Goal: Task Accomplishment & Management: Manage account settings

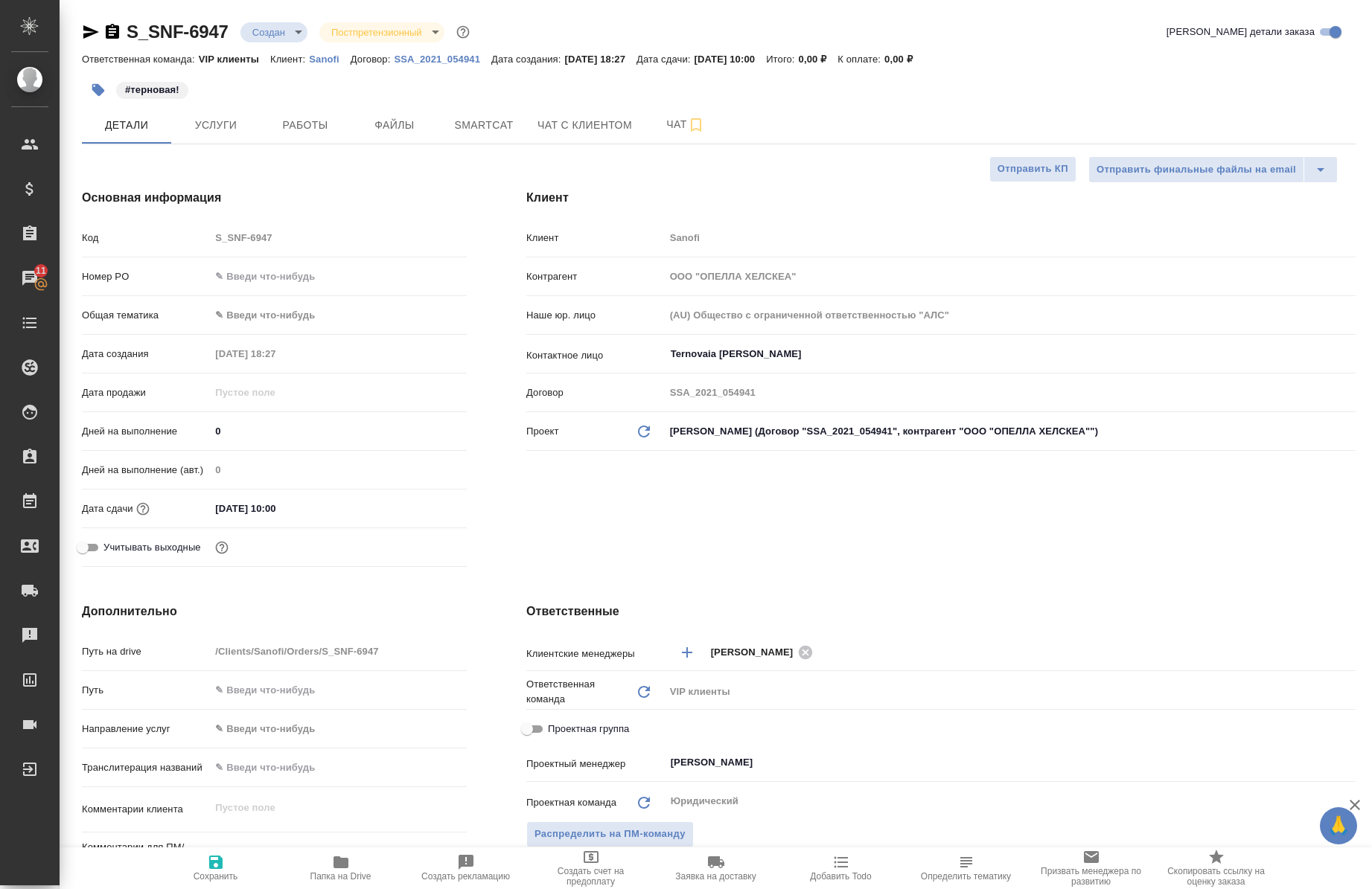
select select "RU"
click at [318, 125] on span "Работы" at bounding box center [305, 125] width 71 height 18
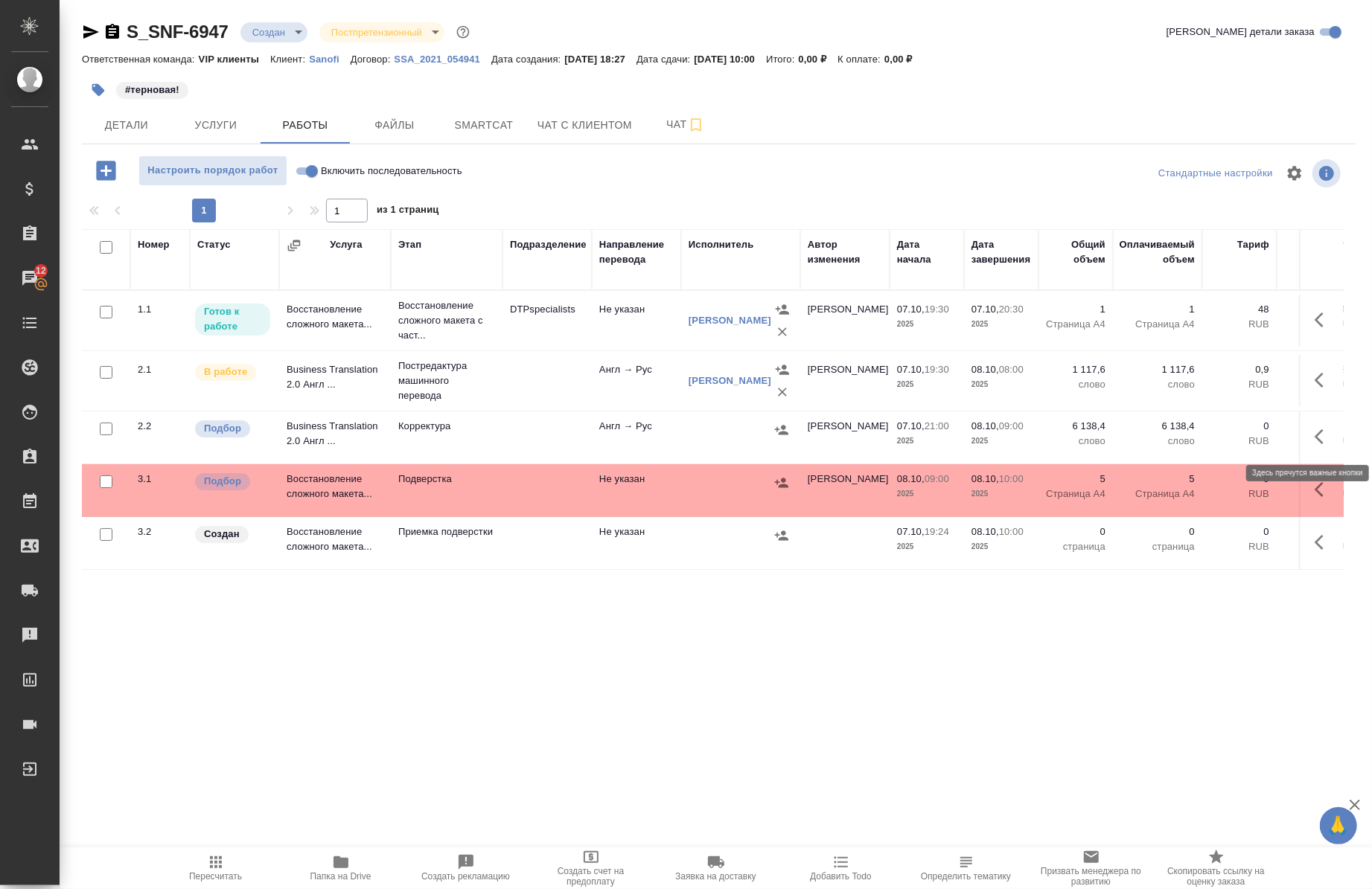
click at [1315, 445] on icon "button" at bounding box center [1323, 436] width 18 height 18
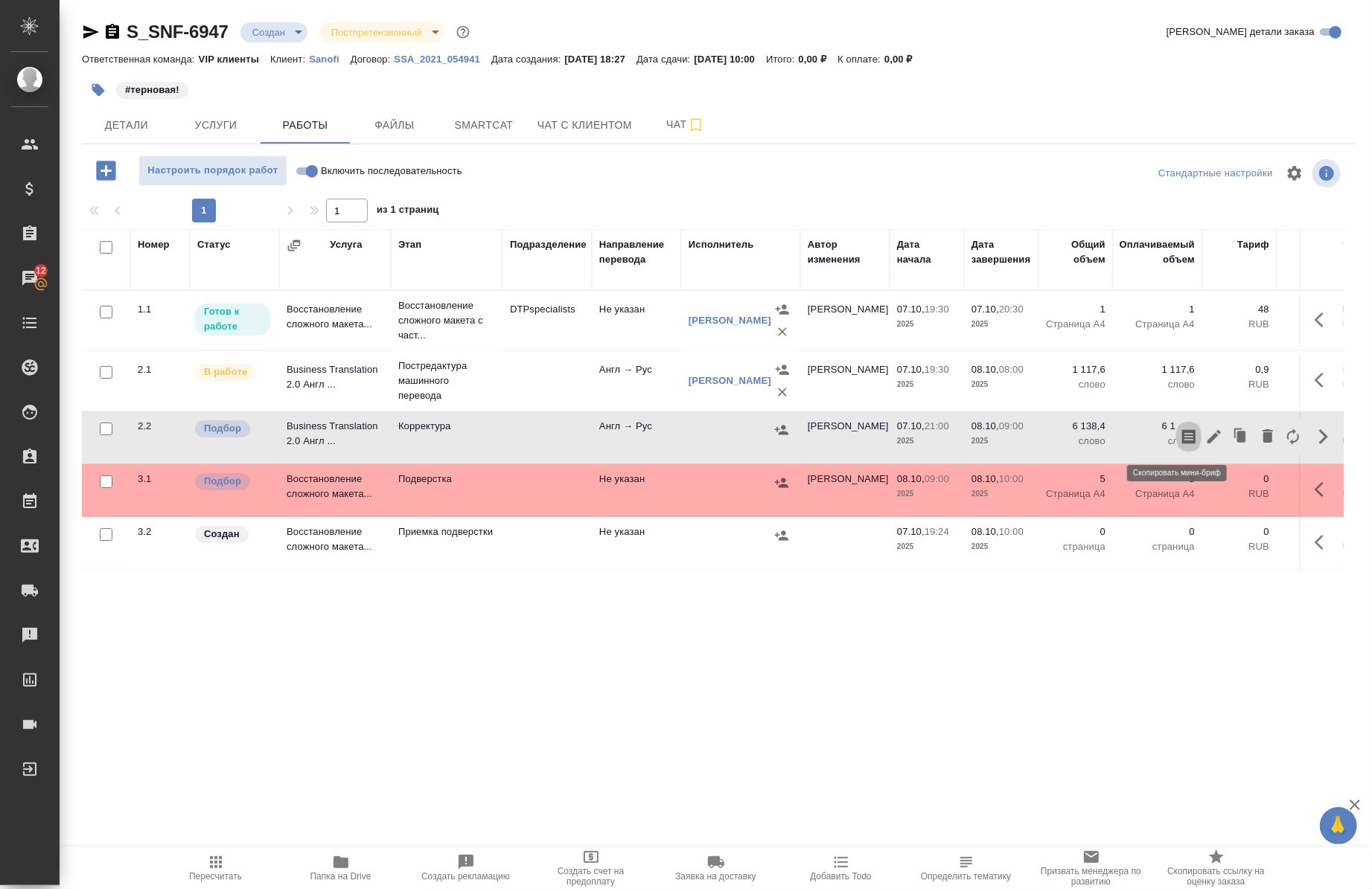
click at [1182, 436] on icon "button" at bounding box center [1189, 436] width 13 height 15
click at [1180, 429] on icon "button" at bounding box center [1189, 436] width 18 height 18
click at [787, 434] on icon "button" at bounding box center [782, 429] width 13 height 10
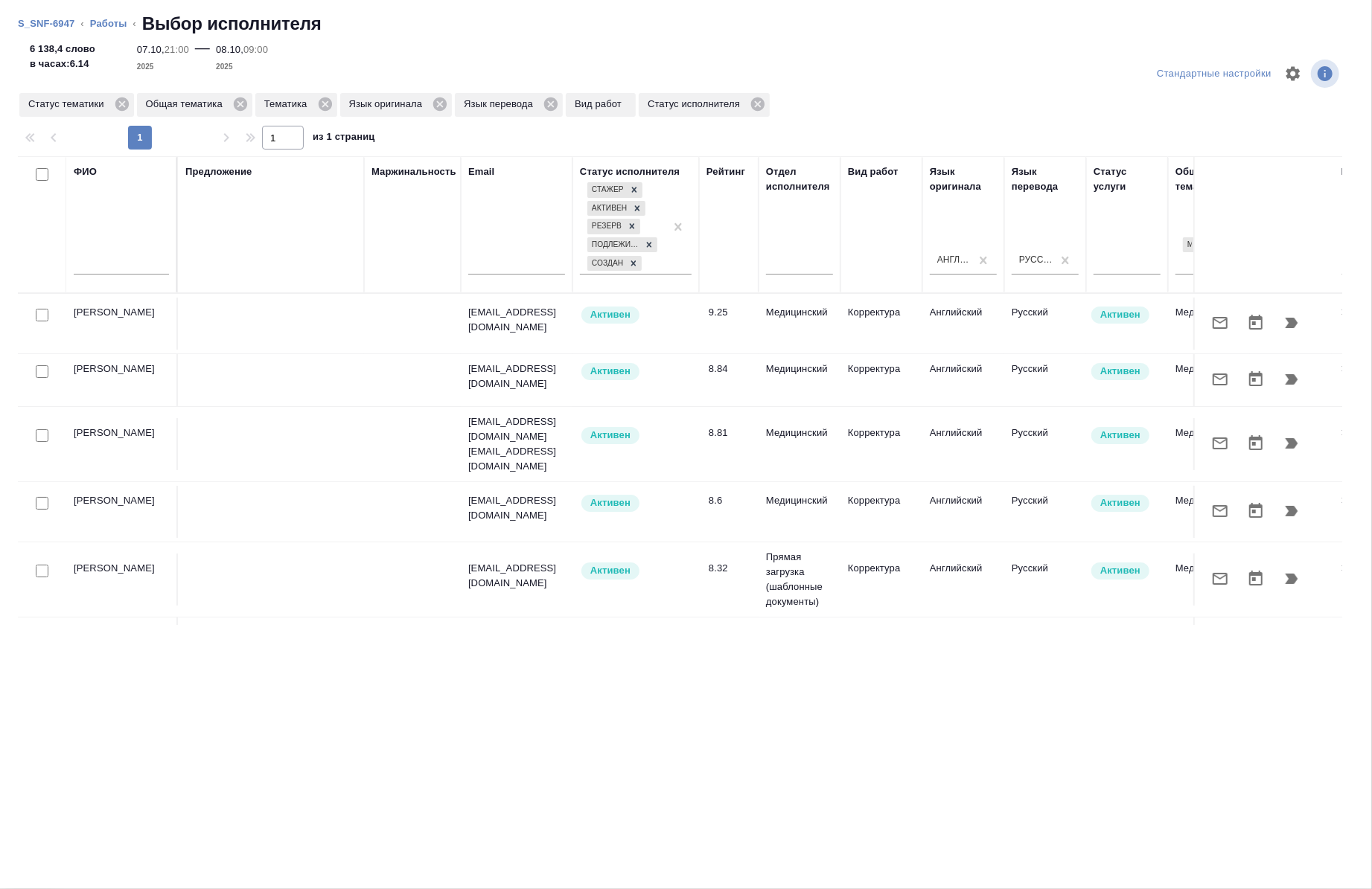
click at [125, 265] on input "text" at bounding box center [122, 265] width 96 height 18
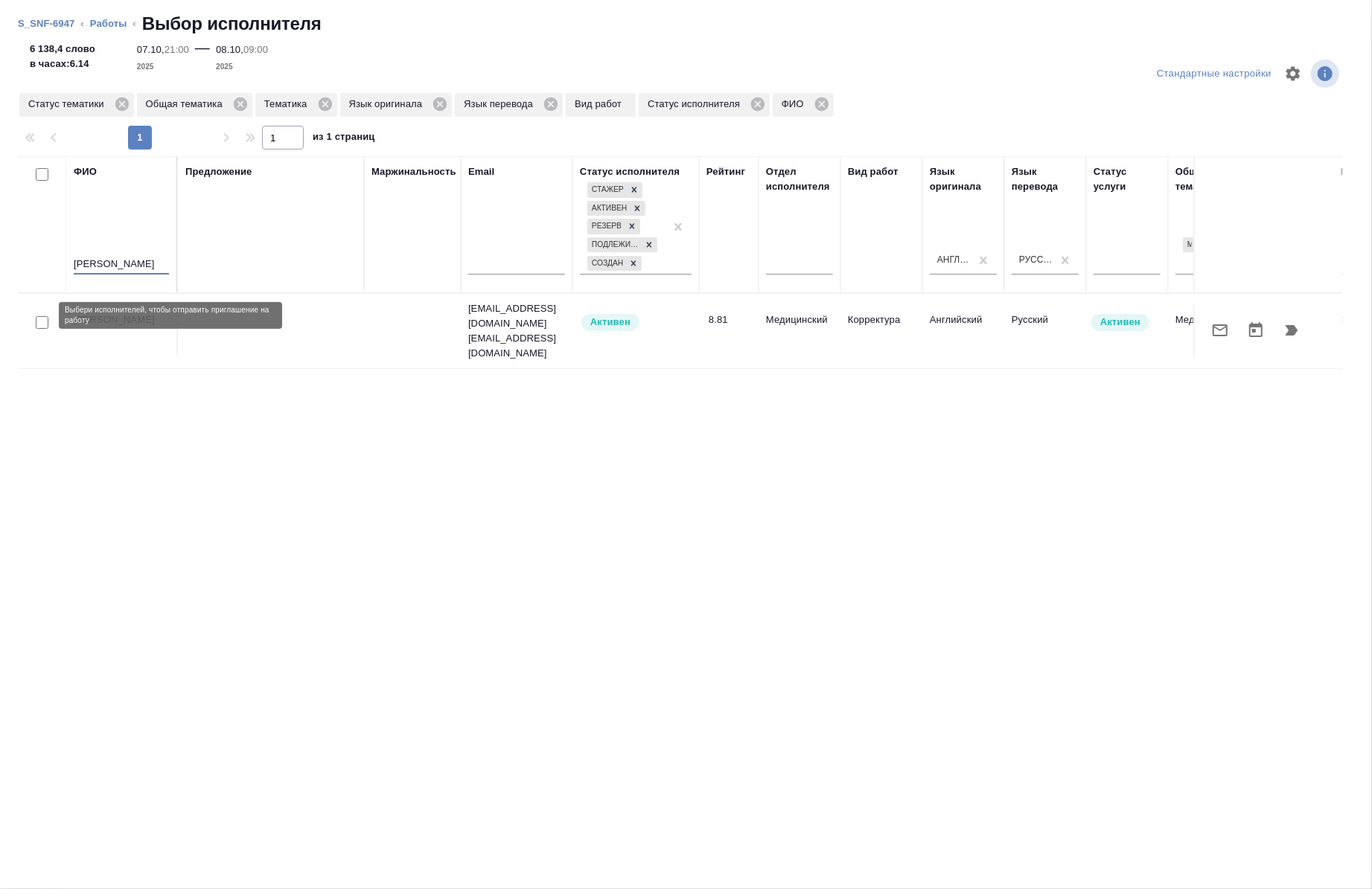
type input "коваленко"
click at [42, 316] on input "checkbox" at bounding box center [42, 322] width 13 height 13
checkbox input "true"
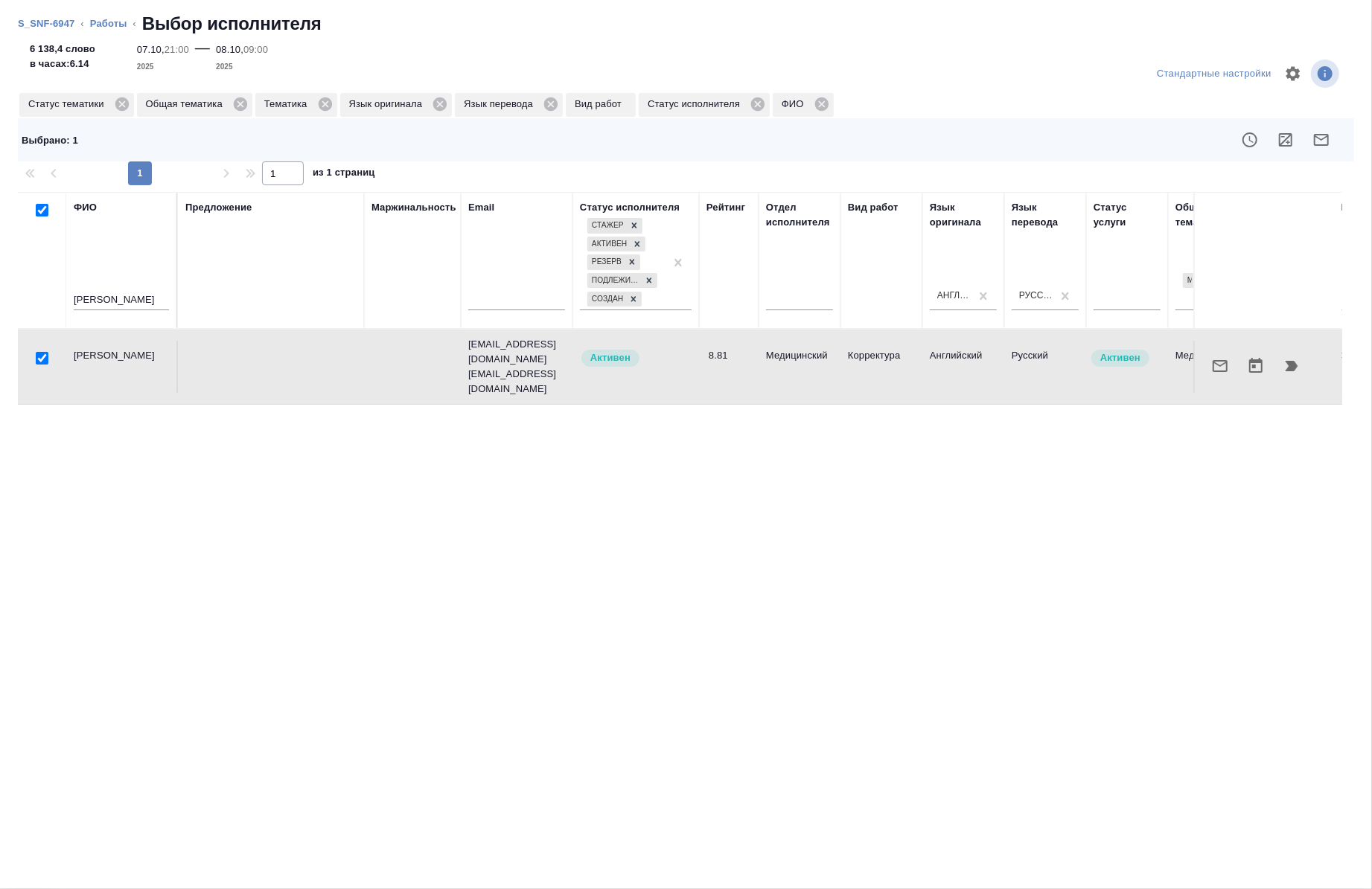
click at [1313, 132] on icon "button" at bounding box center [1322, 140] width 18 height 18
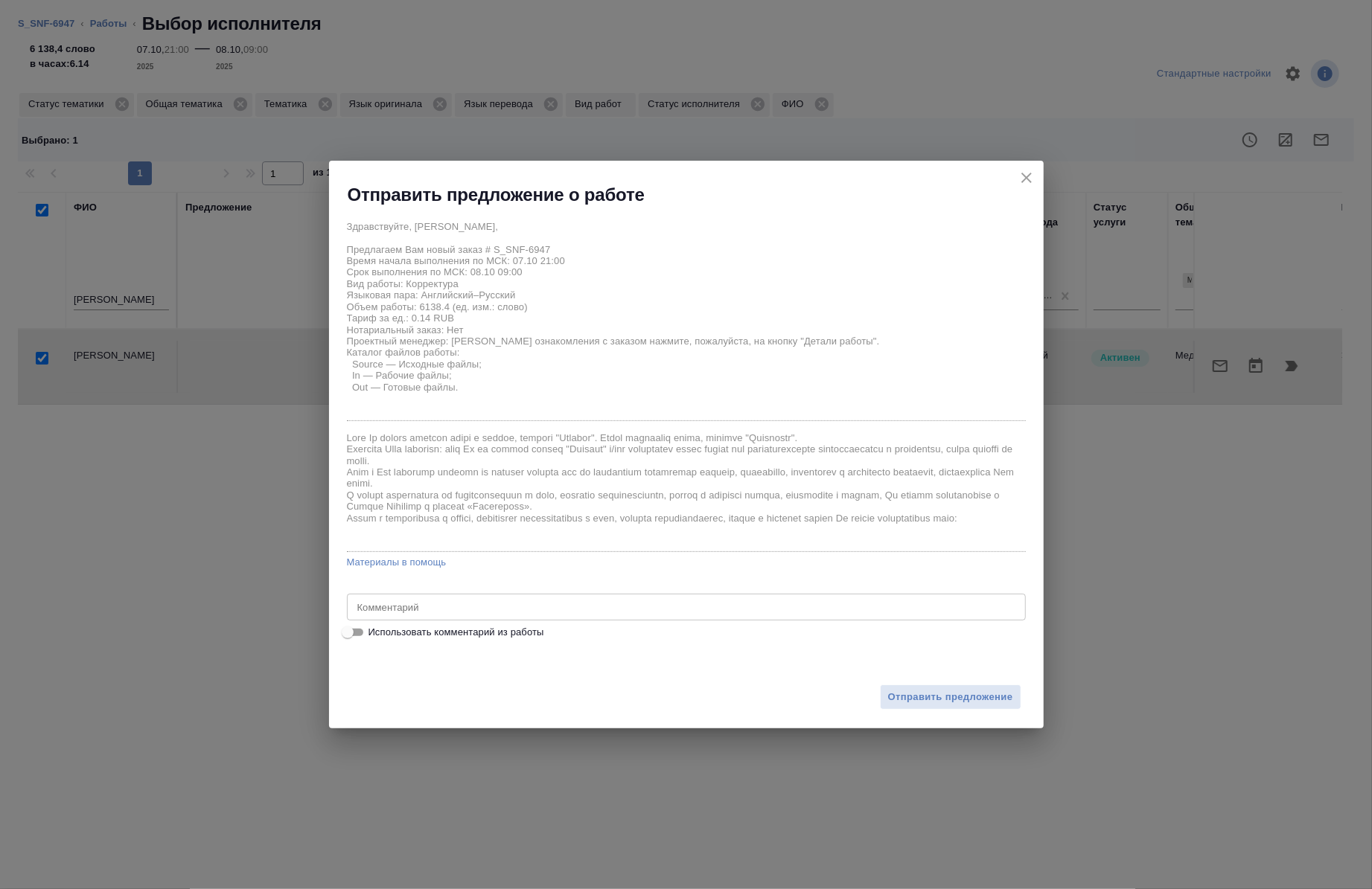
click at [405, 637] on span "Использовать комментарий из работы" at bounding box center [456, 632] width 176 height 15
click at [375, 637] on input "Использовать комментарий из работы" at bounding box center [348, 633] width 54 height 18
checkbox input "true"
type textarea "переводим скрины сертиф-ов."
click at [943, 687] on button "Отправить предложение" at bounding box center [950, 698] width 142 height 26
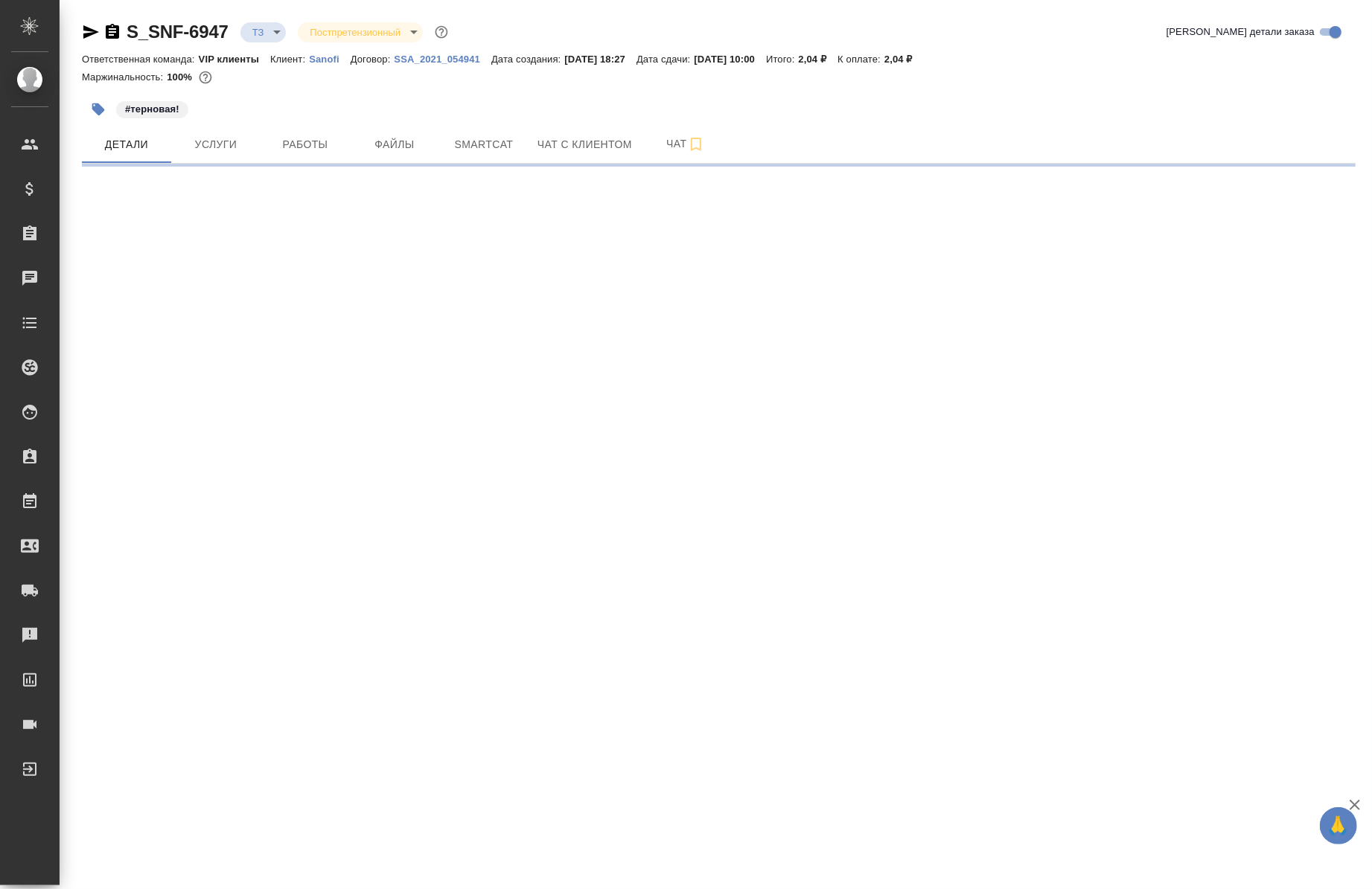
select select "RU"
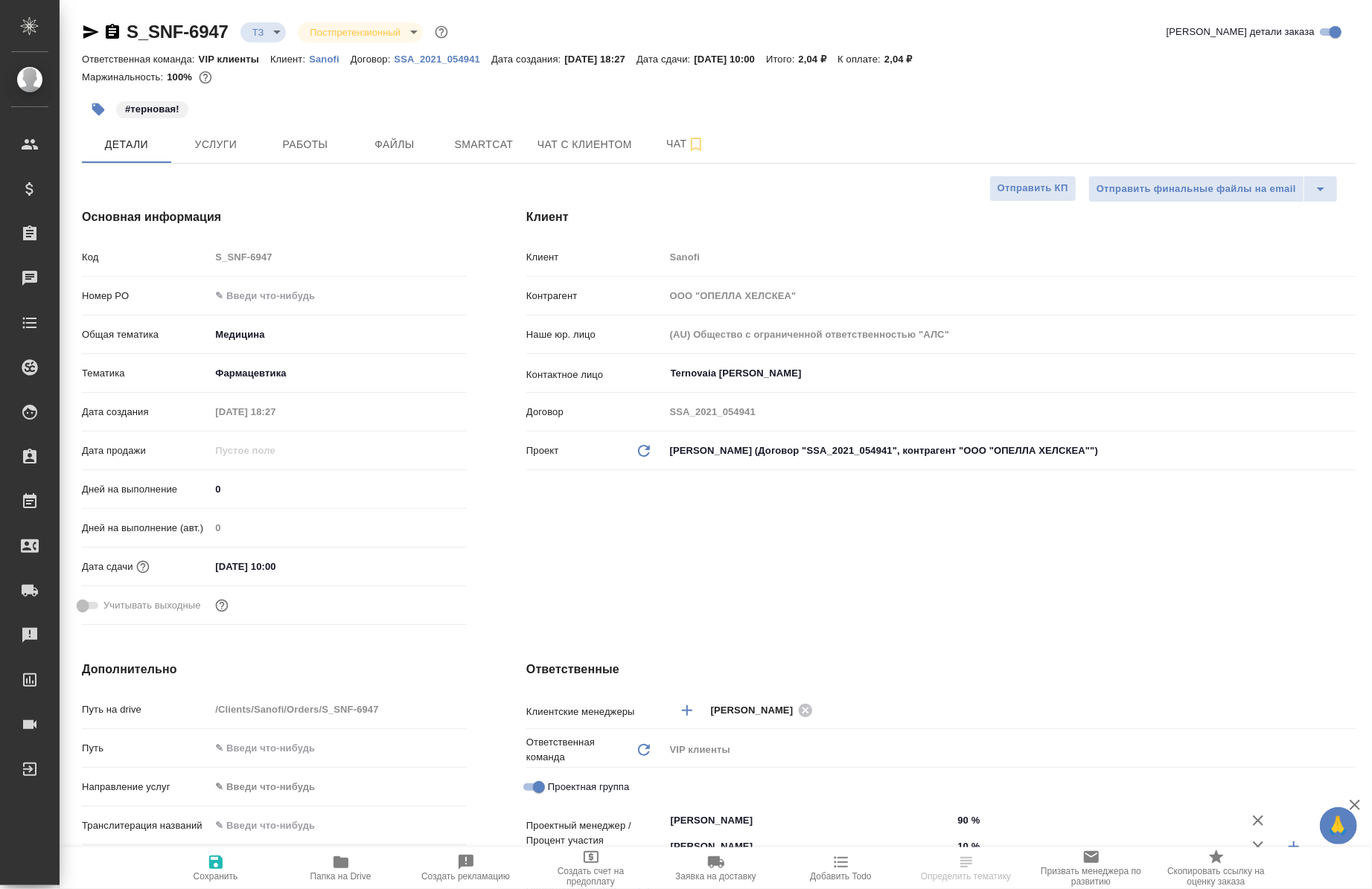
type textarea "x"
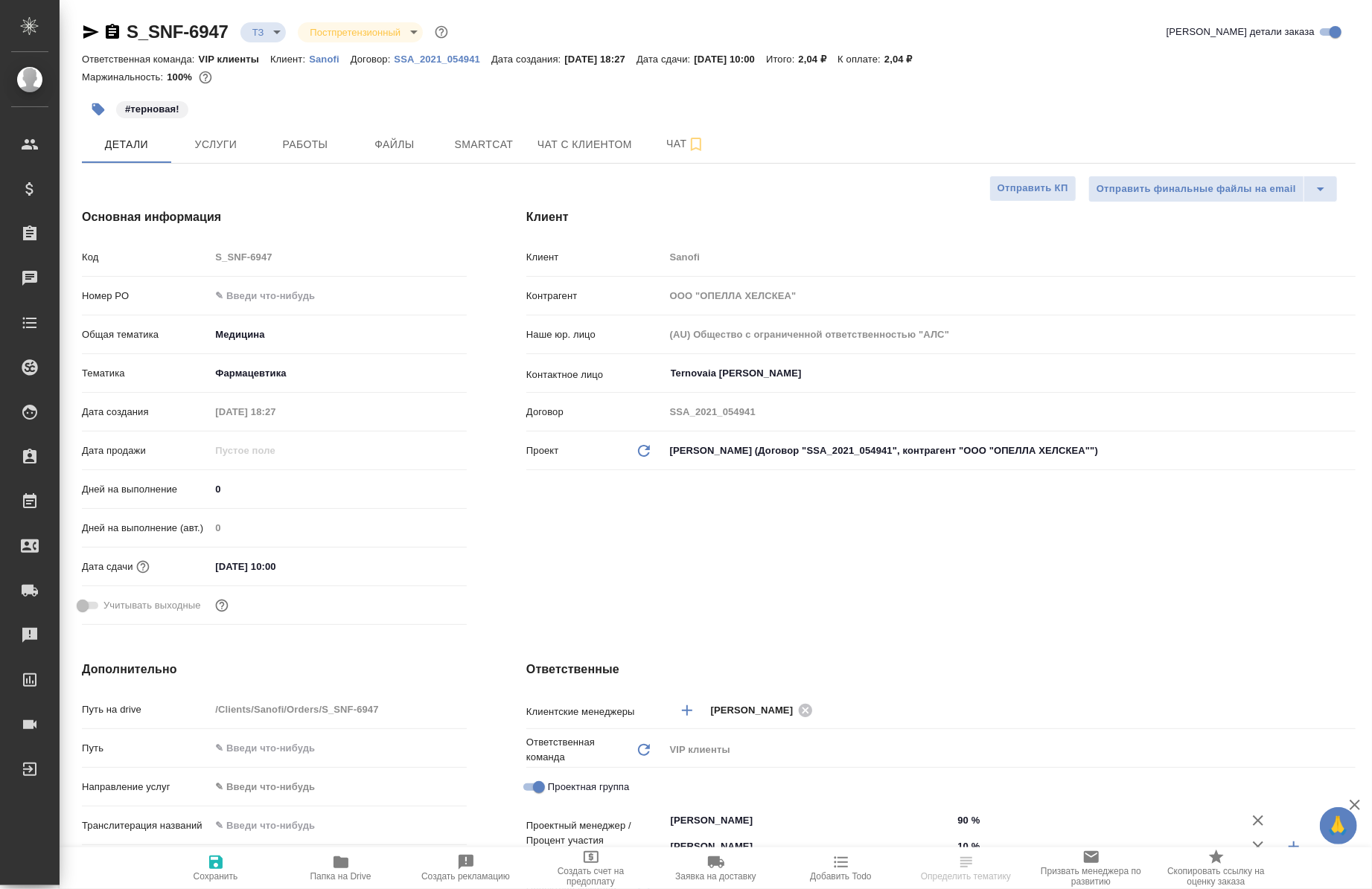
type textarea "x"
click at [326, 859] on span "Папка на Drive" at bounding box center [341, 867] width 107 height 29
type textarea "x"
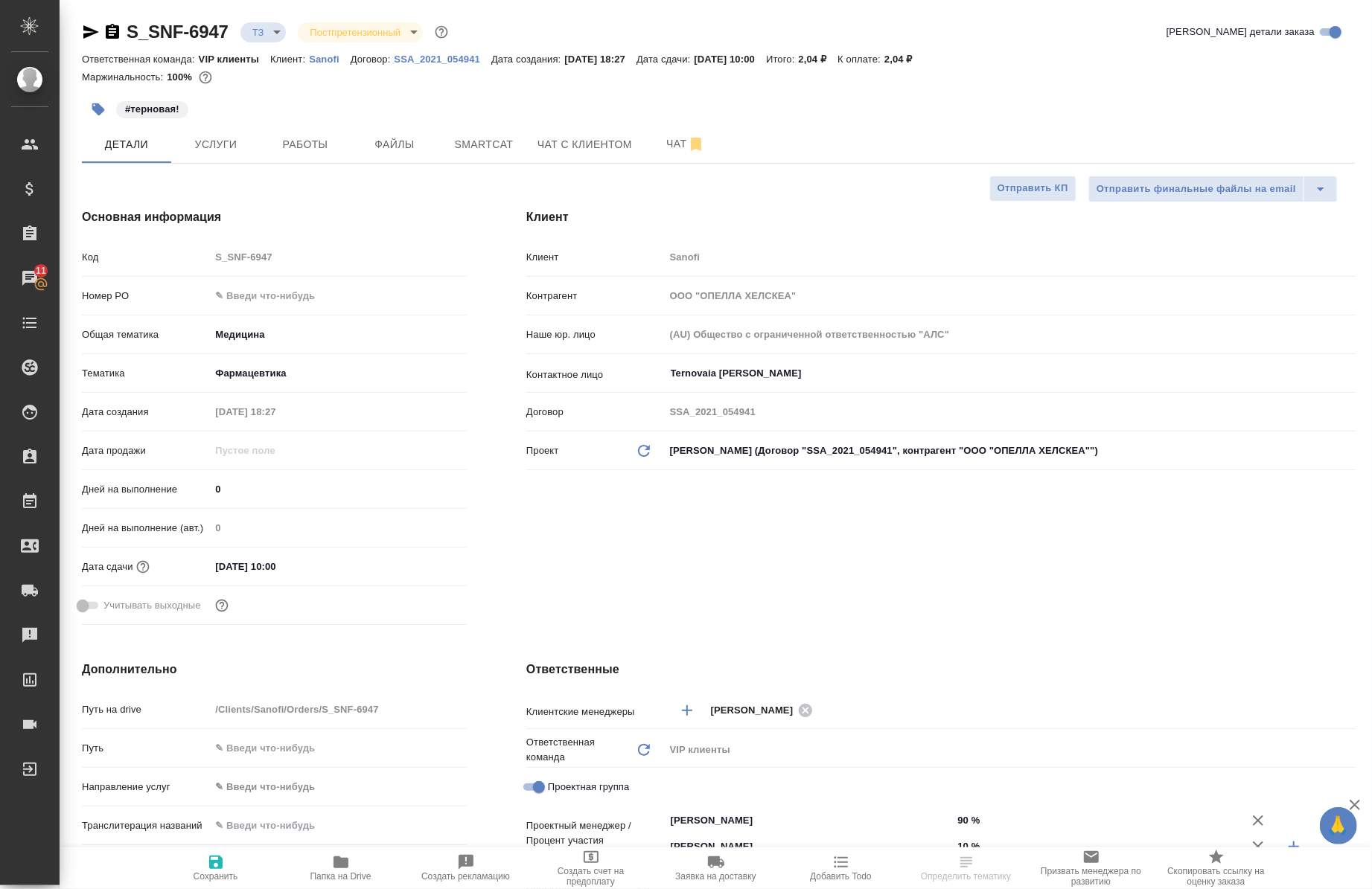
select select "RU"
type textarea "x"
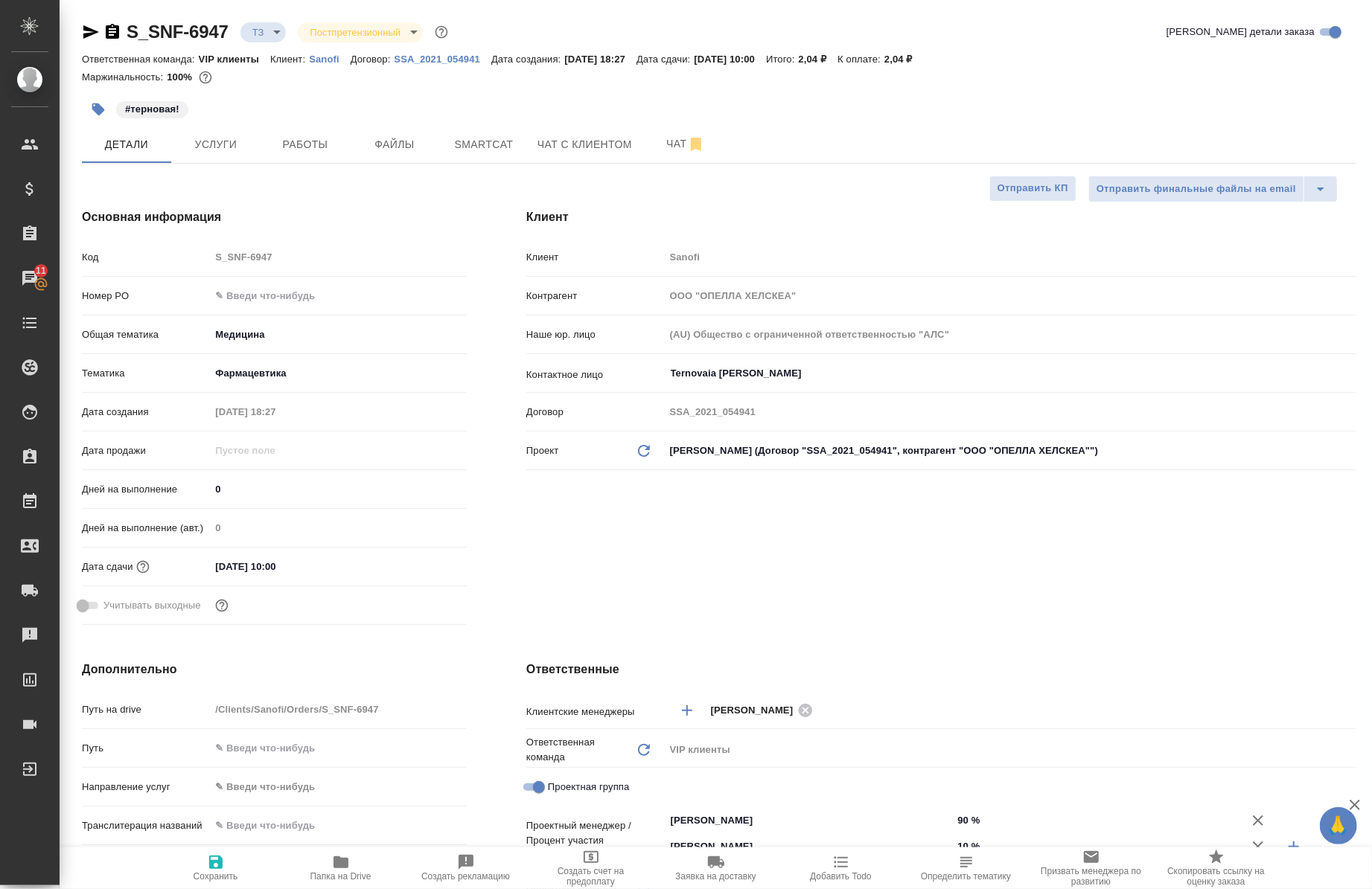
type textarea "x"
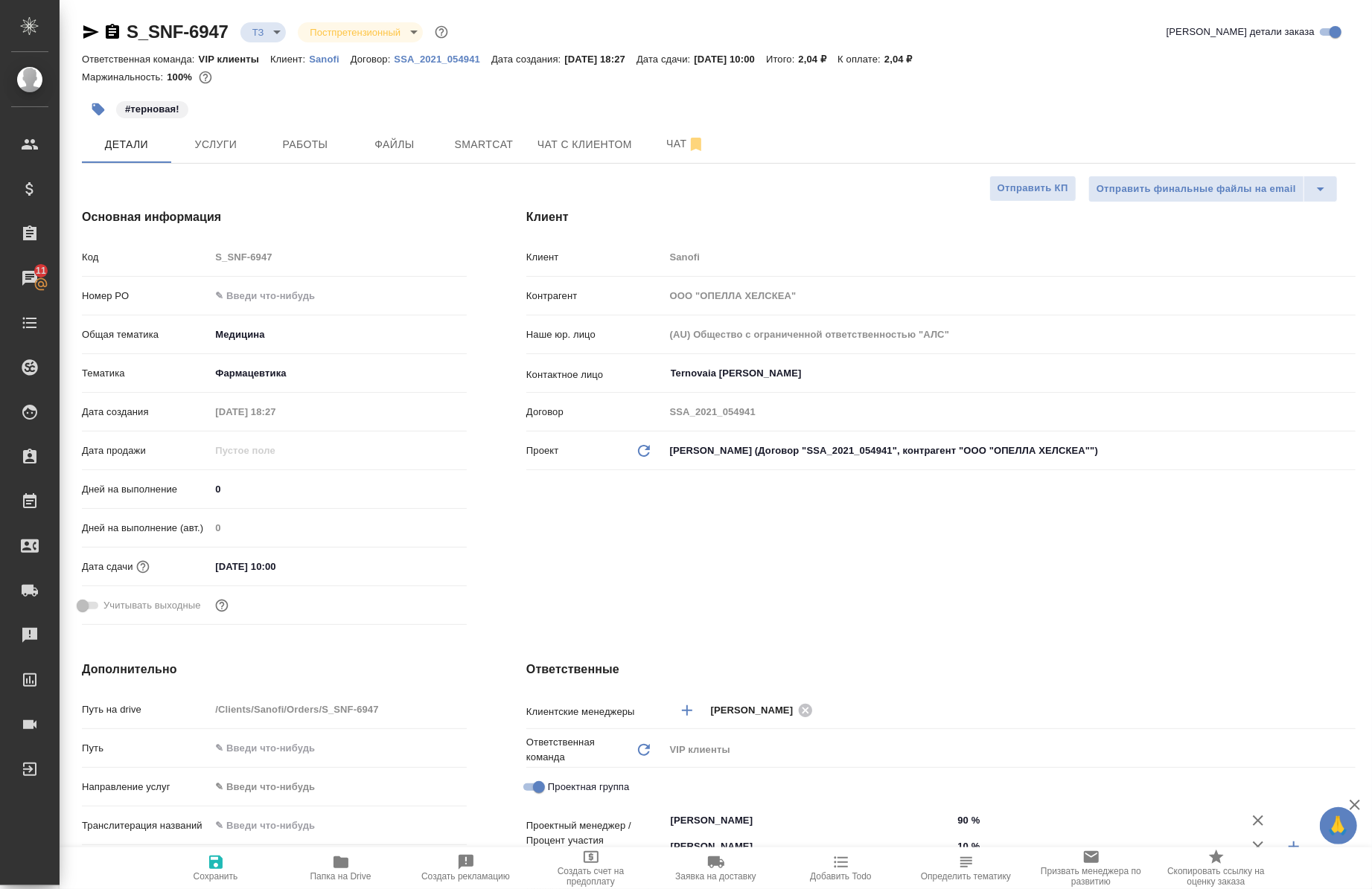
type textarea "x"
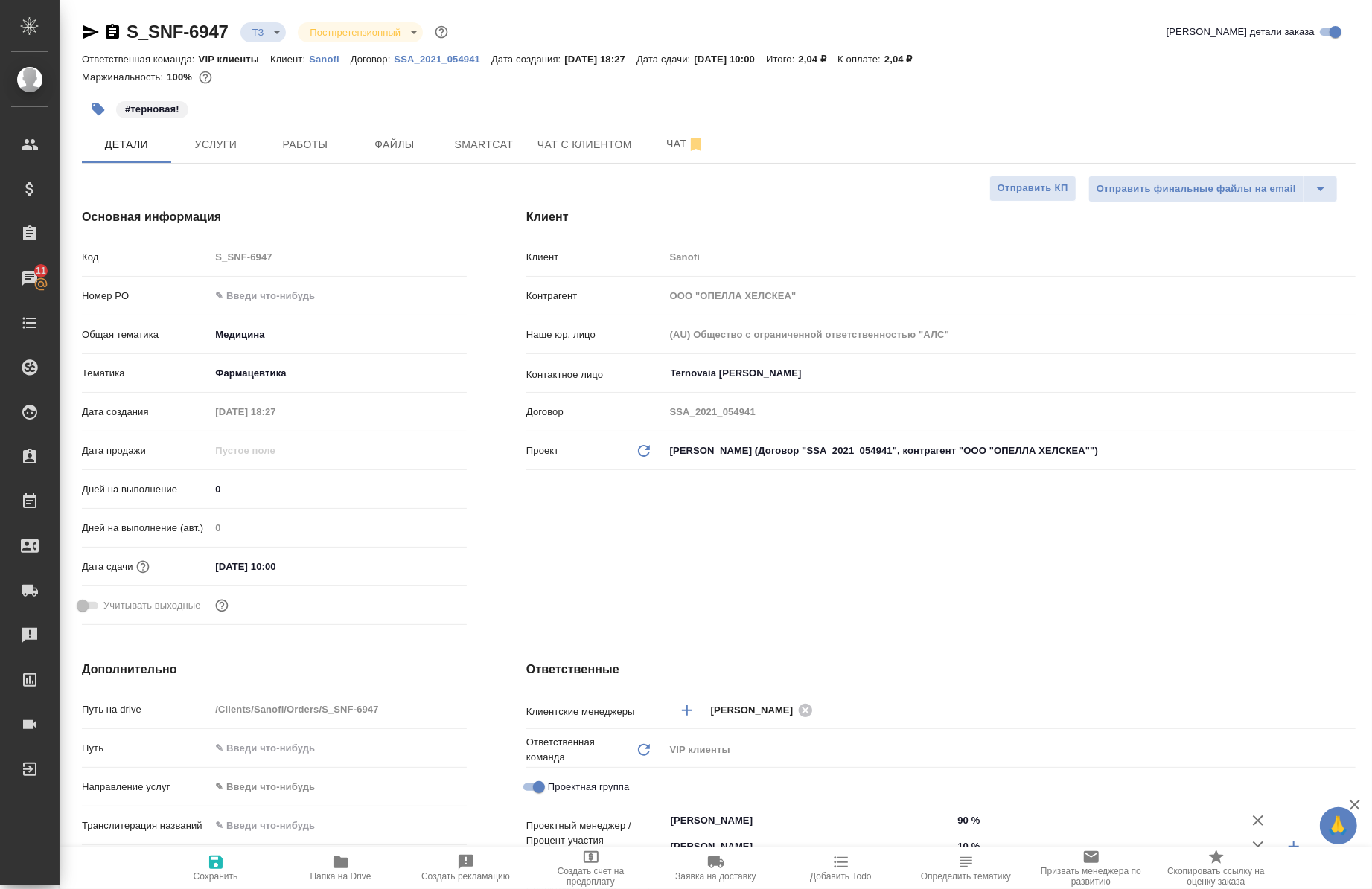
type textarea "x"
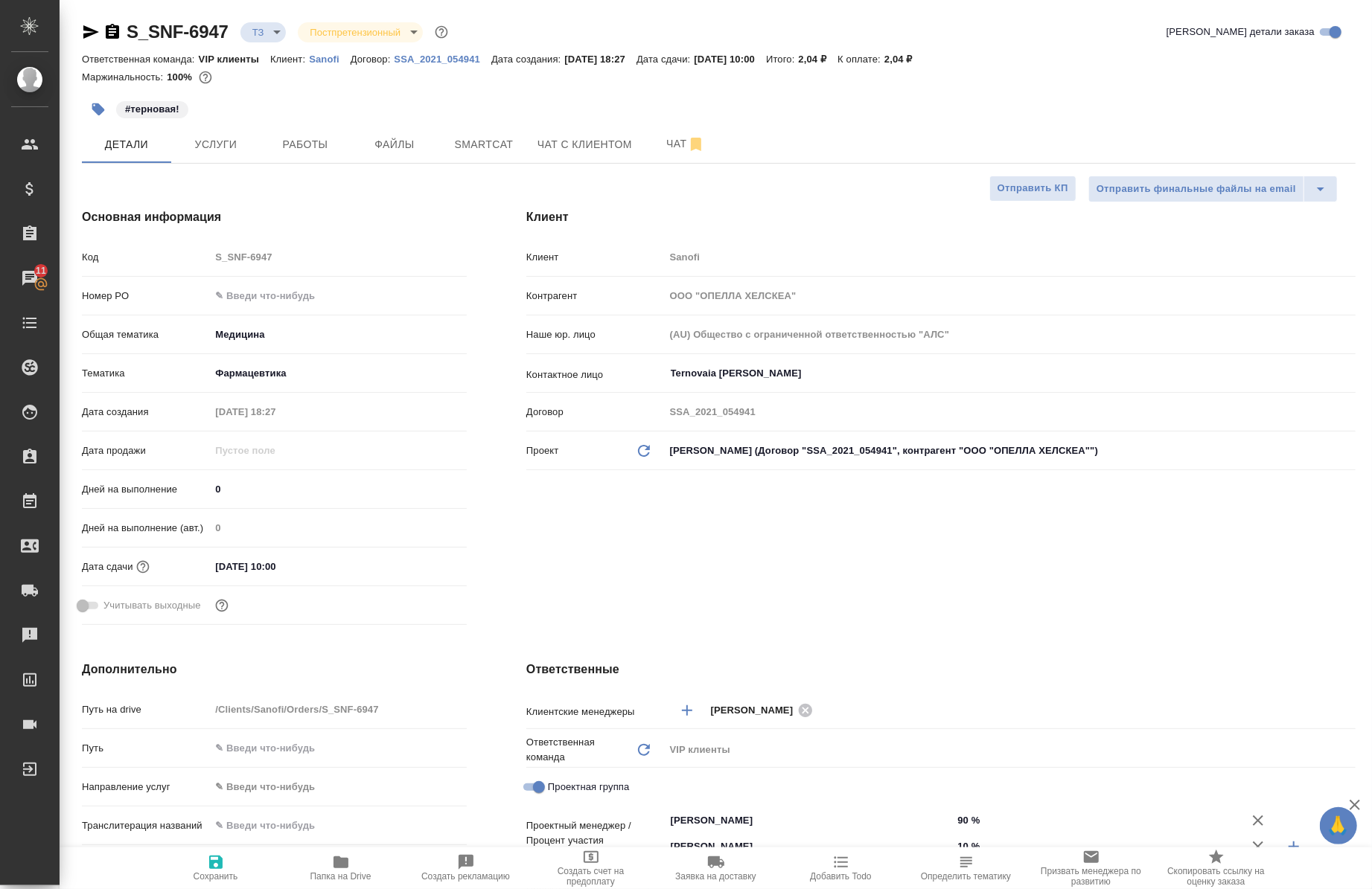
type textarea "x"
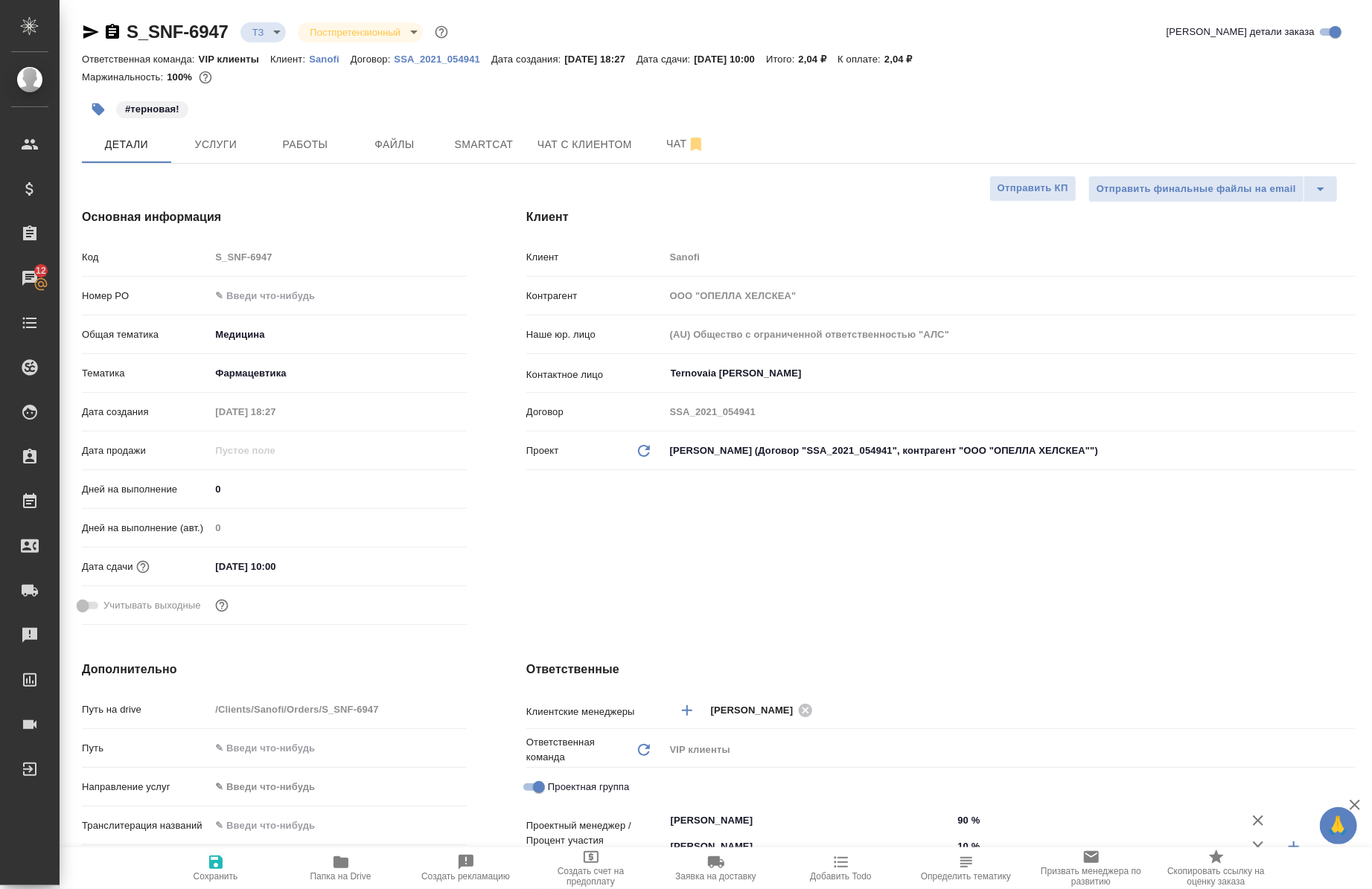
type textarea "x"
click at [308, 152] on span "Работы" at bounding box center [305, 144] width 71 height 18
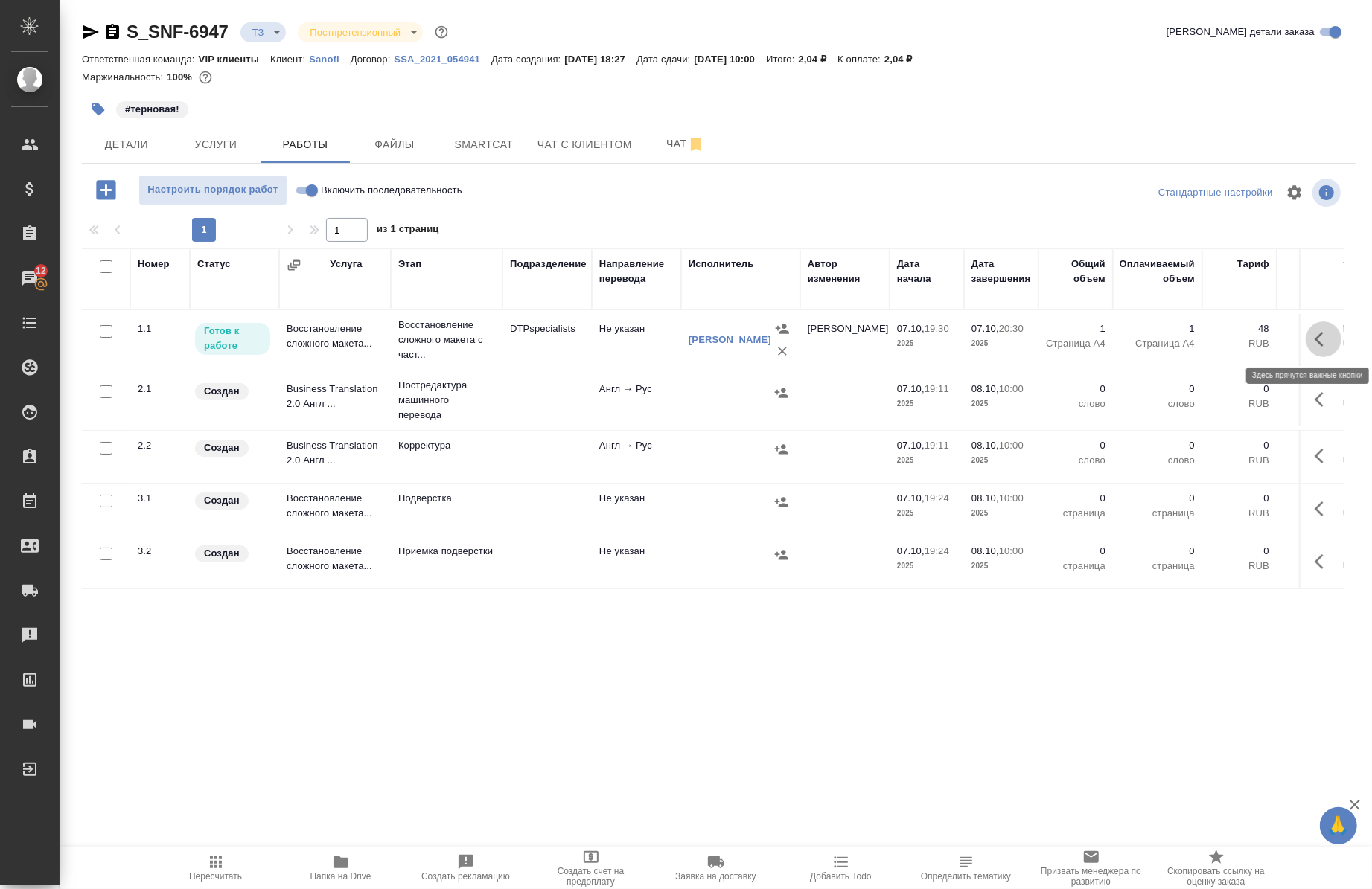
click at [1316, 345] on icon "button" at bounding box center [1323, 339] width 18 height 18
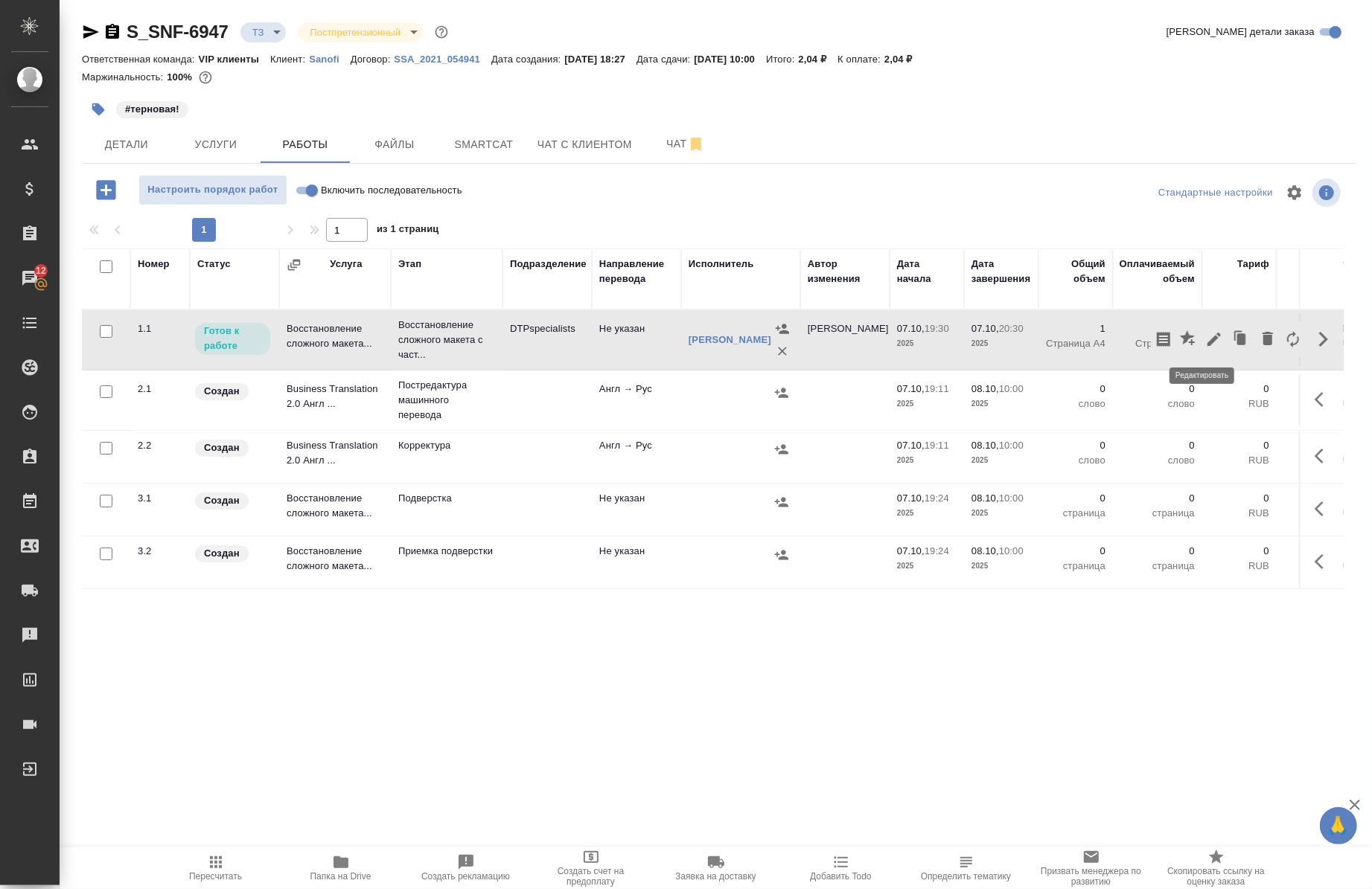
click at [1206, 345] on icon "button" at bounding box center [1215, 339] width 18 height 18
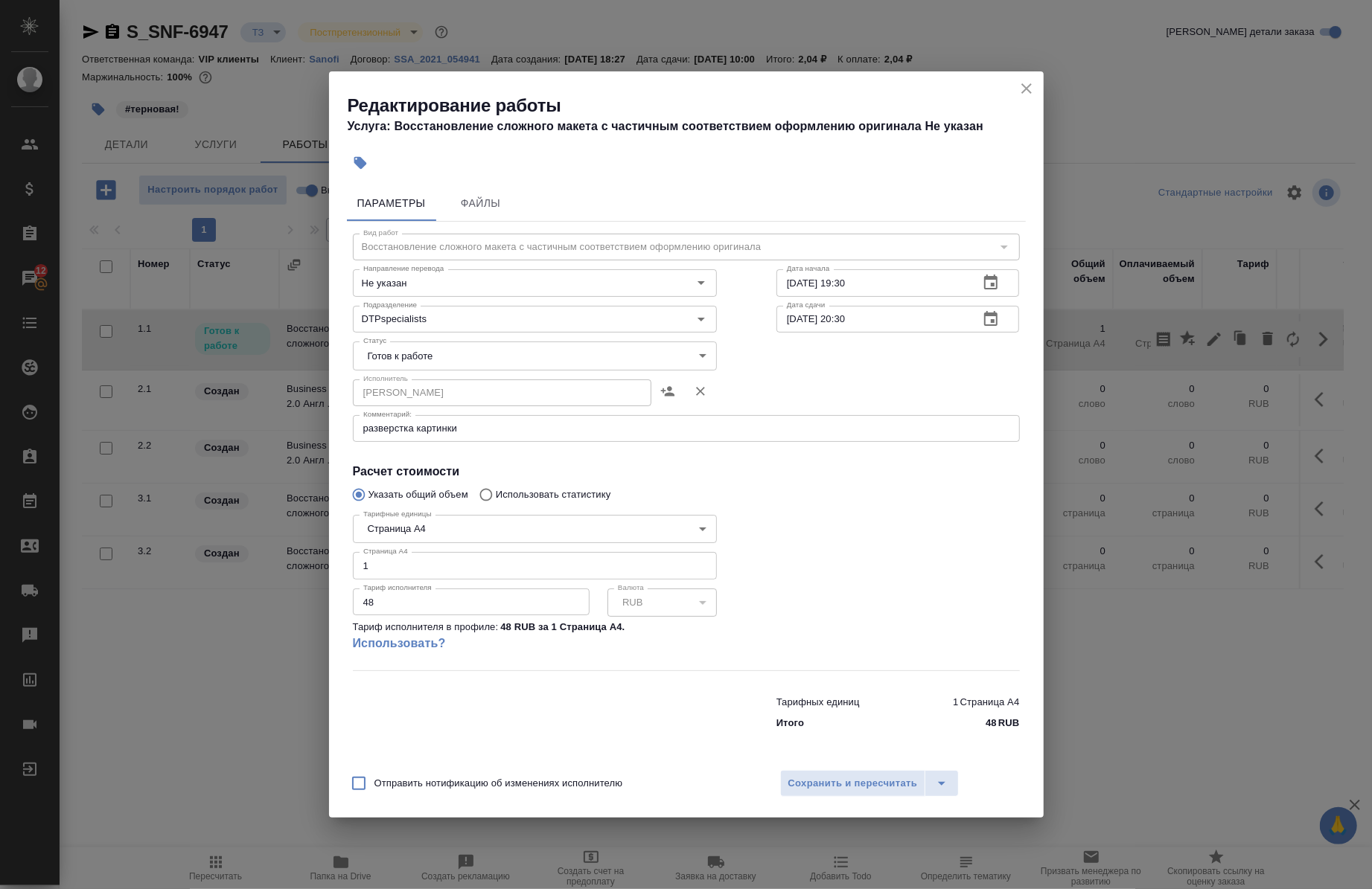
click at [552, 357] on body "🙏 .cls-1 fill:#fff; AWATERA Chernova Anna Клиенты Спецификации Заказы 12 Чаты T…" at bounding box center [686, 444] width 1372 height 889
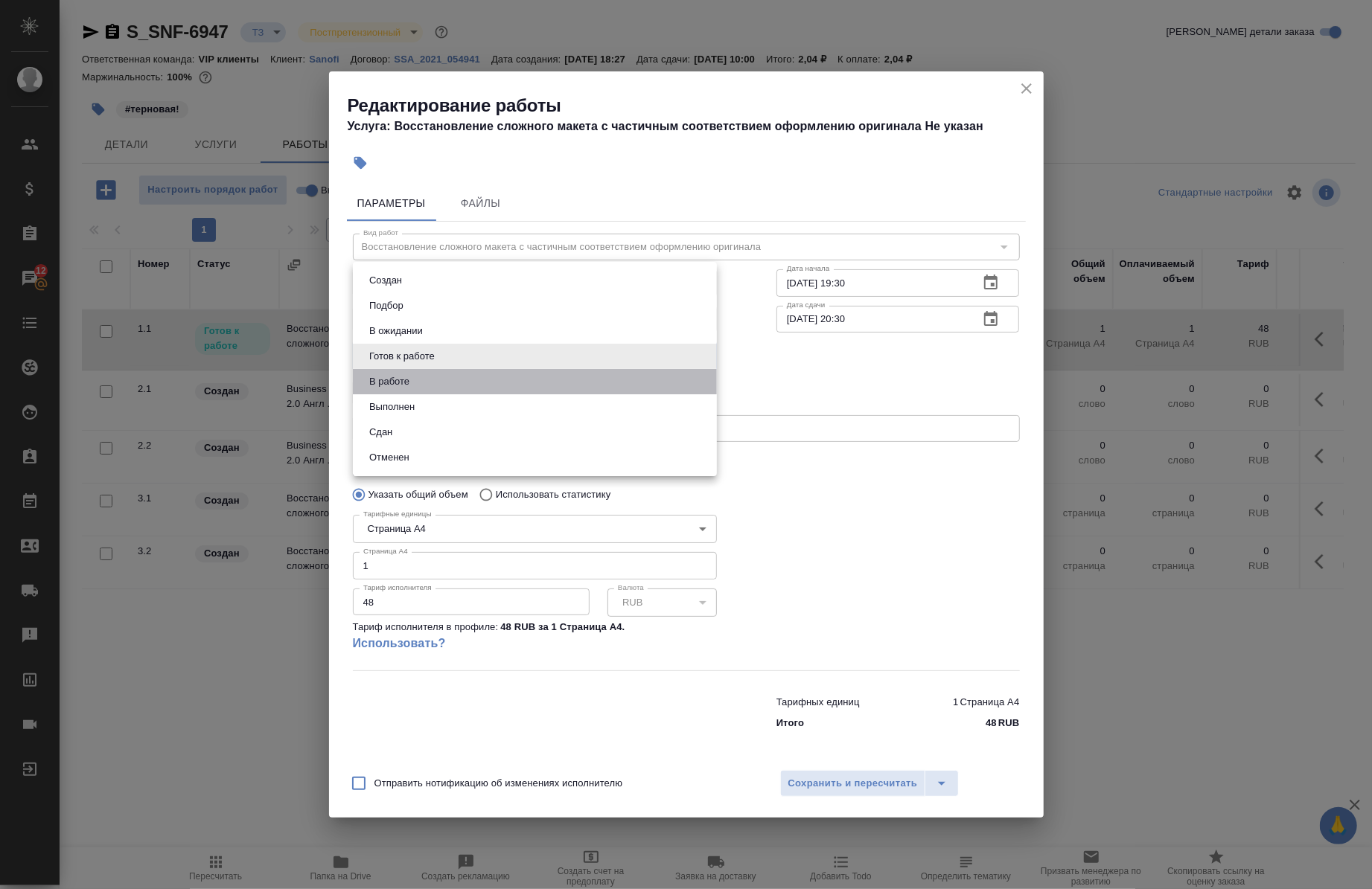
click at [450, 378] on li "В работе" at bounding box center [535, 381] width 364 height 25
type input "inProgress"
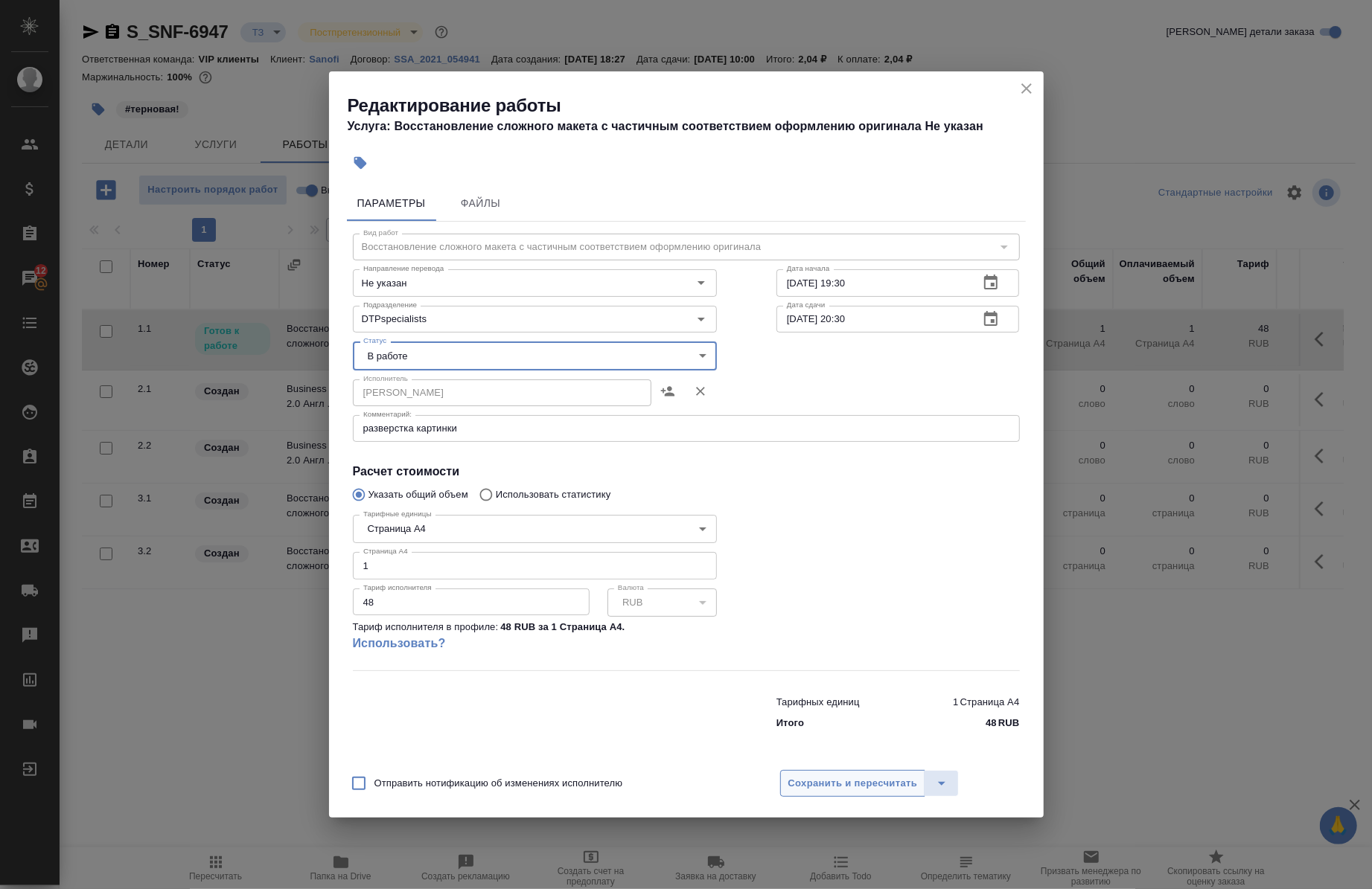
click at [827, 780] on span "Сохранить и пересчитать" at bounding box center [853, 784] width 130 height 17
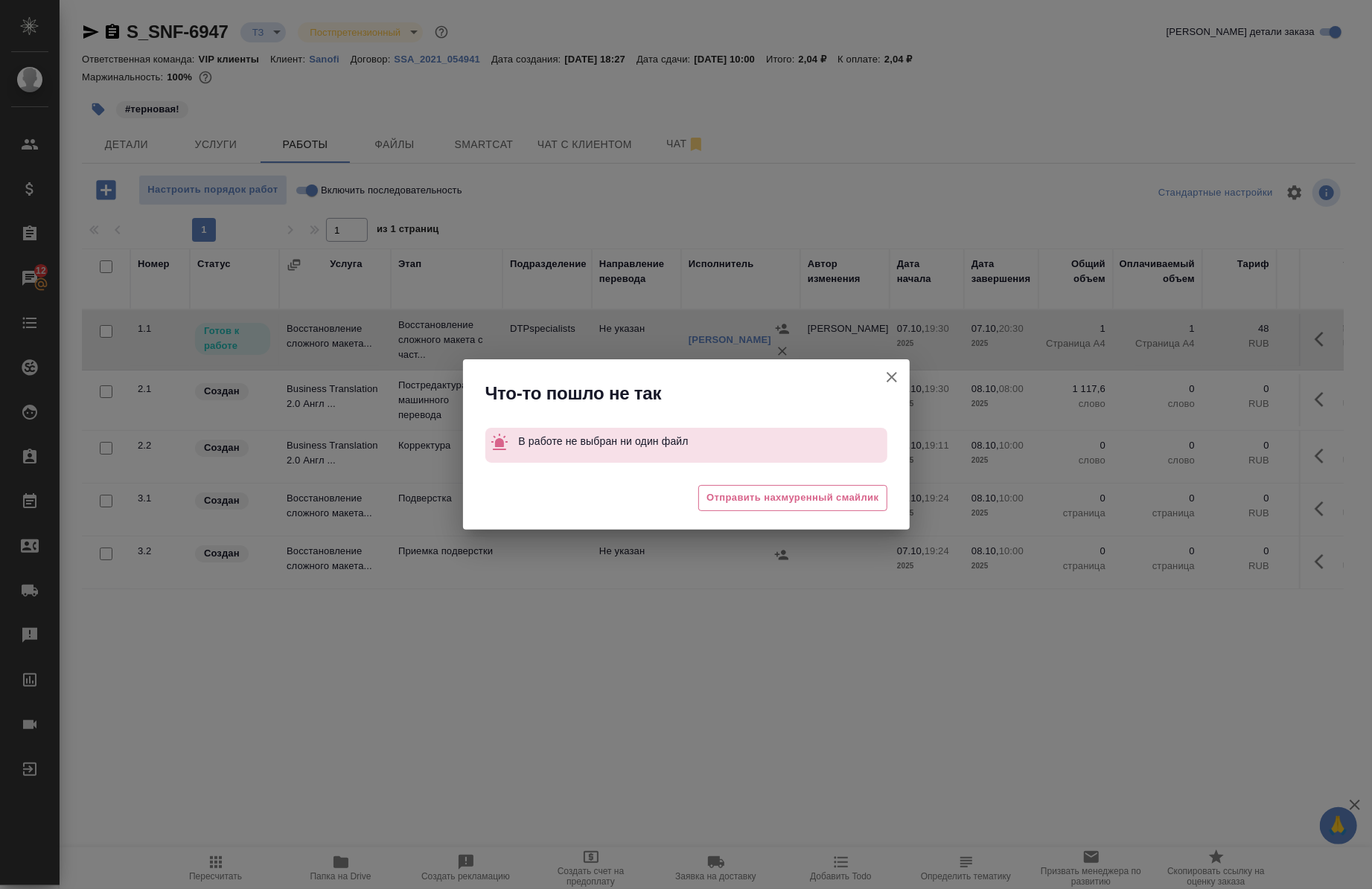
click at [898, 381] on icon "button" at bounding box center [892, 377] width 18 height 18
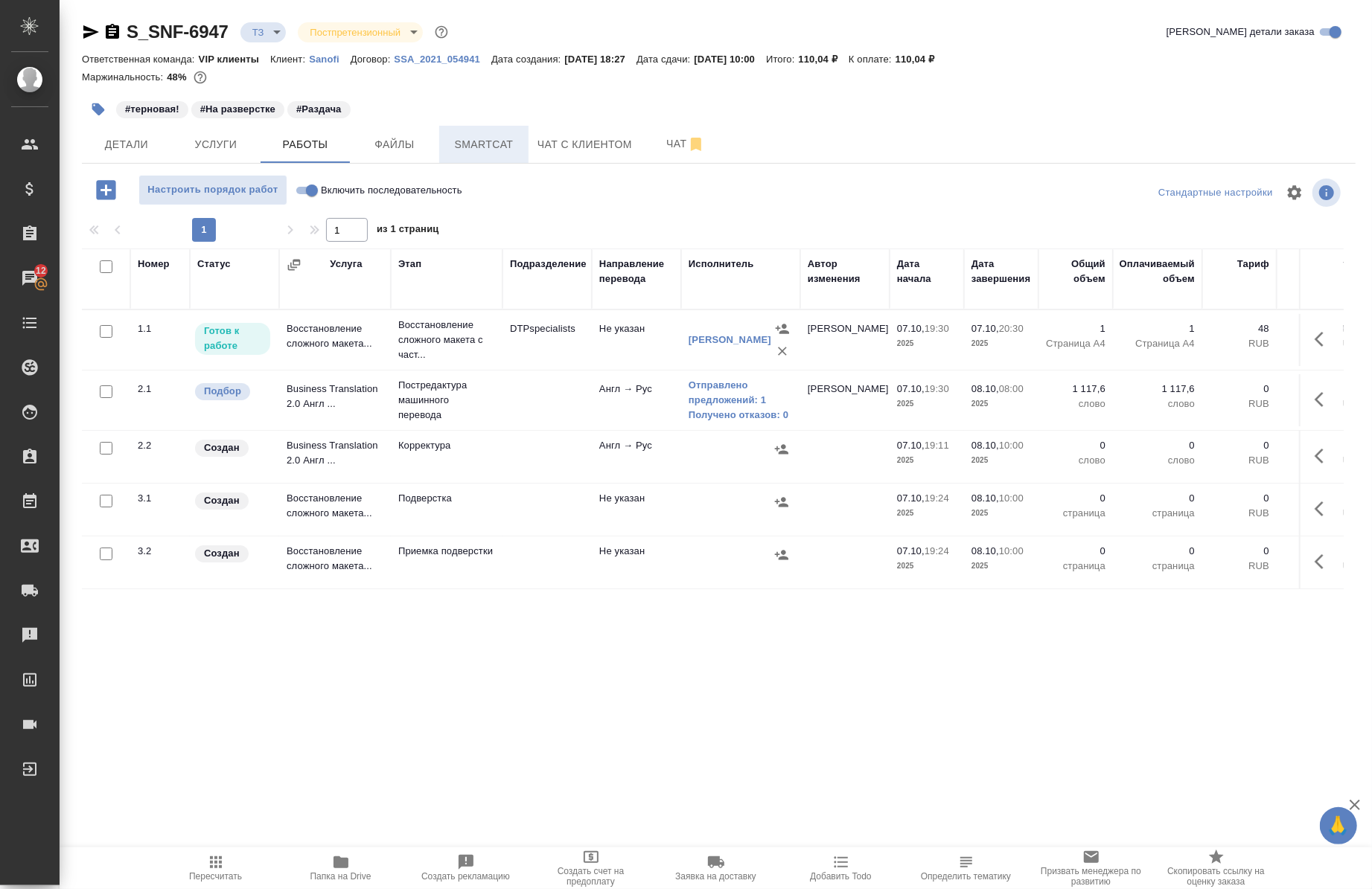
click at [503, 151] on span "Smartcat" at bounding box center [484, 144] width 71 height 18
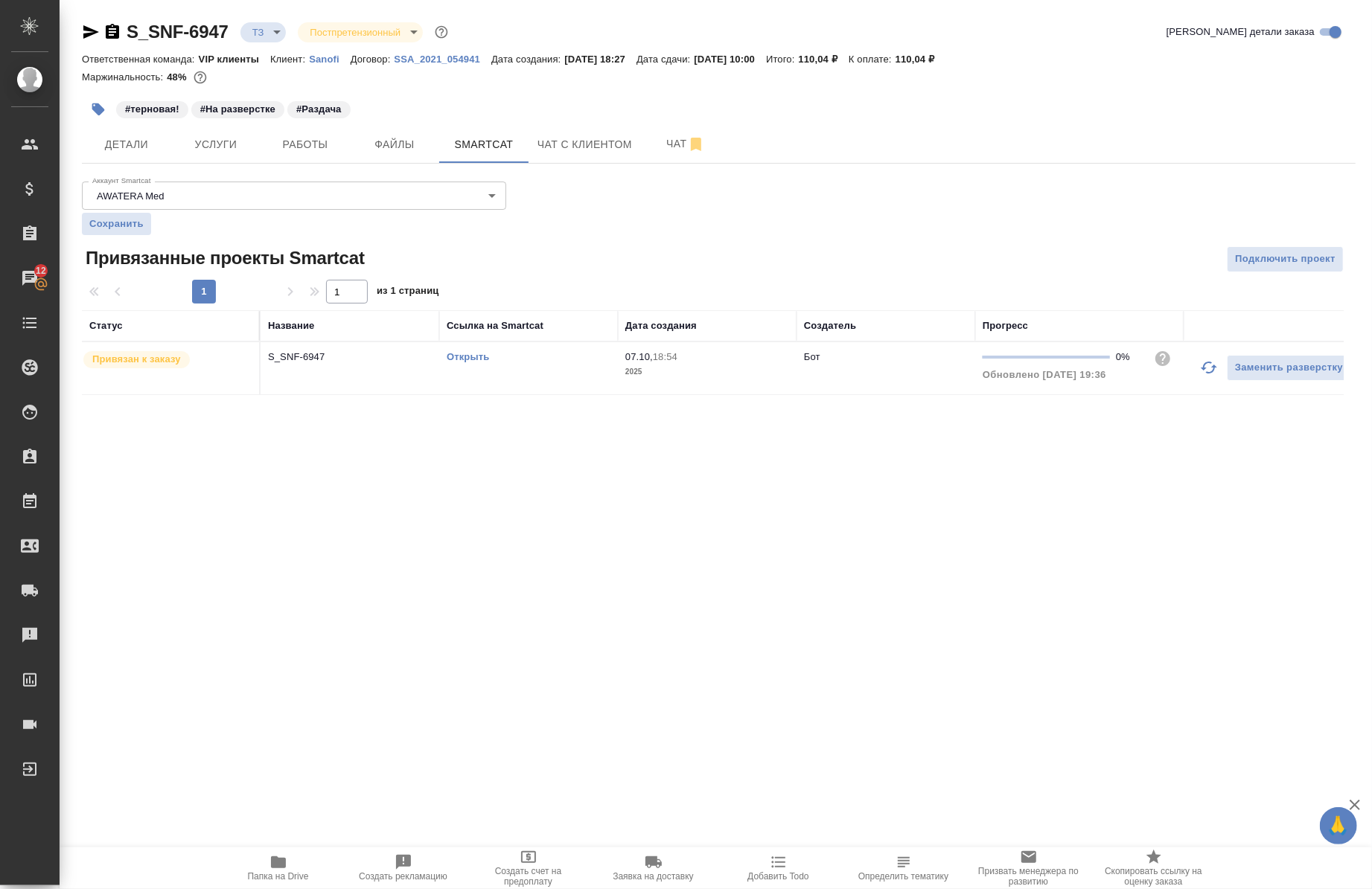
click at [491, 345] on td "Открыть" at bounding box center [529, 368] width 179 height 52
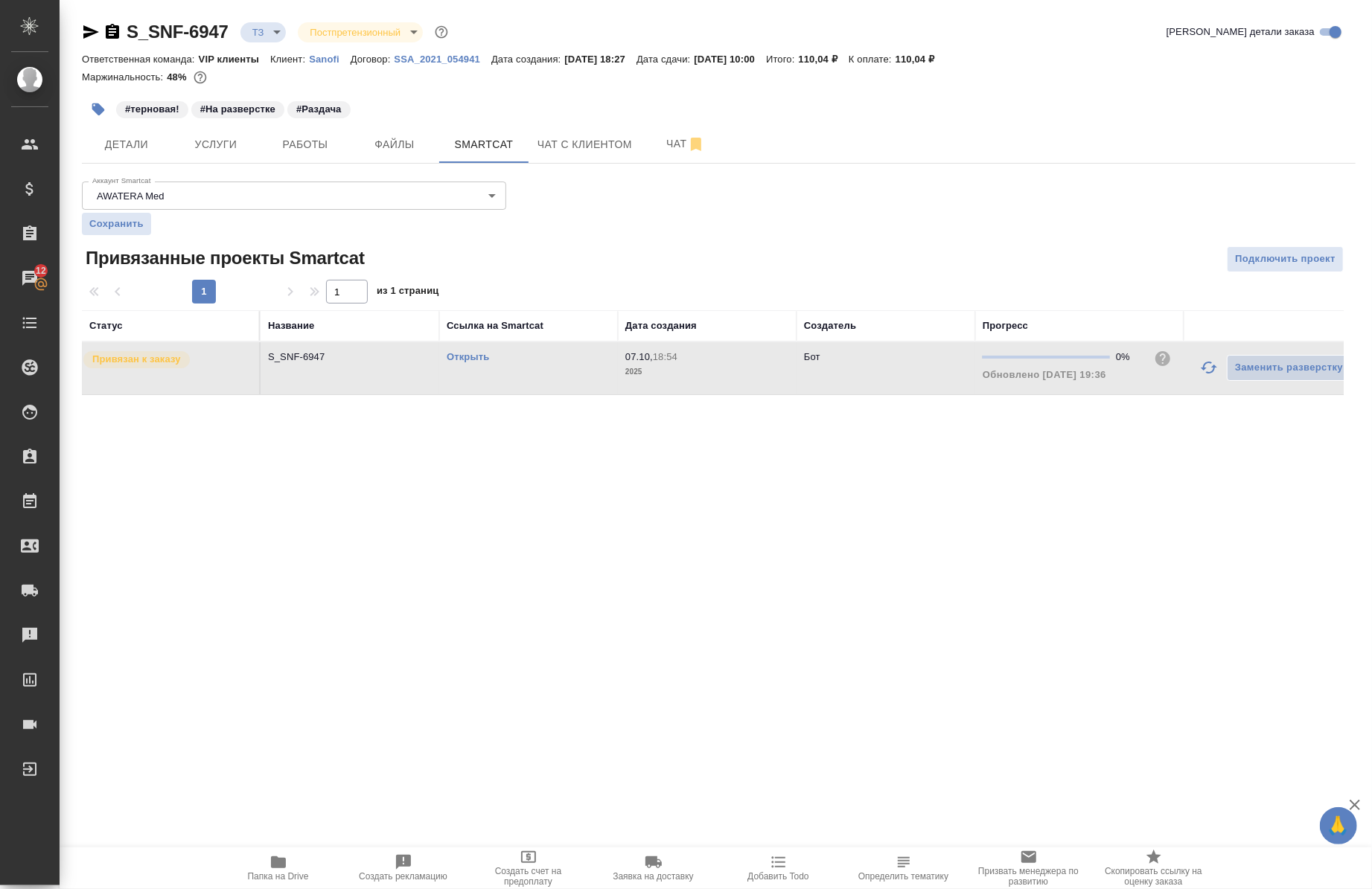
click at [491, 345] on td "Открыть" at bounding box center [529, 368] width 179 height 52
click at [325, 139] on span "Работы" at bounding box center [305, 144] width 71 height 18
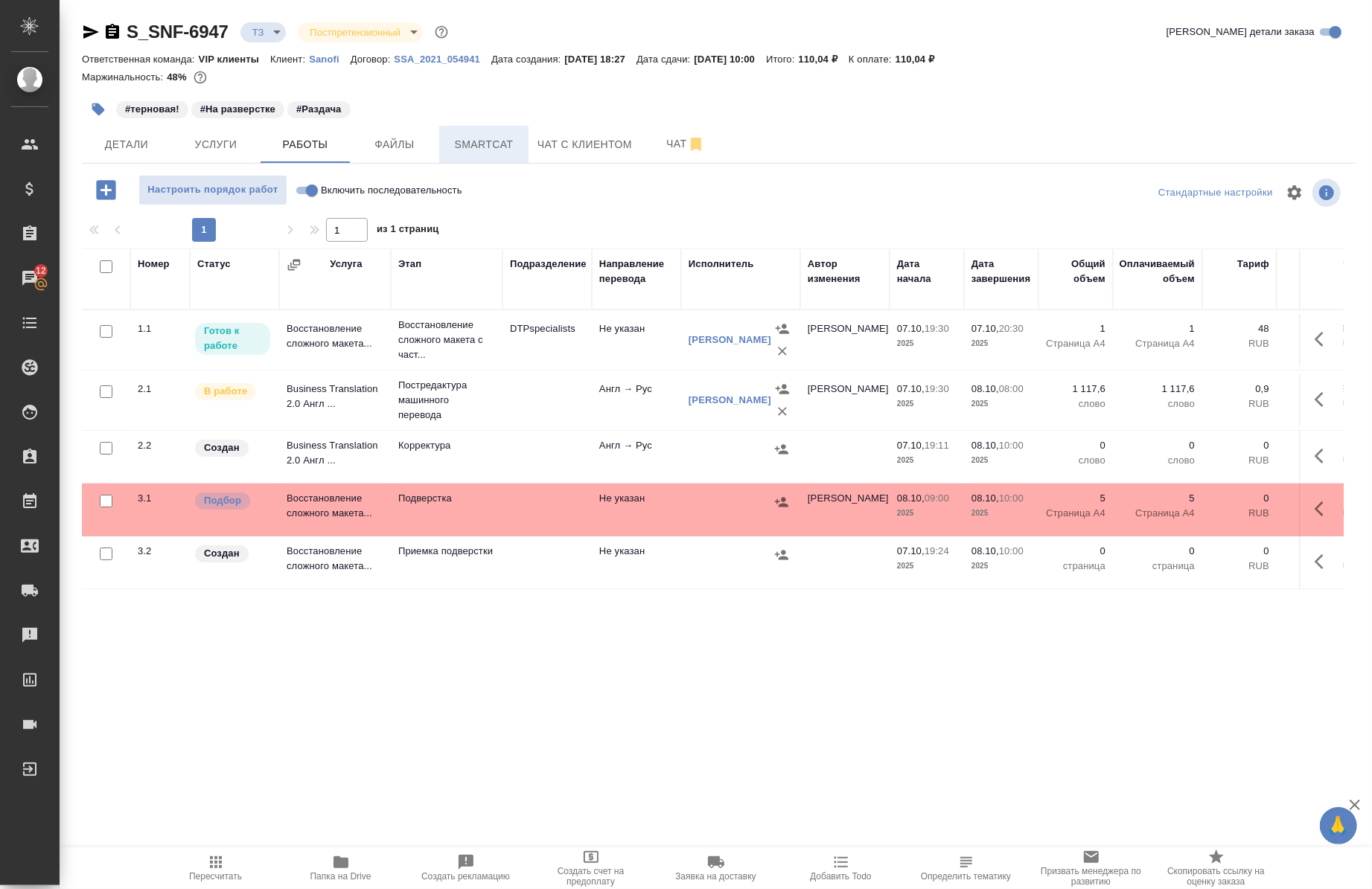
click at [473, 132] on button "Smartcat" at bounding box center [483, 144] width 90 height 37
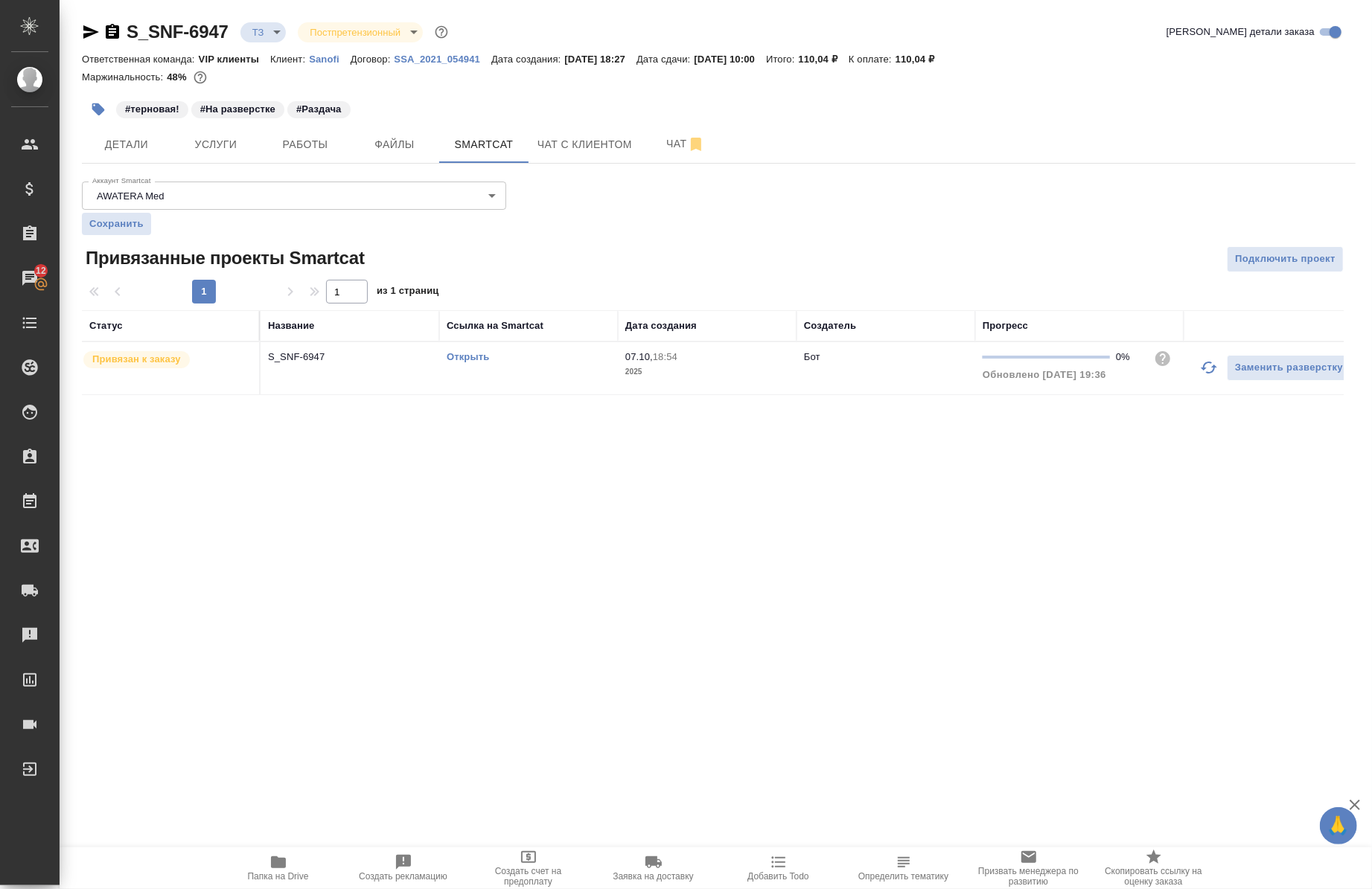
click at [471, 359] on link "Открыть" at bounding box center [468, 356] width 43 height 11
click at [460, 347] on td "Открыть" at bounding box center [529, 368] width 179 height 52
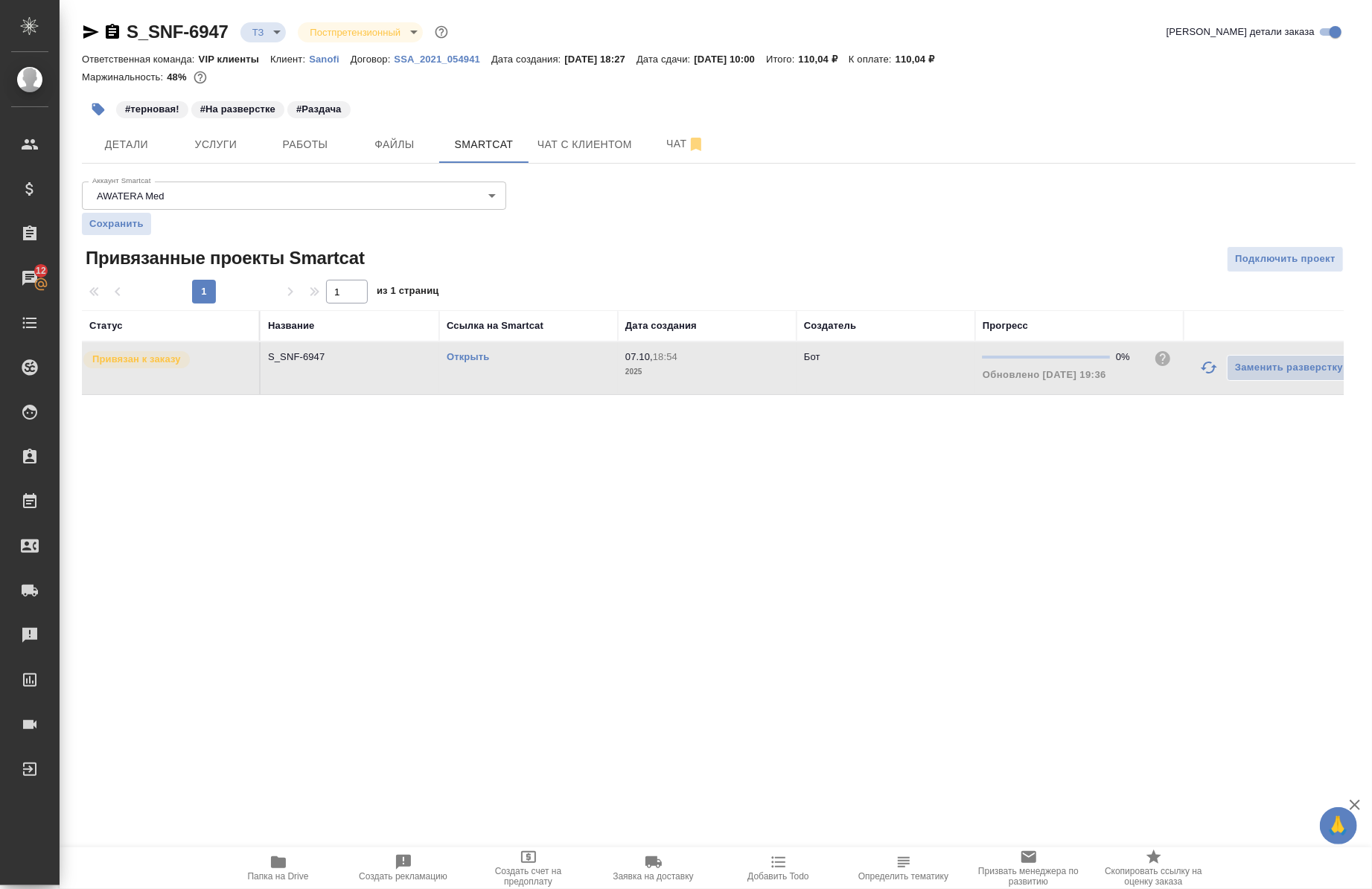
click at [460, 347] on td "Открыть" at bounding box center [529, 368] width 179 height 52
click at [298, 149] on span "Работы" at bounding box center [305, 144] width 71 height 18
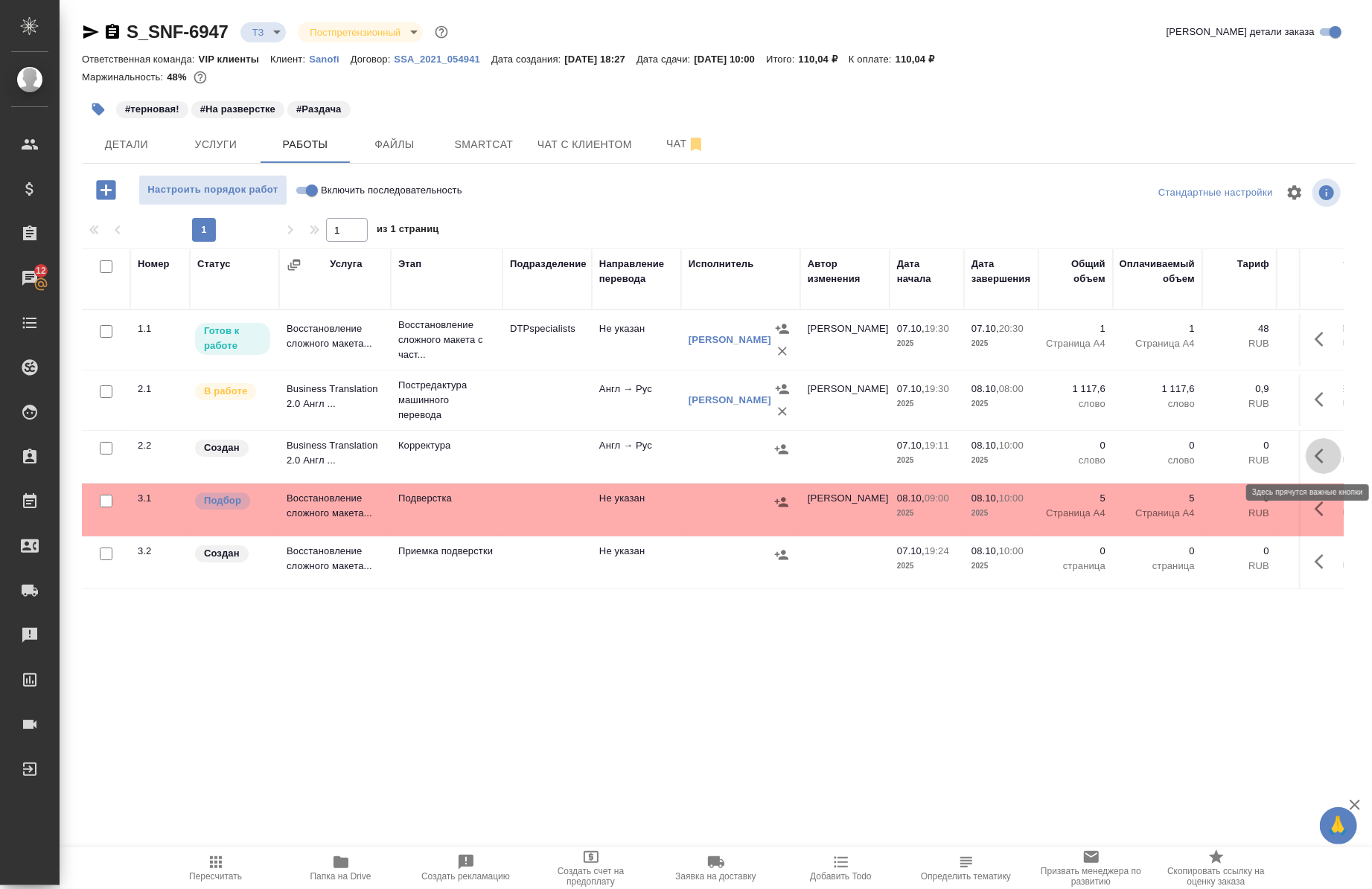
click at [1306, 443] on button "button" at bounding box center [1323, 455] width 36 height 36
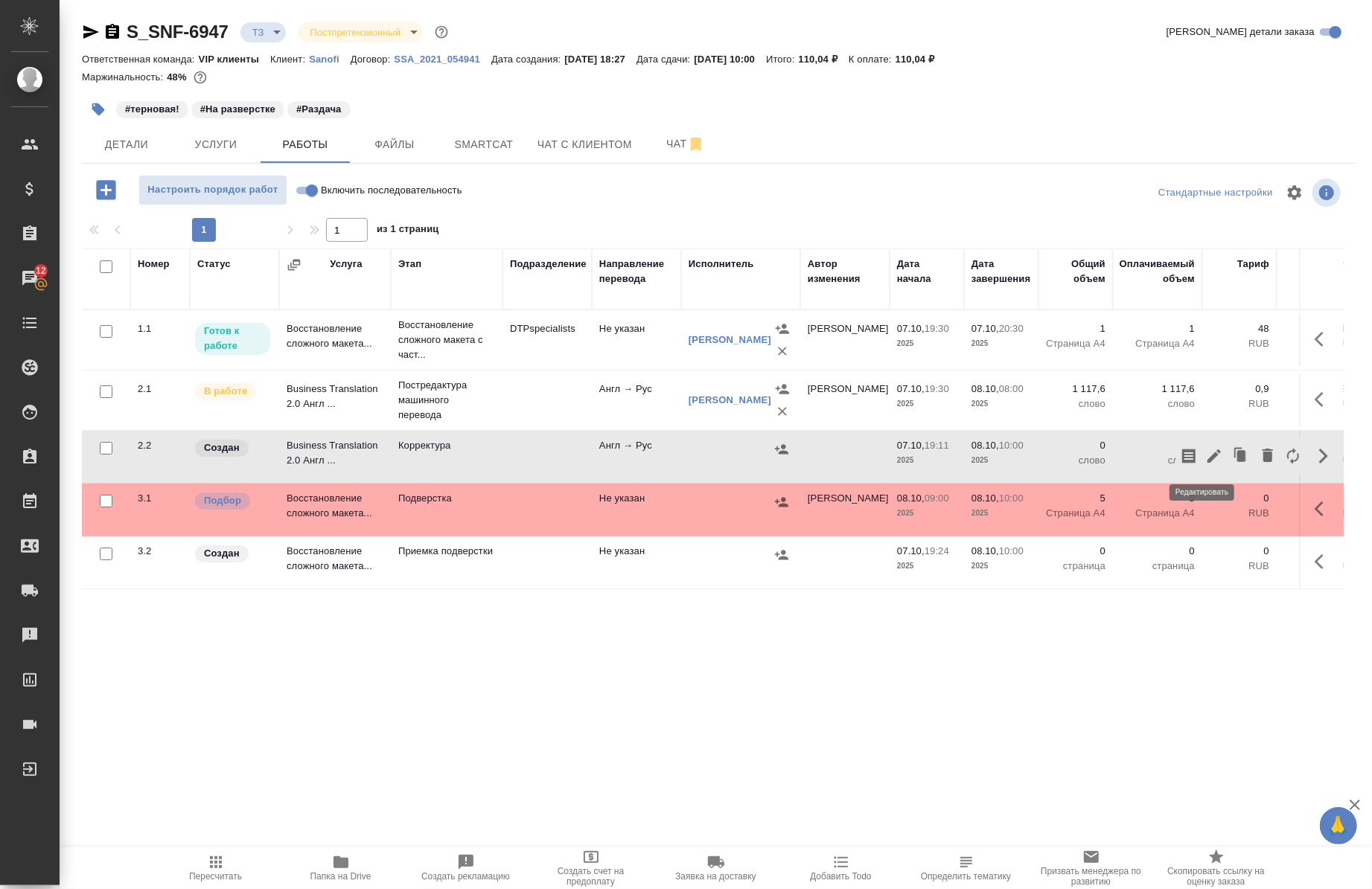
click at [1208, 464] on icon "button" at bounding box center [1215, 456] width 18 height 18
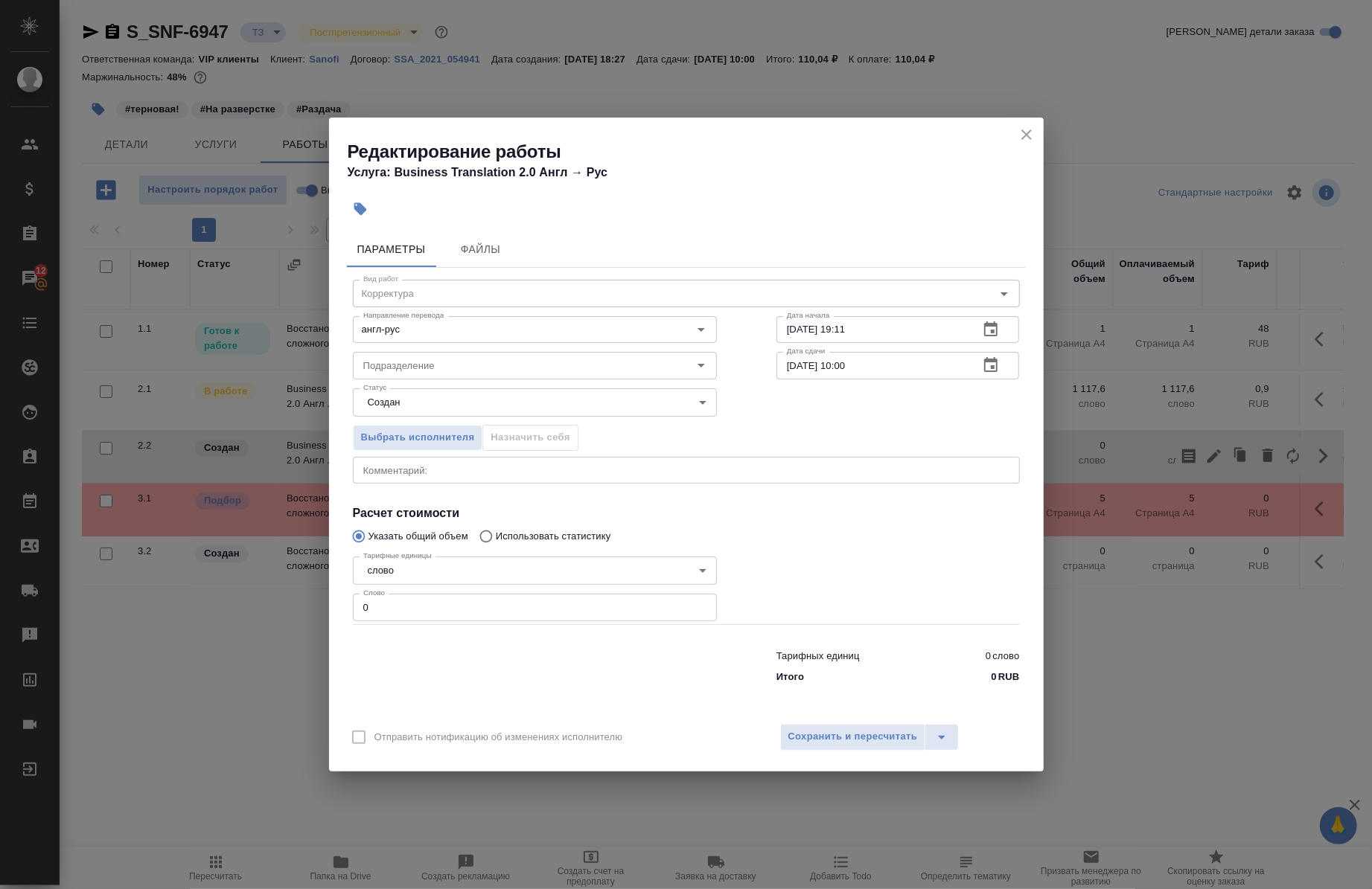
click at [620, 476] on div "x Комментарий:" at bounding box center [686, 470] width 667 height 27
click at [417, 612] on input "0" at bounding box center [535, 607] width 364 height 27
paste input "6138.4"
type input "6138.4"
click at [871, 334] on input "07.10.2025 19:11" at bounding box center [872, 329] width 191 height 27
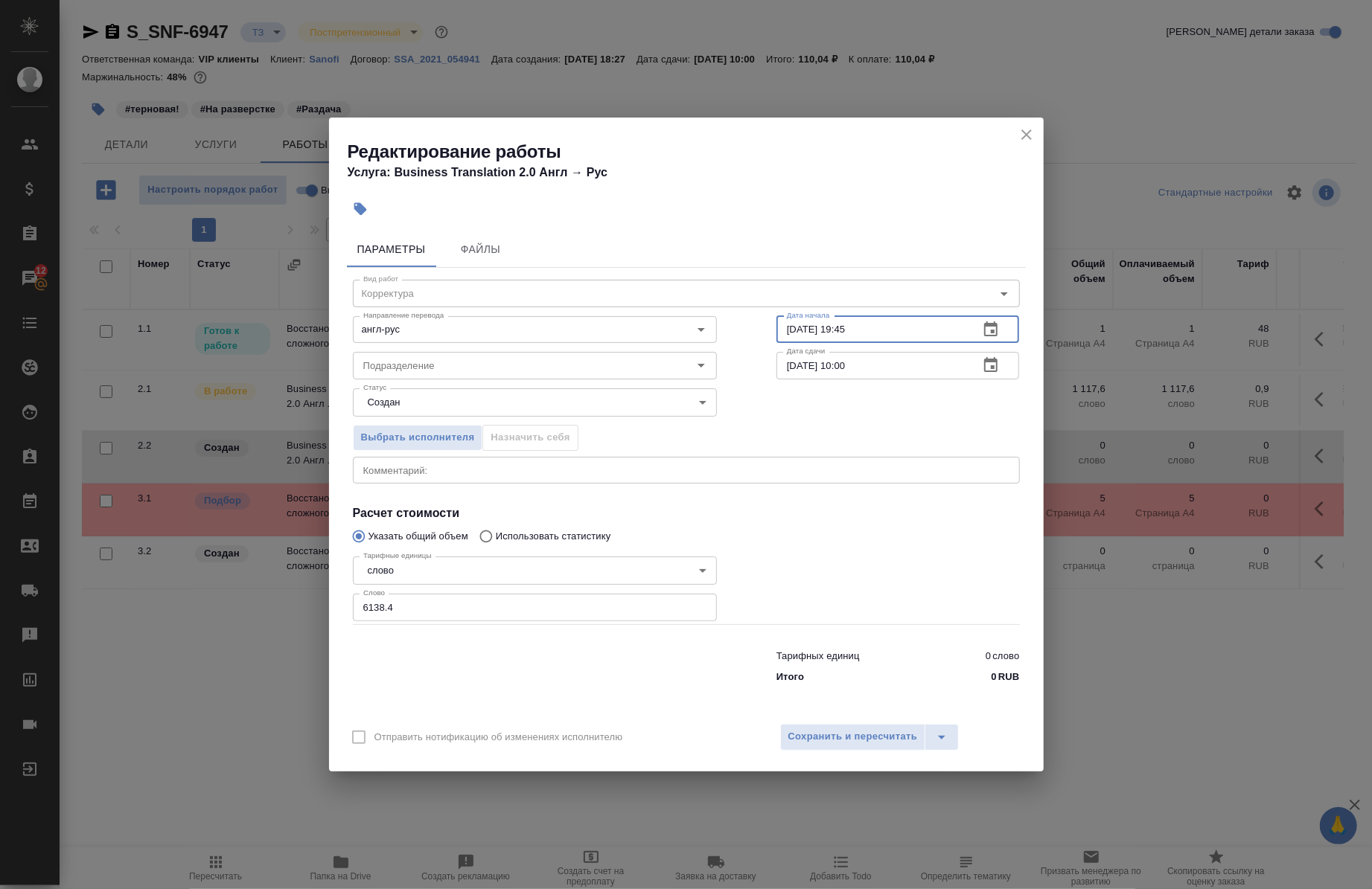
click at [871, 334] on input "07.10.2025 19:45" at bounding box center [872, 329] width 191 height 27
type input "07.10.2025 19:45"
click at [846, 366] on input "08.10.2025 10:00" at bounding box center [872, 365] width 191 height 27
type input "08.10.2025 00:0_"
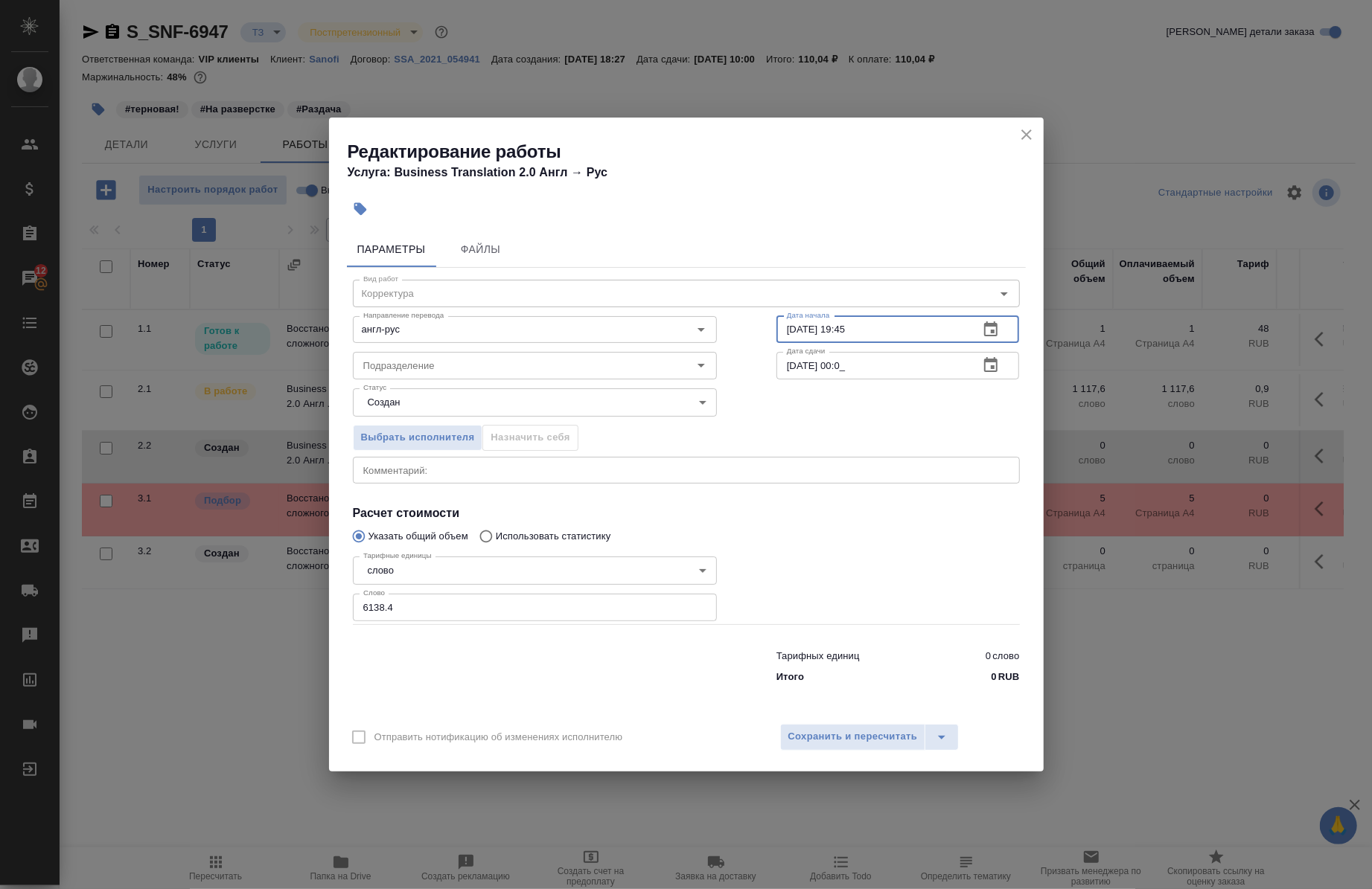
click at [919, 337] on input "07.10.2025 19:45" at bounding box center [872, 329] width 191 height 27
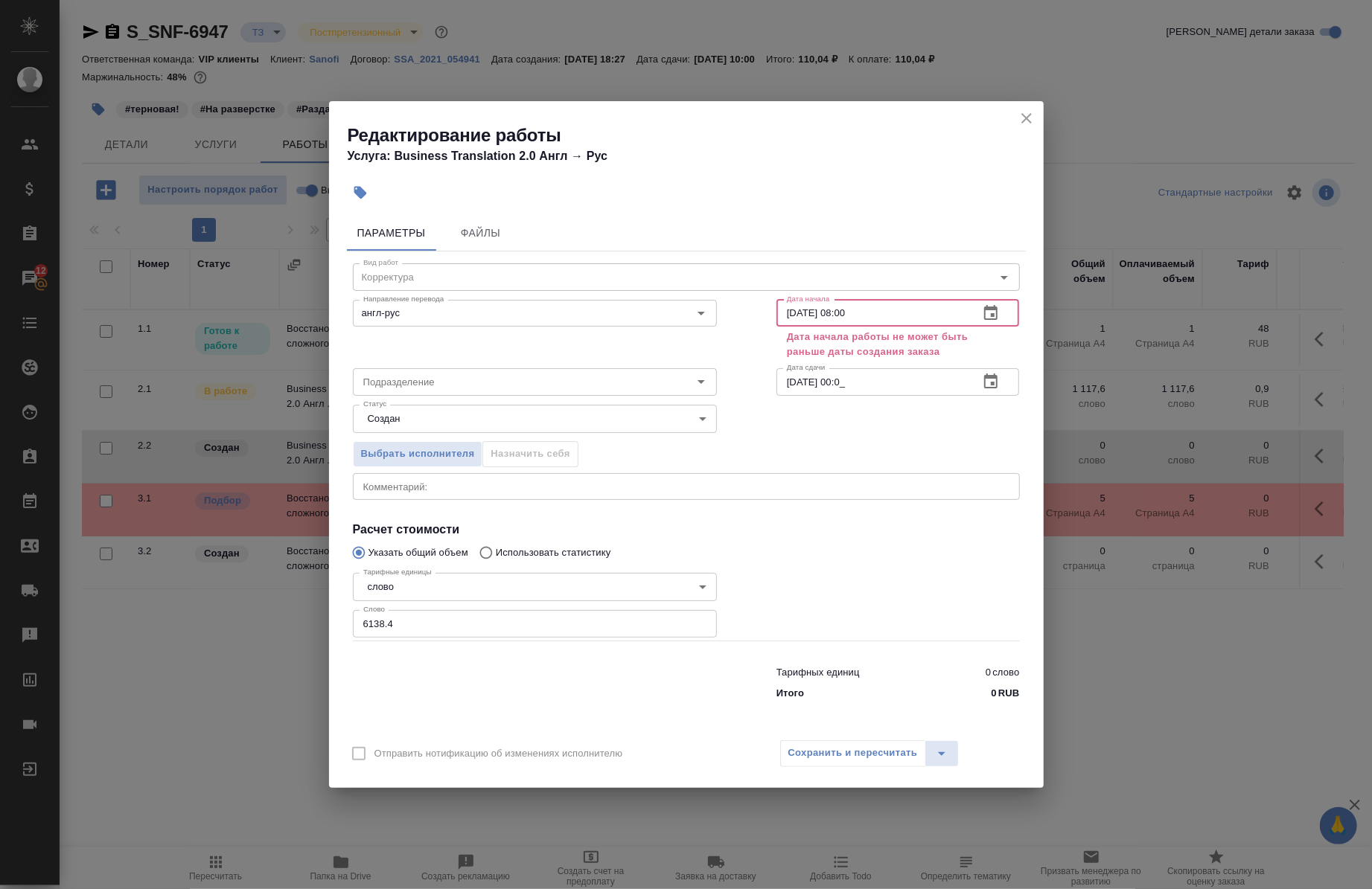
type input "07.10.2025 08:00"
click at [842, 382] on input "08.10.2025 00:0_" at bounding box center [872, 381] width 191 height 27
type input "08.10.2025 09:00"
drag, startPoint x: 842, startPoint y: 382, endPoint x: 880, endPoint y: 311, distance: 80.5
click at [880, 311] on input "07.10.2025 08:00" at bounding box center [872, 313] width 191 height 27
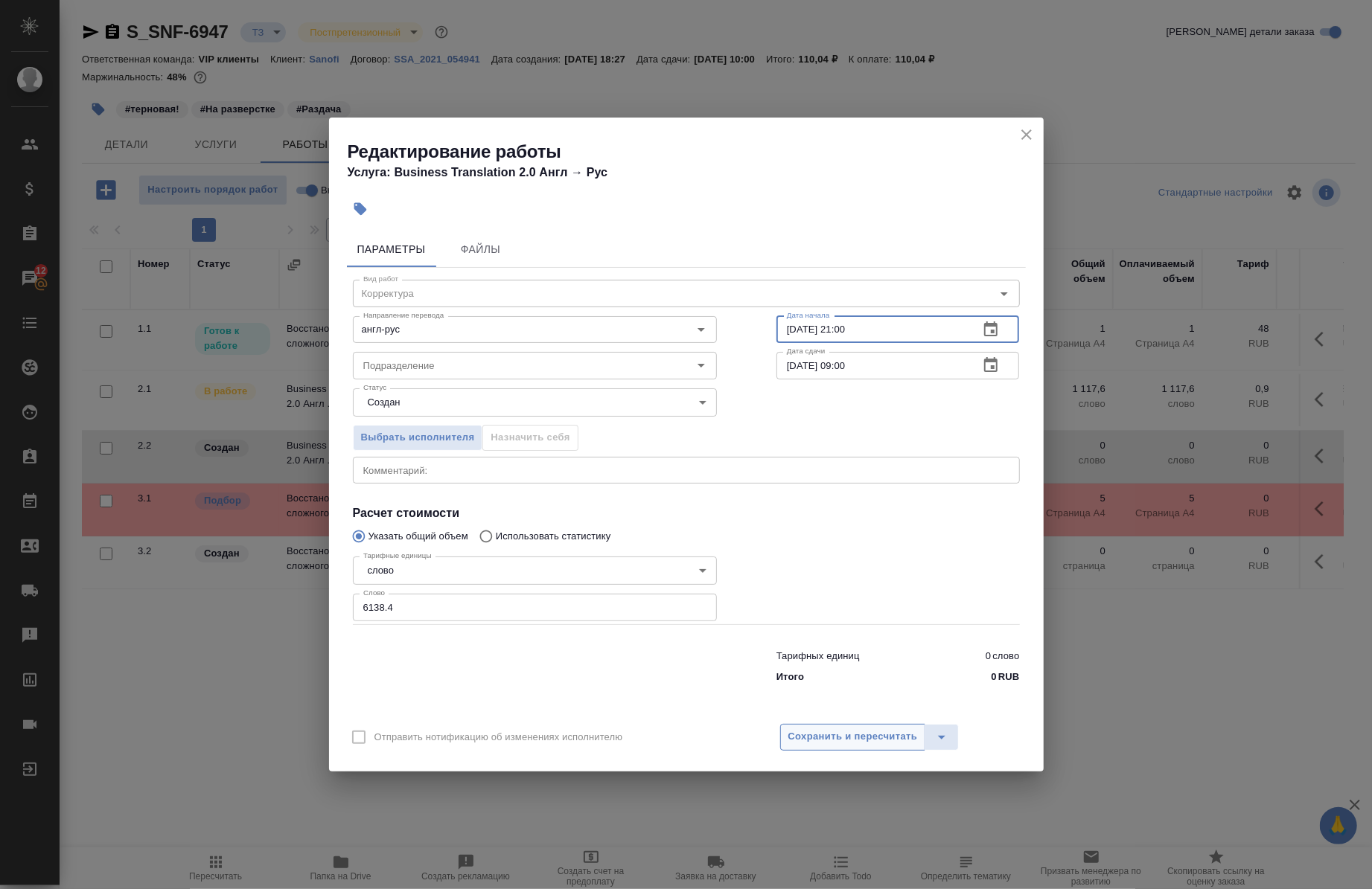
type input "07.10.2025 21:00"
click at [813, 739] on span "Сохранить и пересчитать" at bounding box center [853, 737] width 130 height 17
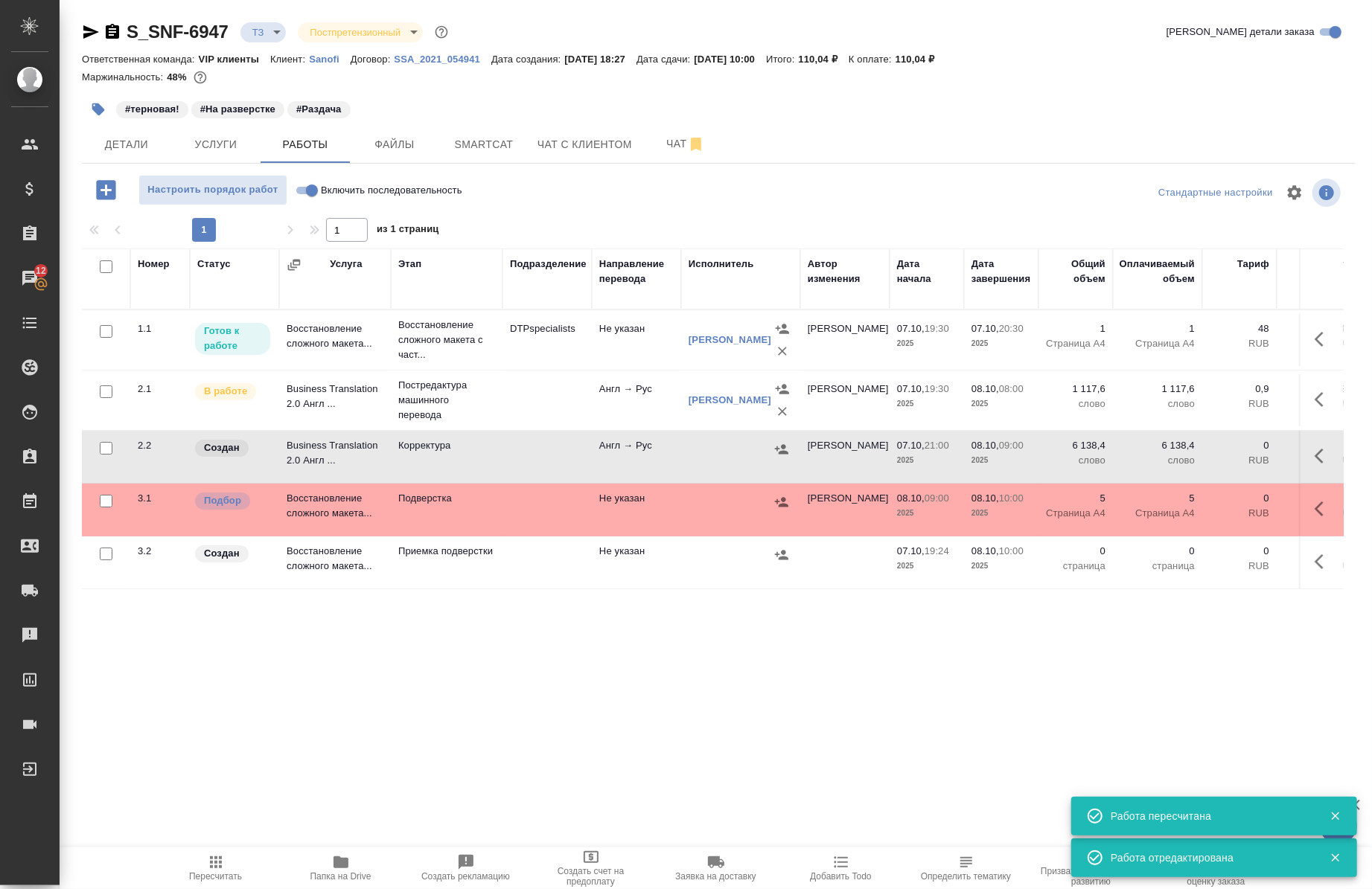
click at [813, 739] on div "Номер Статус Услуга Этап Подразделение Направление перевода Исполнитель Автор и…" at bounding box center [713, 620] width 1262 height 744
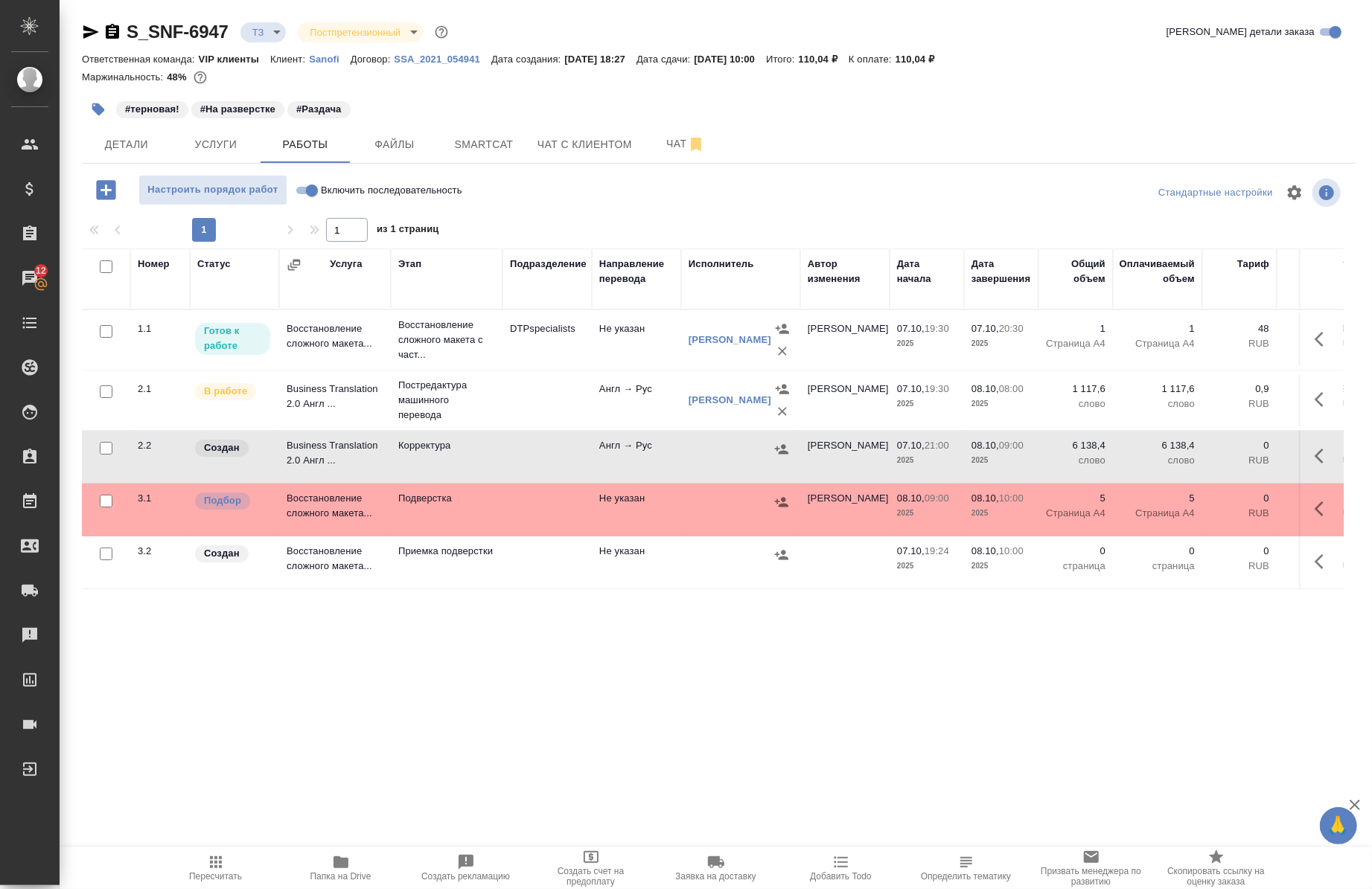
click at [1315, 453] on icon "button" at bounding box center [1323, 456] width 18 height 18
click at [1206, 448] on icon "button" at bounding box center [1215, 456] width 18 height 18
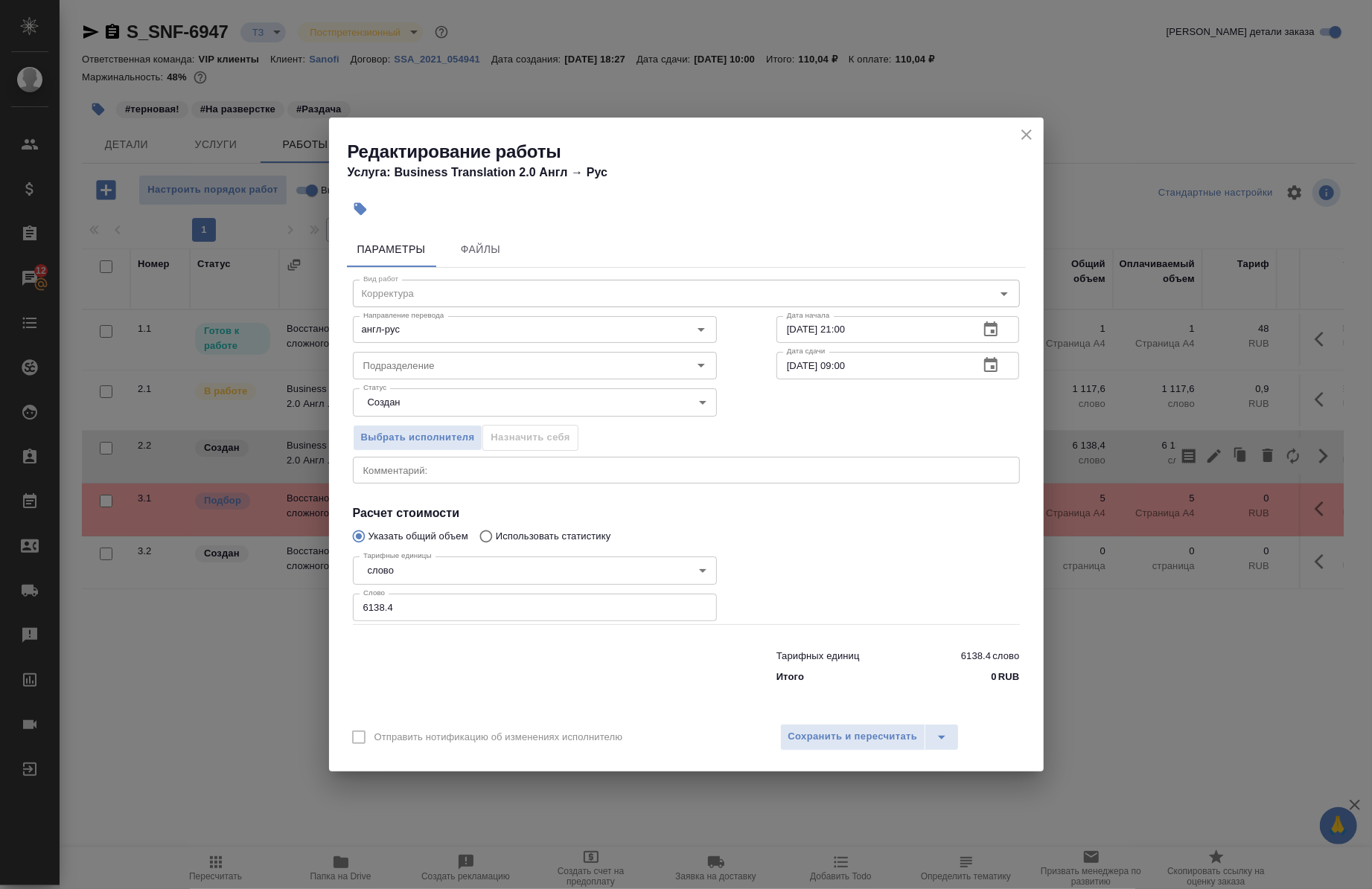
click at [564, 474] on textarea at bounding box center [686, 469] width 646 height 11
type textarea "переводим скрины сертиф-ов."
click at [837, 738] on span "Сохранить и пересчитать" at bounding box center [853, 737] width 130 height 17
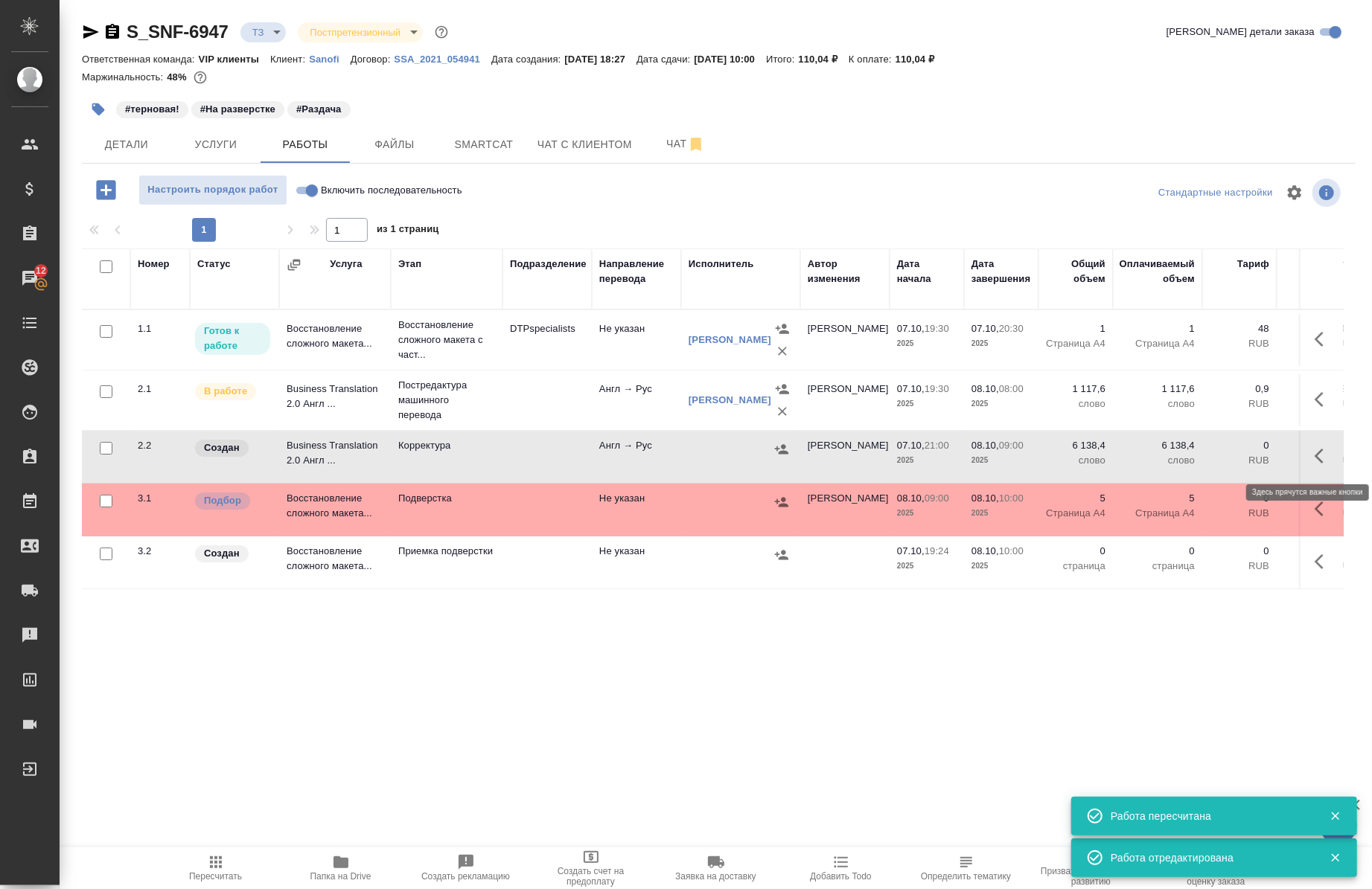
click at [1316, 456] on icon "button" at bounding box center [1323, 456] width 18 height 18
click at [1206, 459] on icon "button" at bounding box center [1215, 456] width 18 height 18
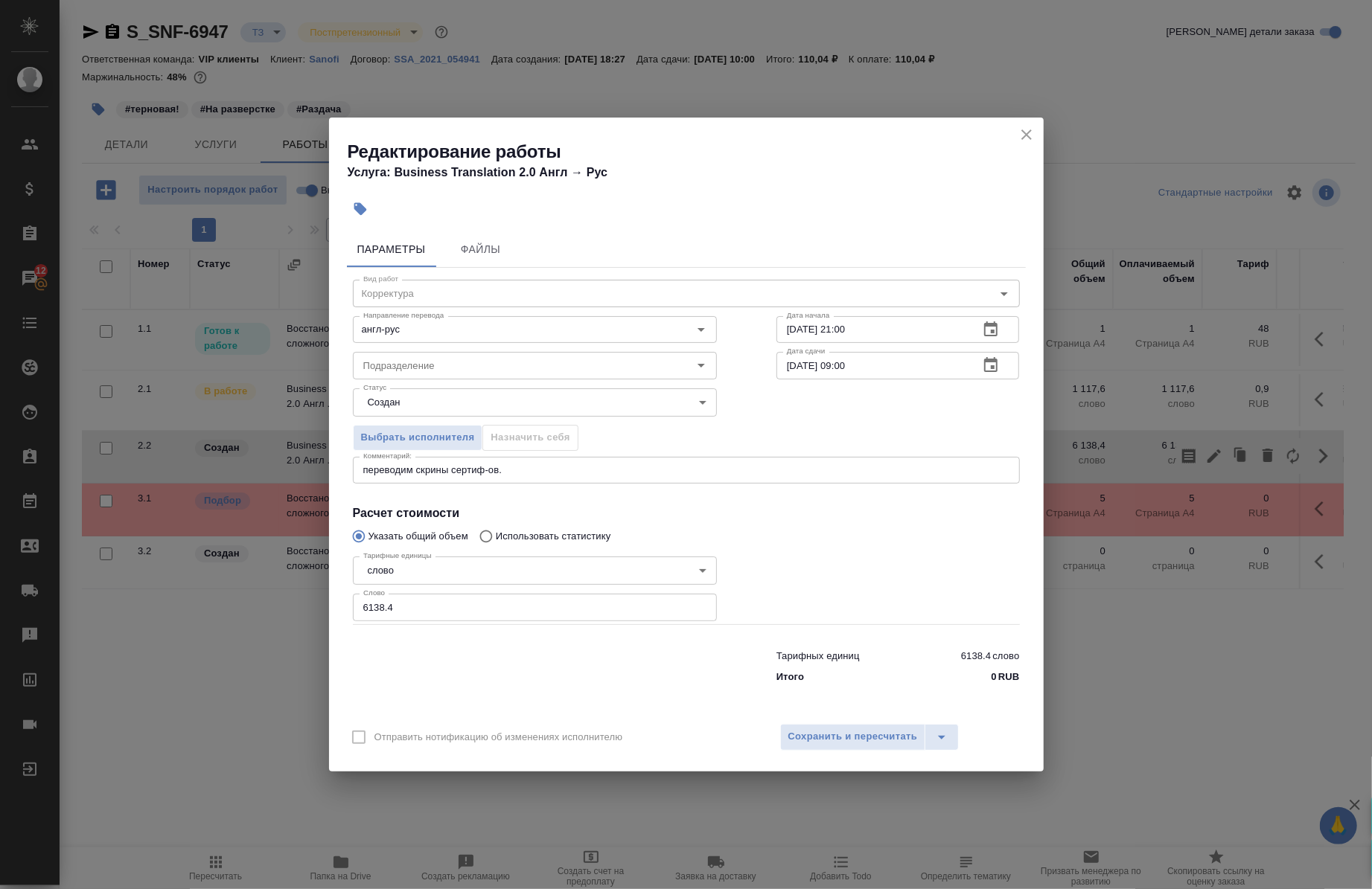
click at [496, 389] on body "🙏 .cls-1 fill:#fff; AWATERA Chernova Anna Клиенты Спецификации Заказы 12 Чаты T…" at bounding box center [686, 444] width 1372 height 889
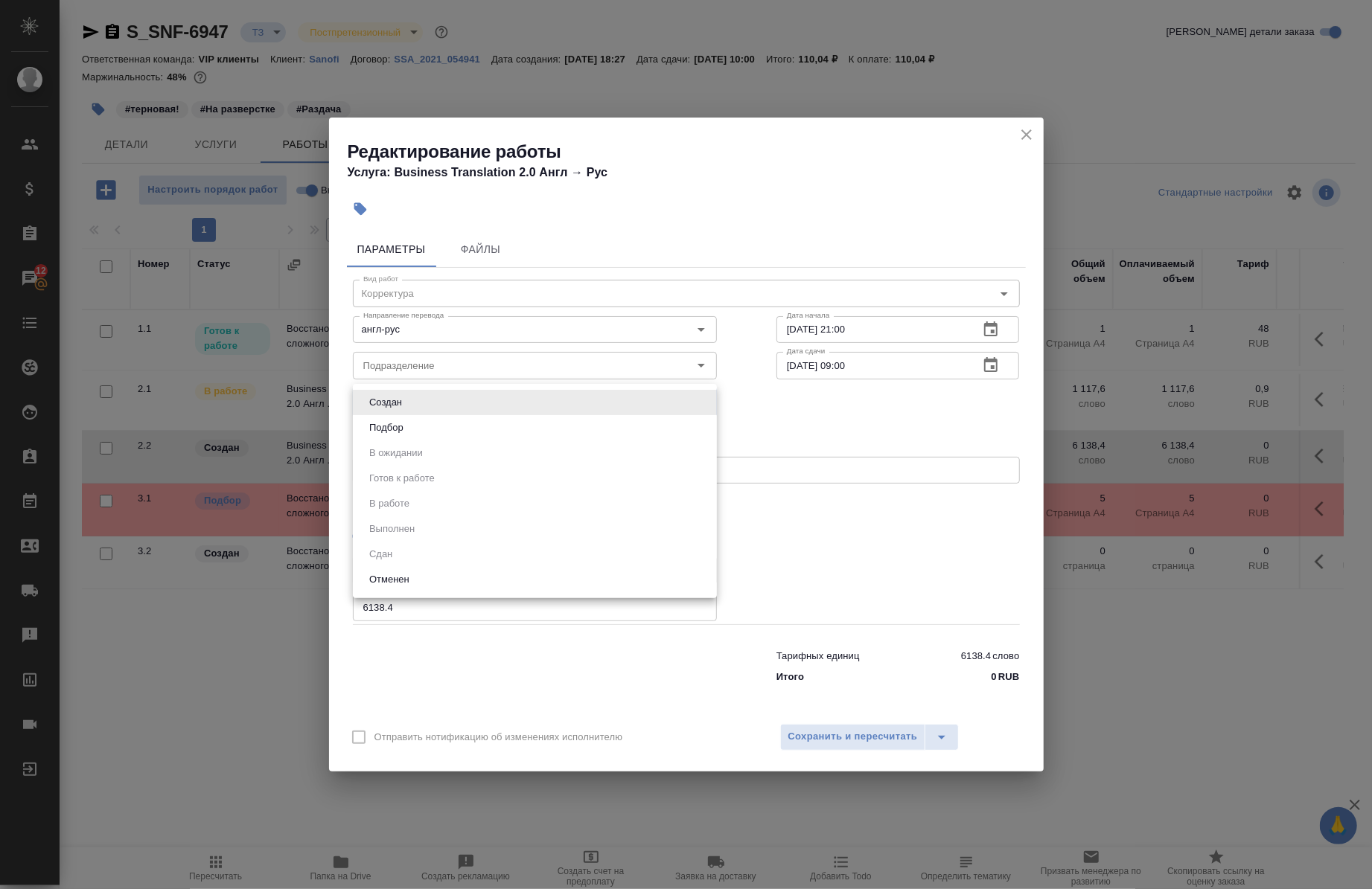
click at [462, 422] on li "Подбор" at bounding box center [535, 428] width 364 height 25
type input "recruiting"
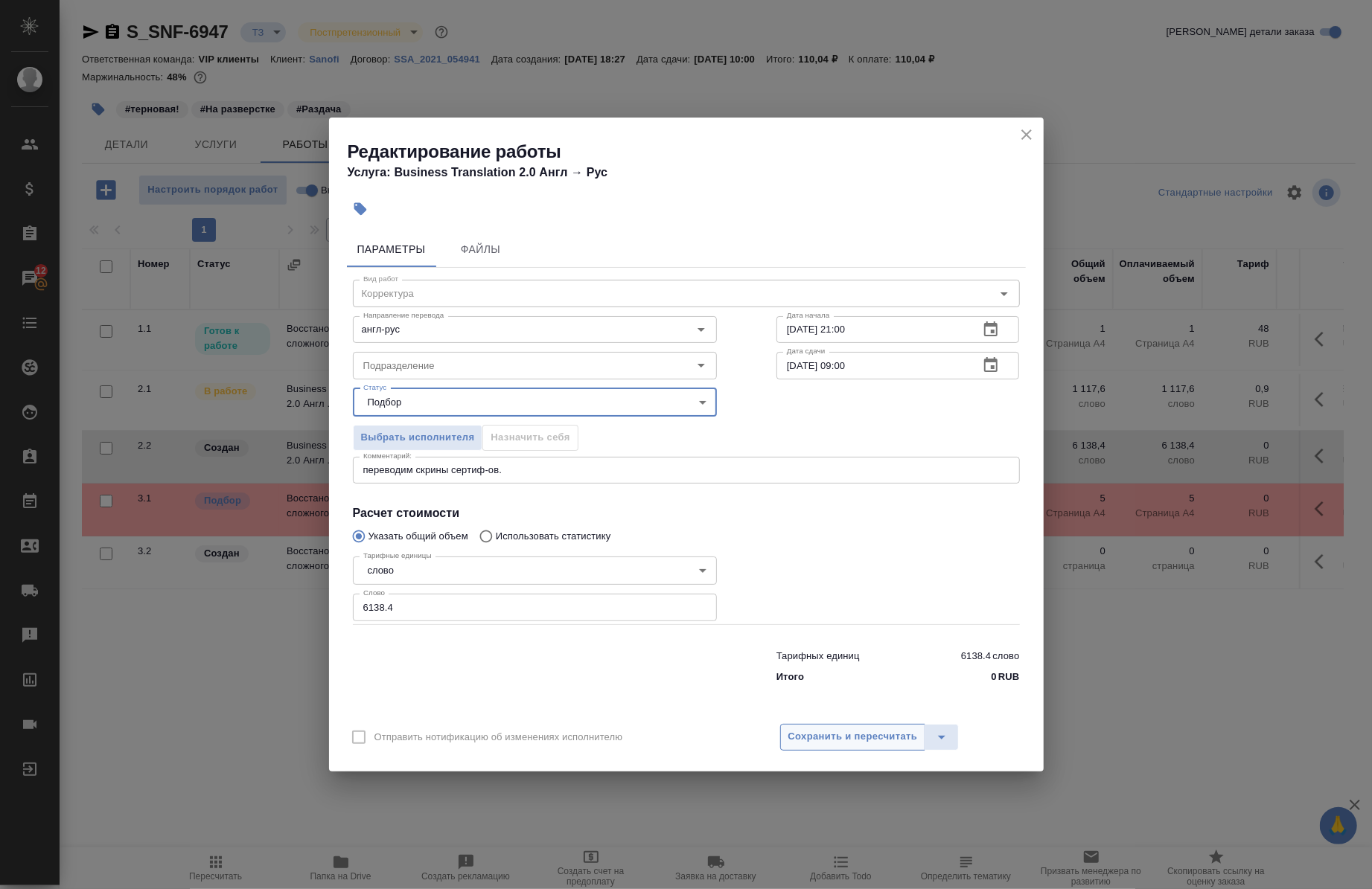
click at [828, 733] on span "Сохранить и пересчитать" at bounding box center [853, 737] width 130 height 17
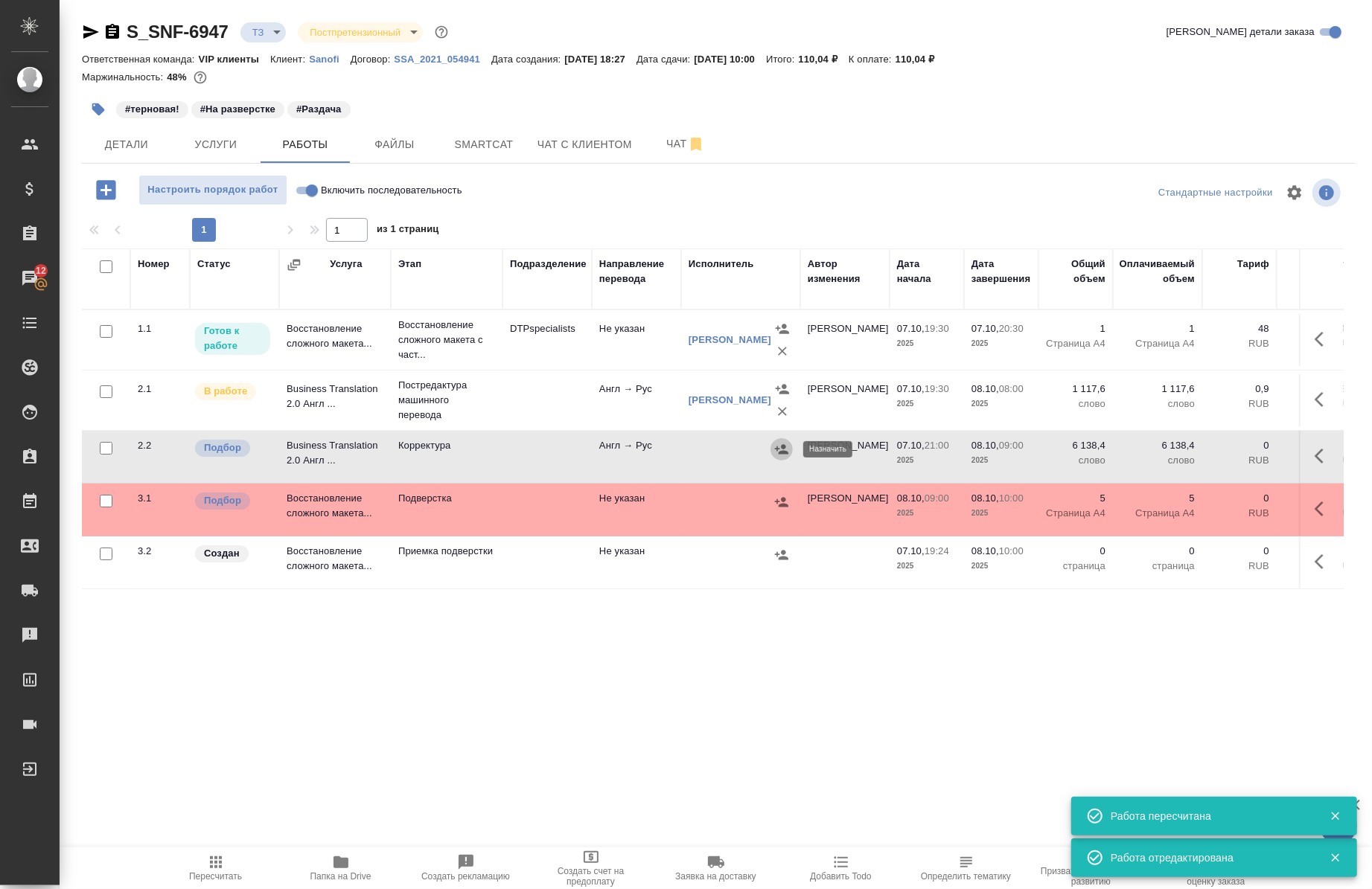
click at [785, 449] on icon "button" at bounding box center [782, 449] width 15 height 15
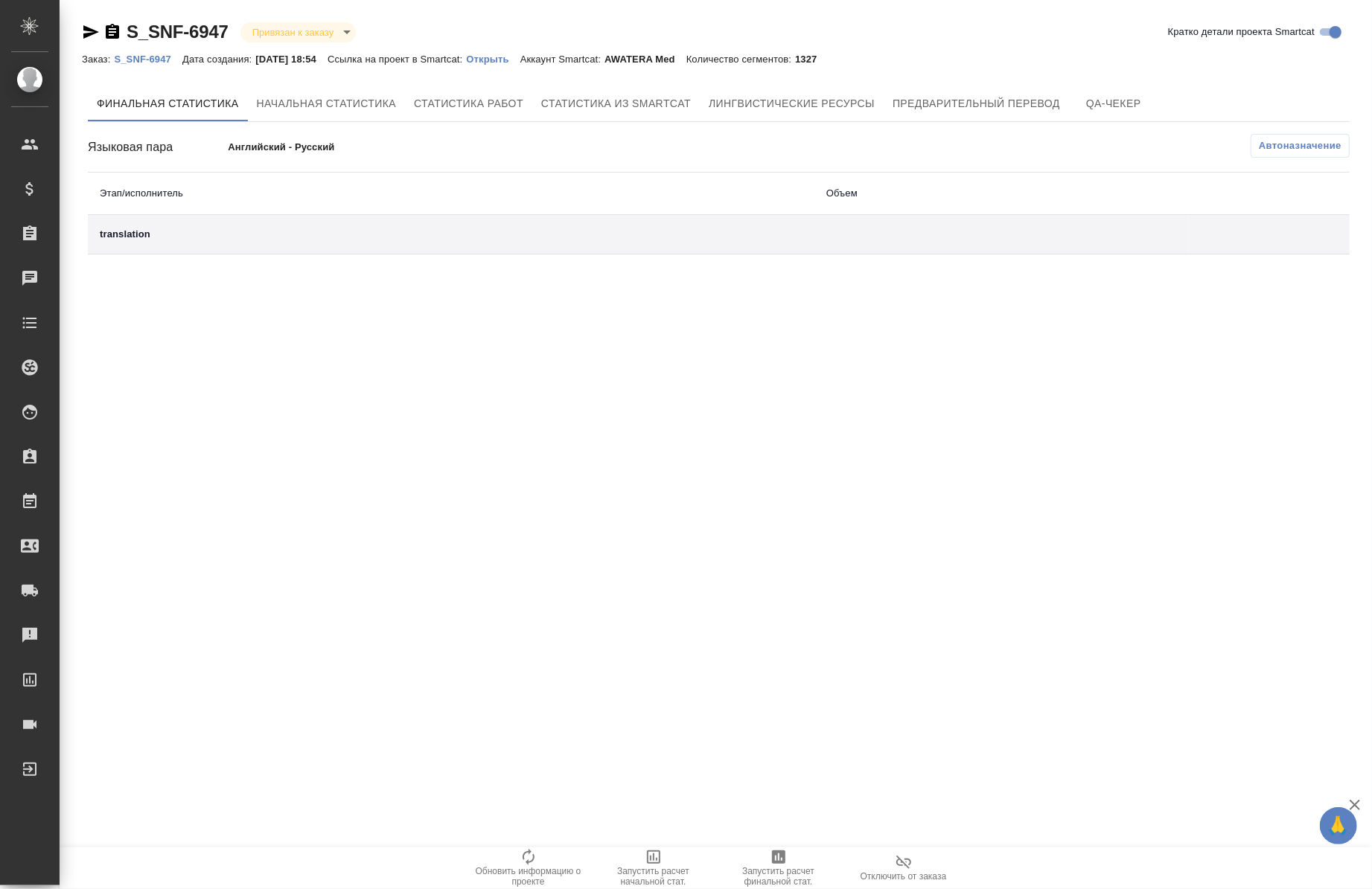
click at [510, 63] on p "Открыть" at bounding box center [493, 59] width 54 height 11
click at [510, 56] on p "Открыть" at bounding box center [493, 59] width 54 height 11
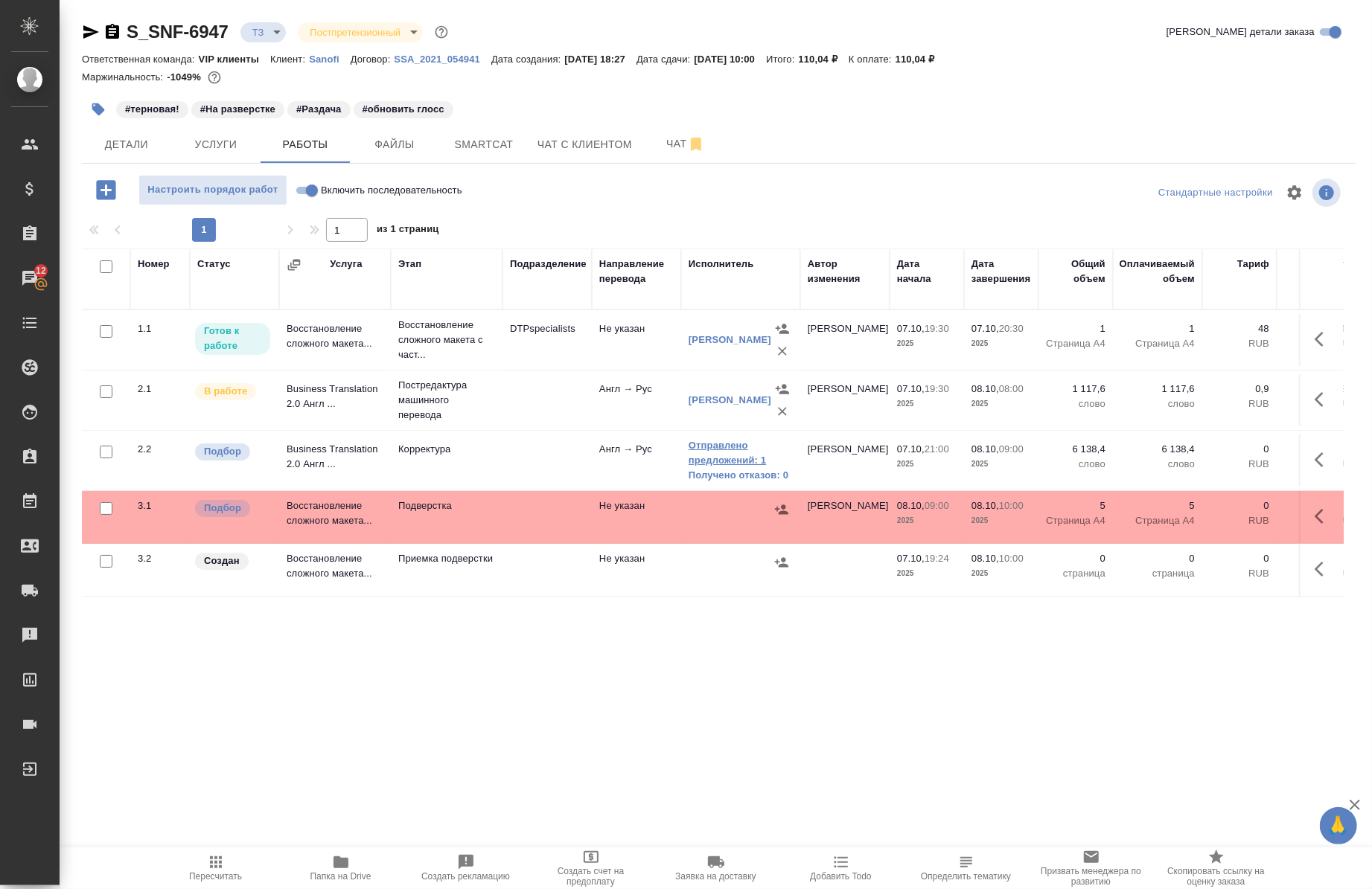
click at [725, 441] on link "Отправлено предложений: 1" at bounding box center [741, 453] width 104 height 30
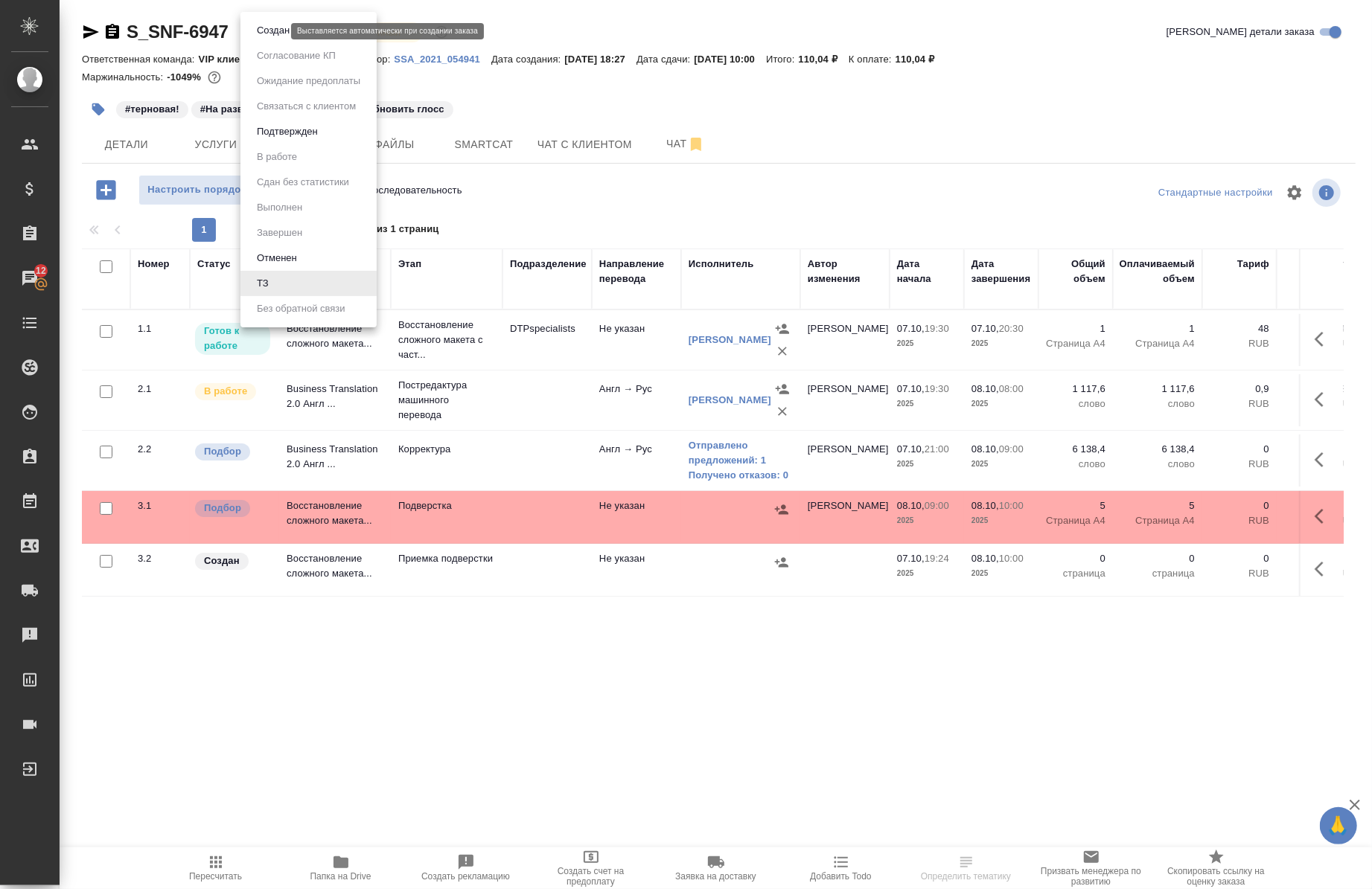
click at [270, 28] on body "🙏 .cls-1 fill:#fff; AWATERA Chernova Anna Клиенты Спецификации Заказы 12 Чаты T…" at bounding box center [686, 444] width 1372 height 889
click at [523, 1] on div at bounding box center [686, 444] width 1372 height 889
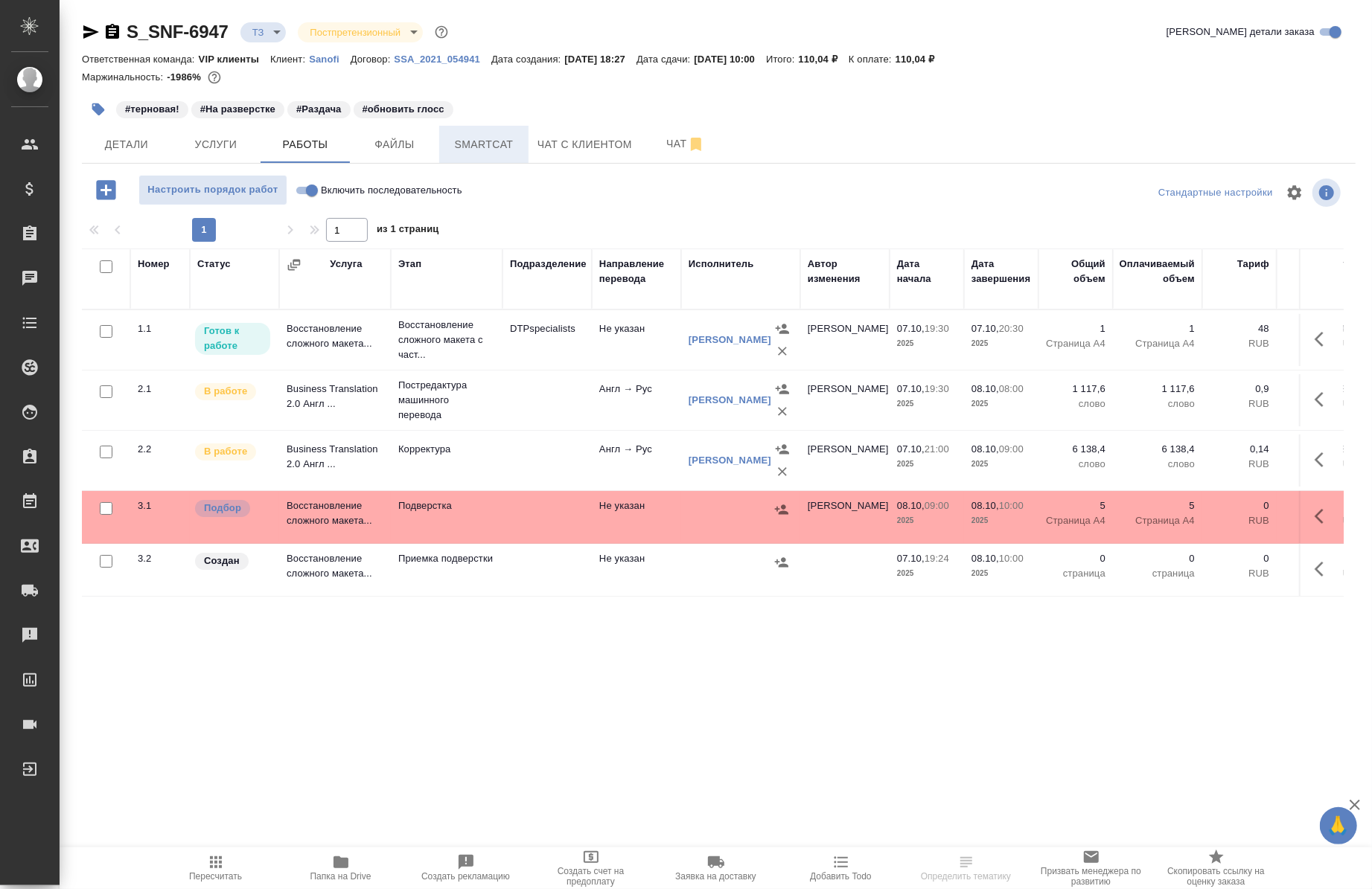
click at [501, 158] on button "Smartcat" at bounding box center [483, 144] width 90 height 37
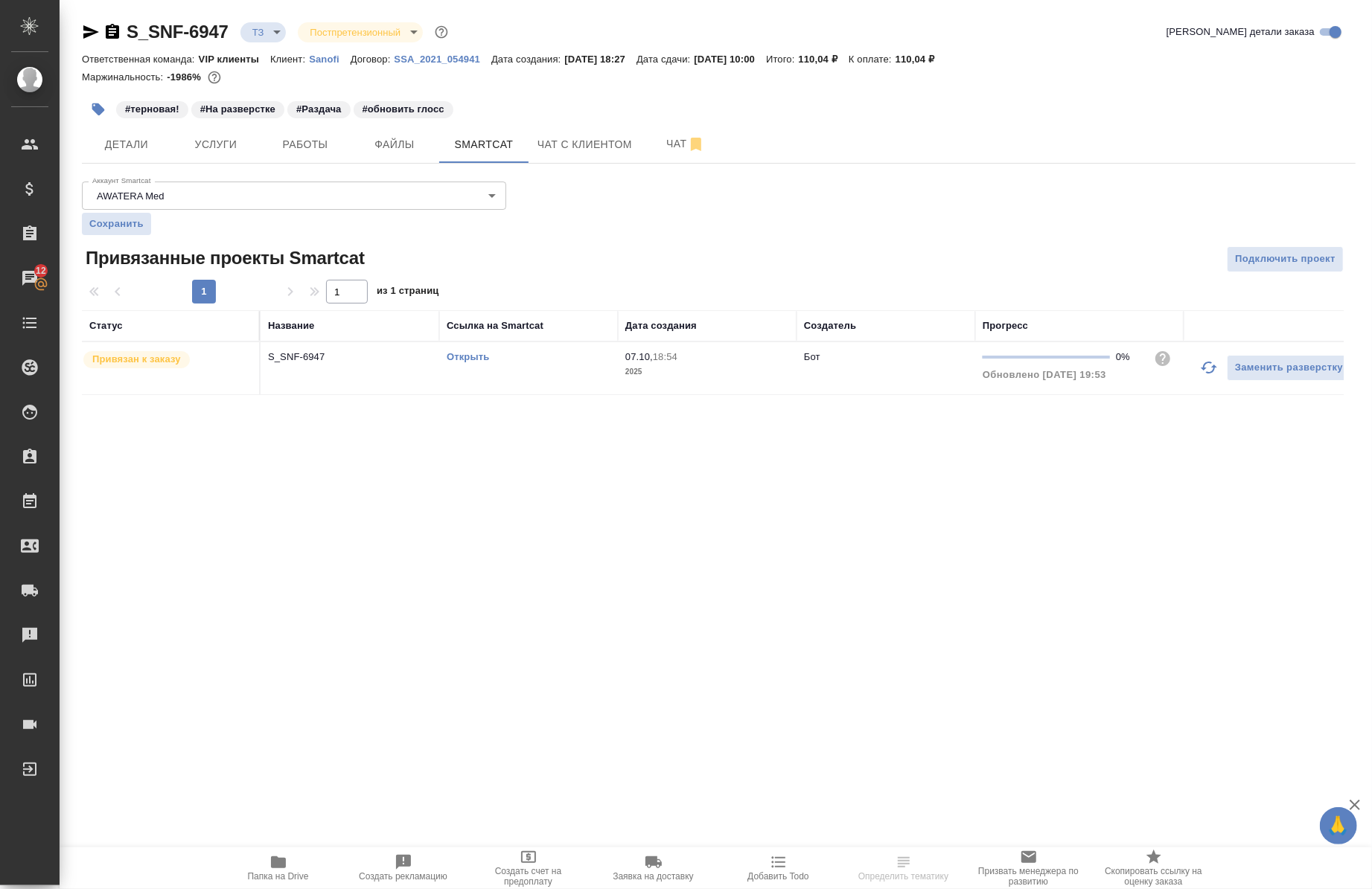
click at [465, 352] on link "Открыть" at bounding box center [468, 356] width 43 height 11
click at [283, 146] on span "Работы" at bounding box center [305, 144] width 71 height 18
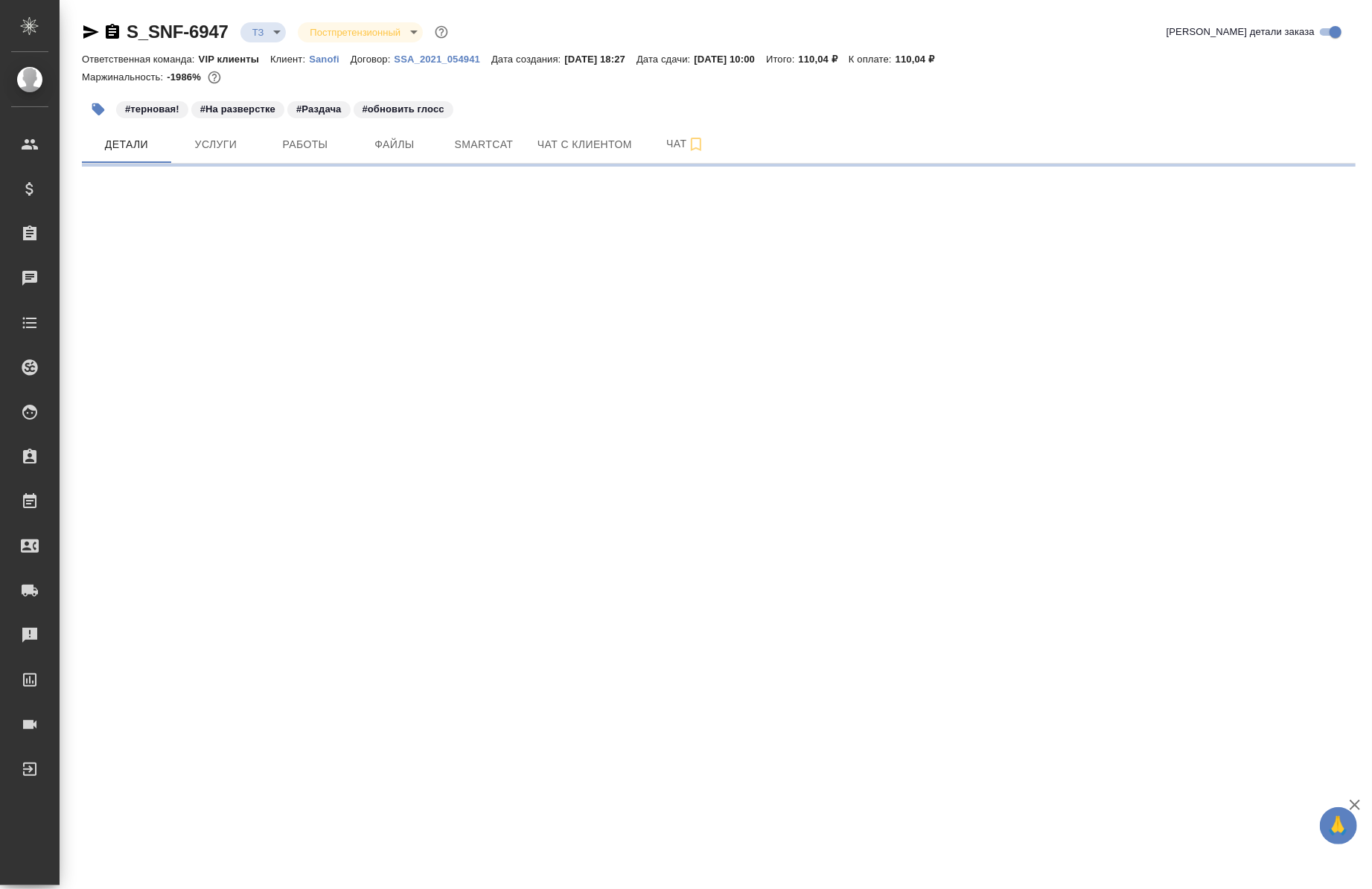
select select "RU"
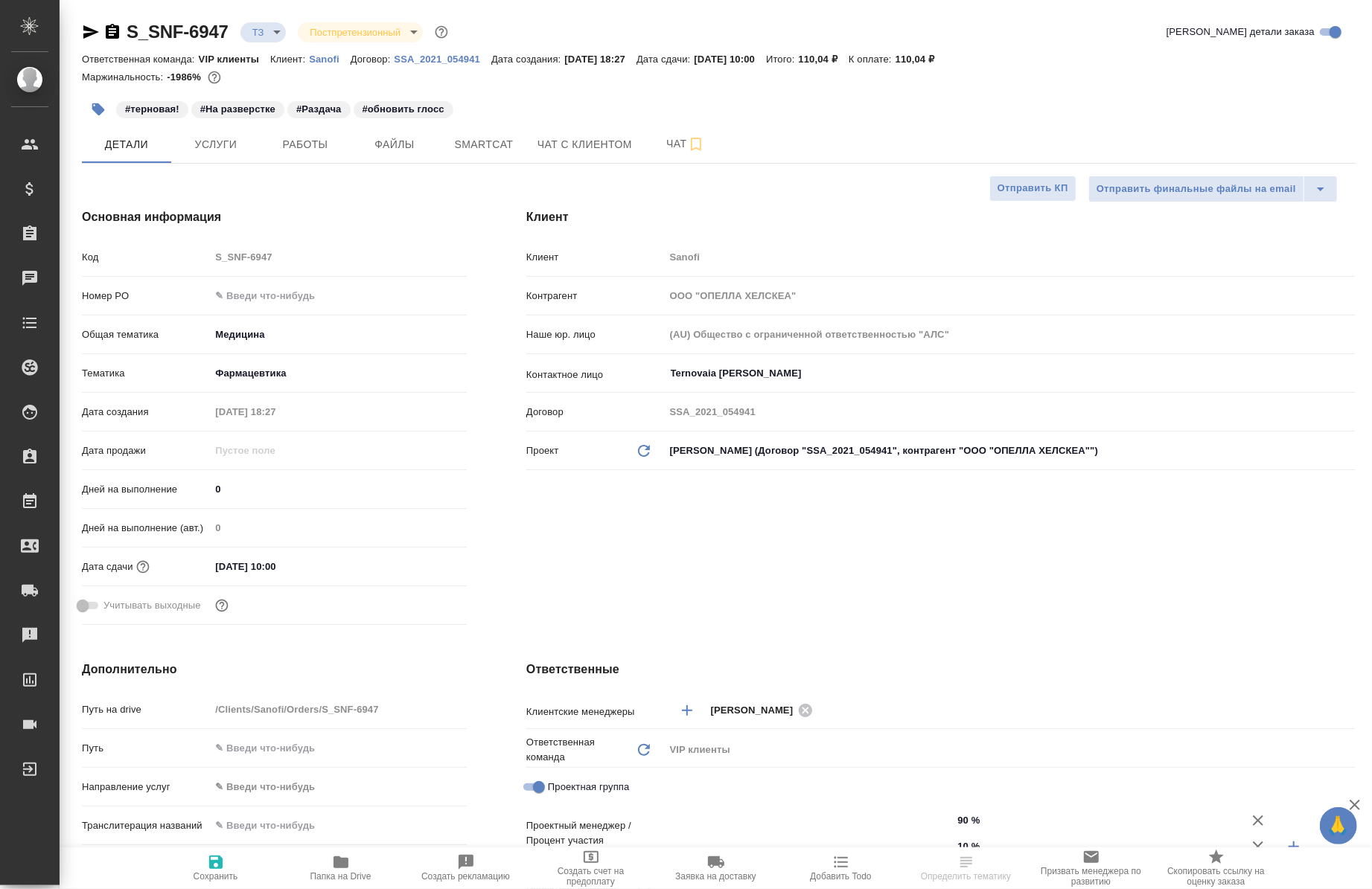
type textarea "x"
type input "[PERSON_NAME]"
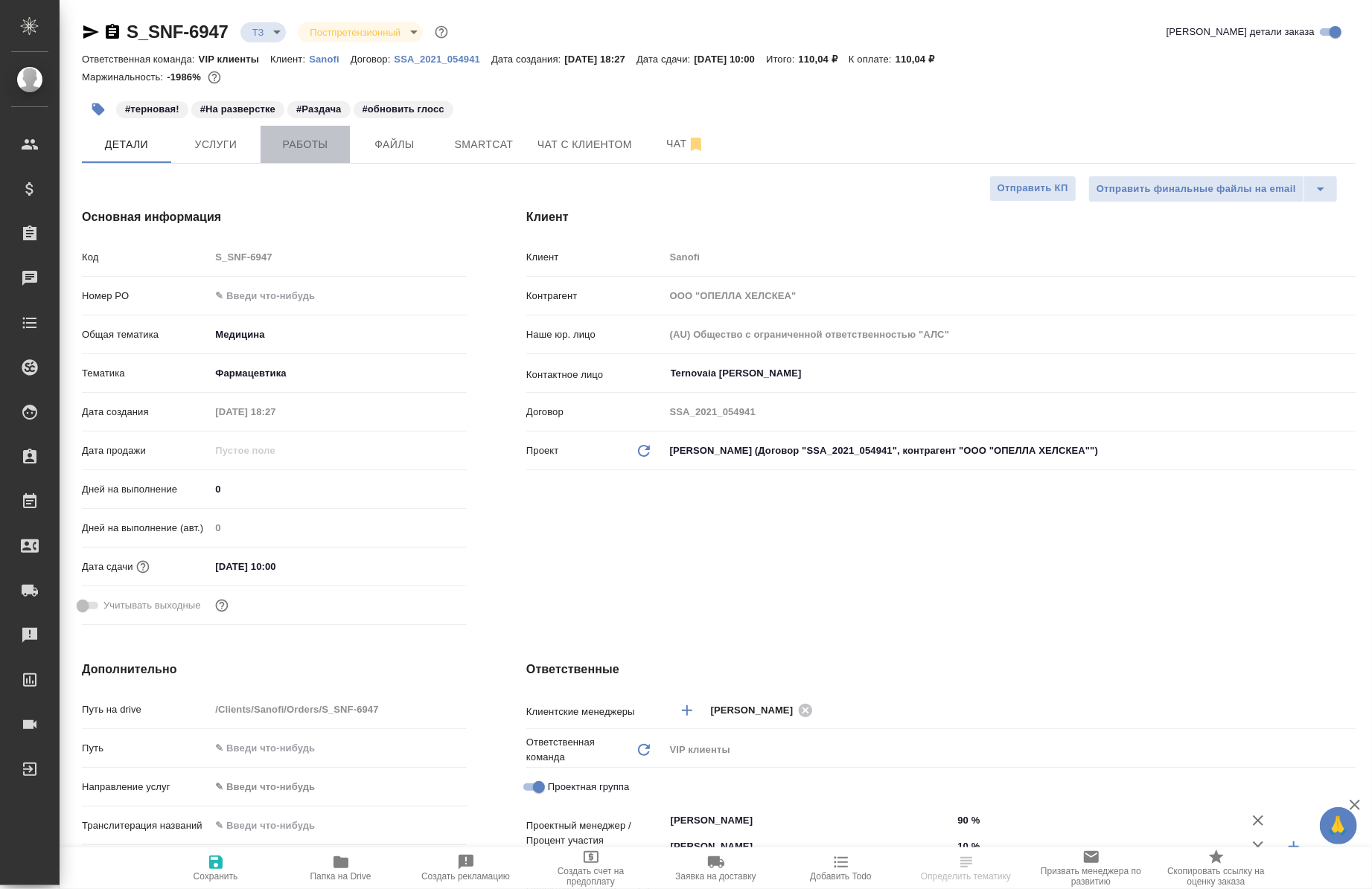
click at [303, 138] on span "Работы" at bounding box center [305, 144] width 71 height 18
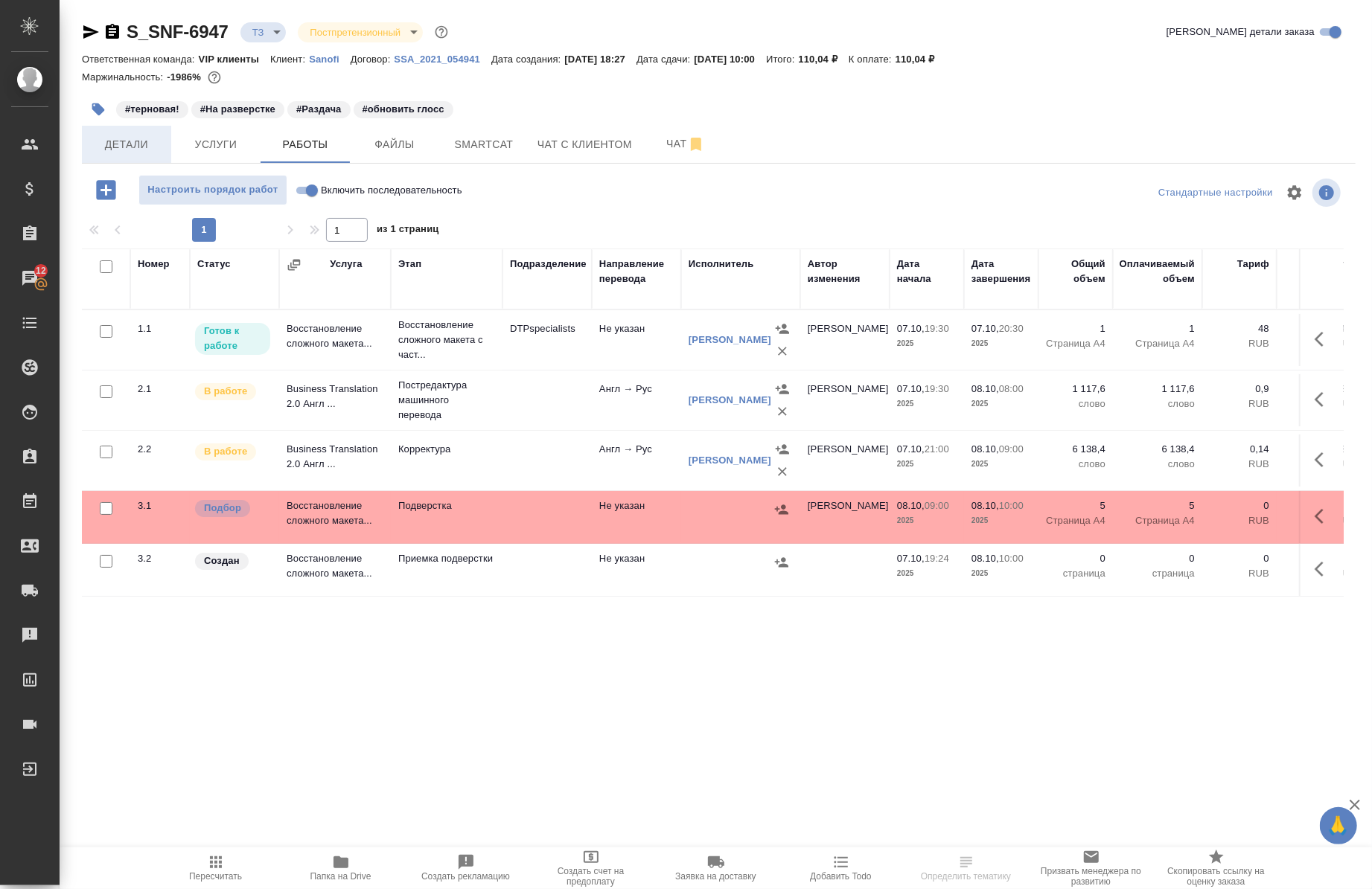
click at [122, 140] on span "Детали" at bounding box center [126, 144] width 71 height 18
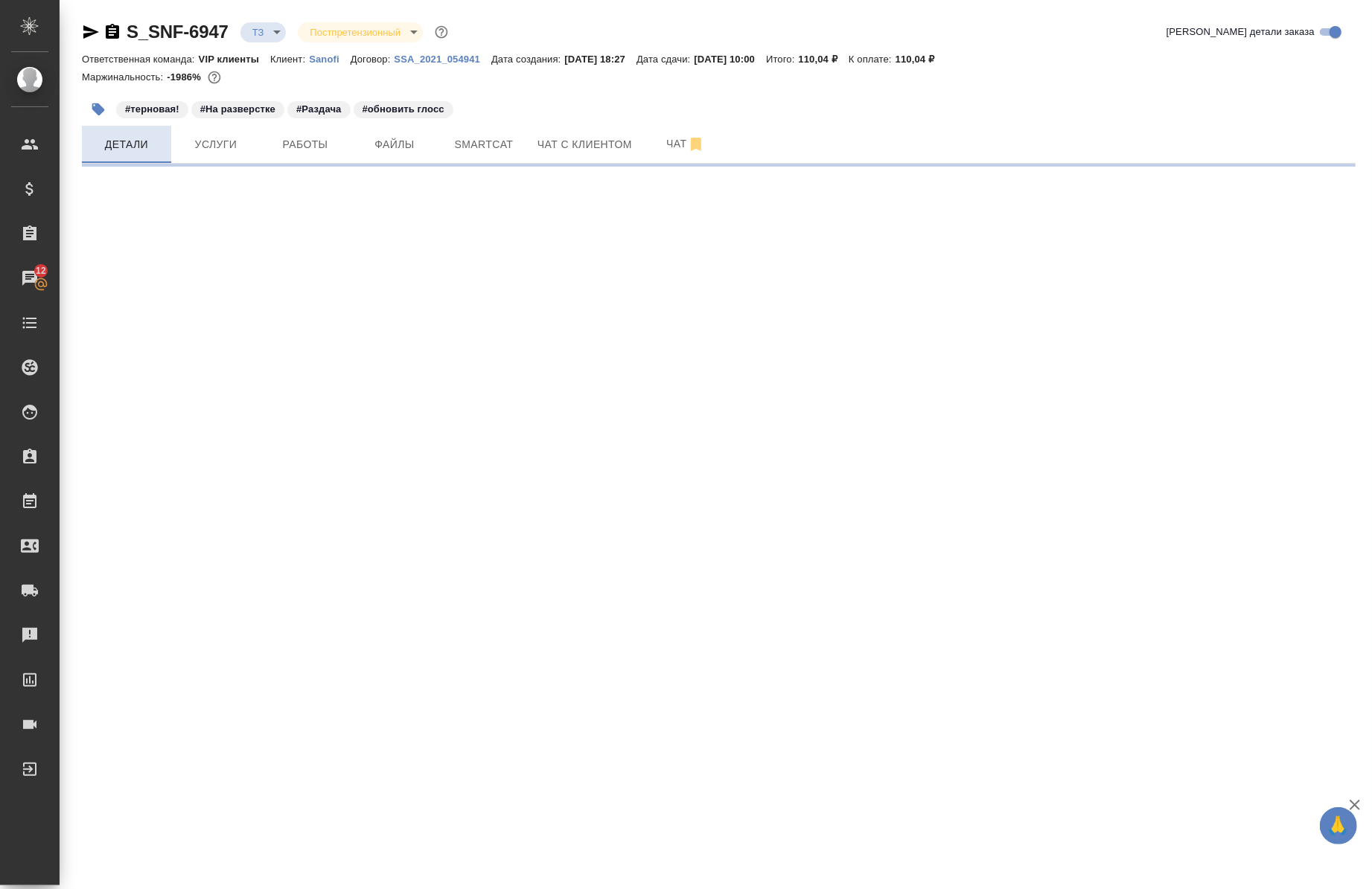
select select "RU"
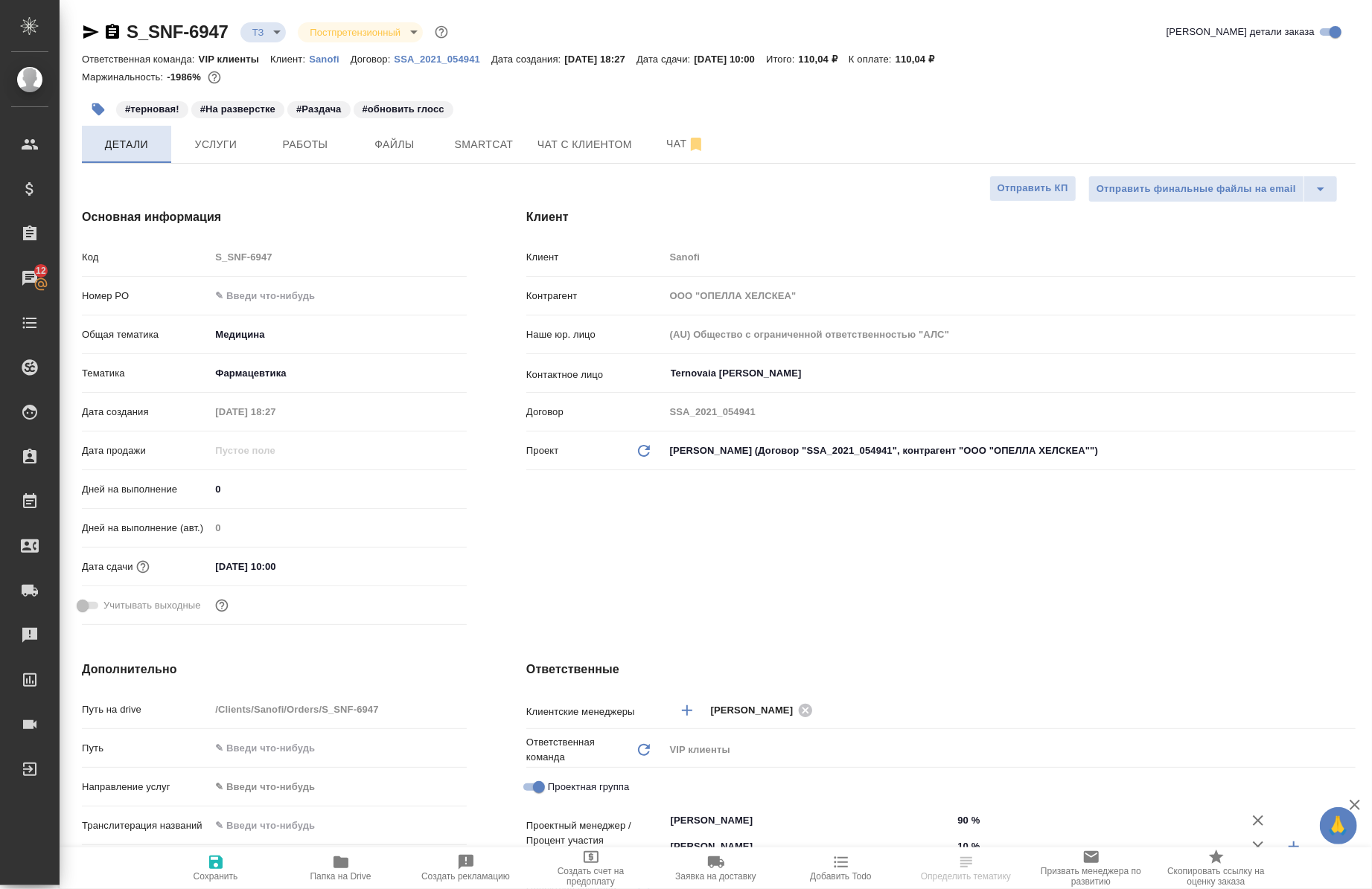
type textarea "x"
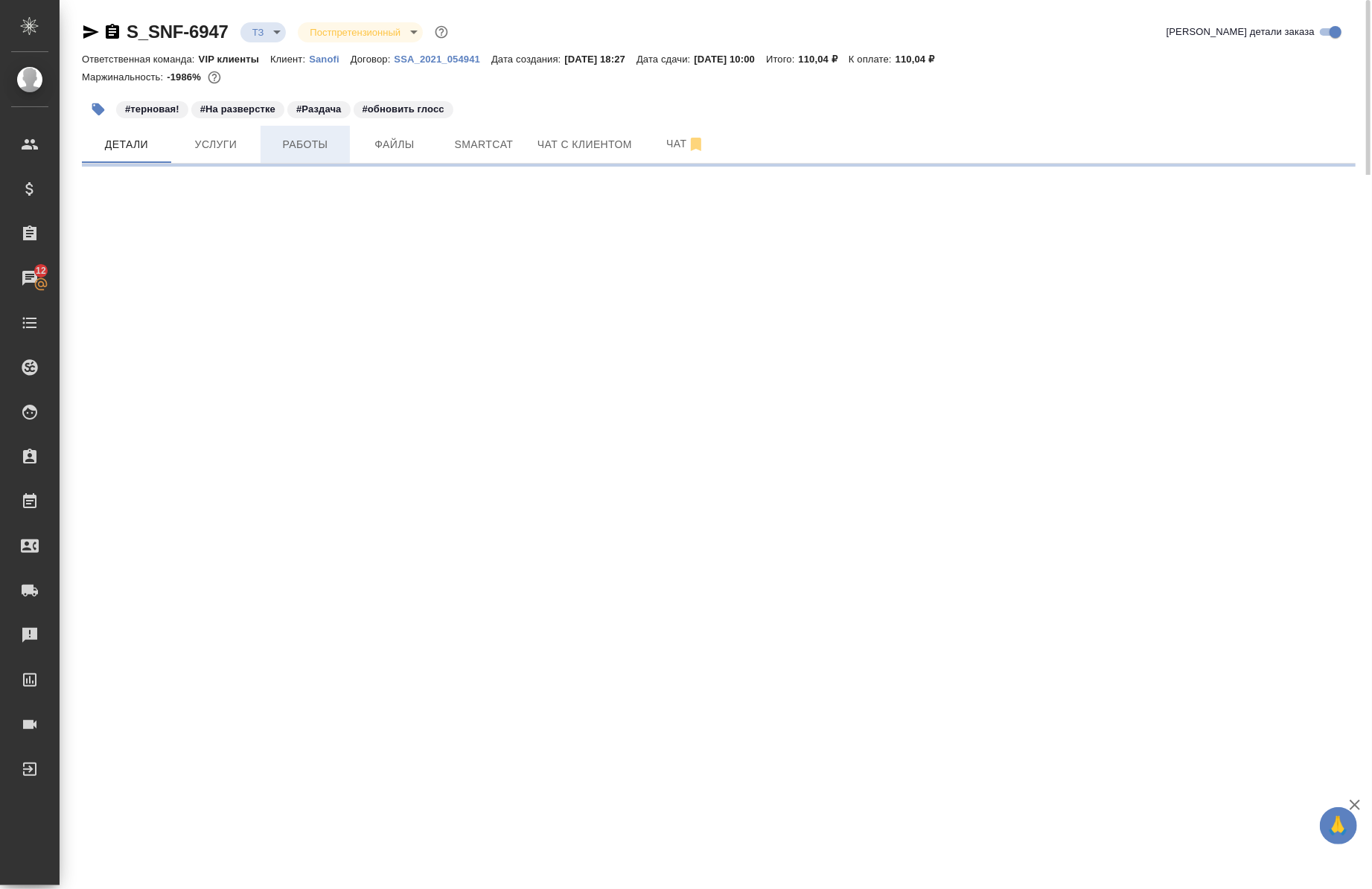
click at [303, 132] on button "Работы" at bounding box center [305, 144] width 90 height 37
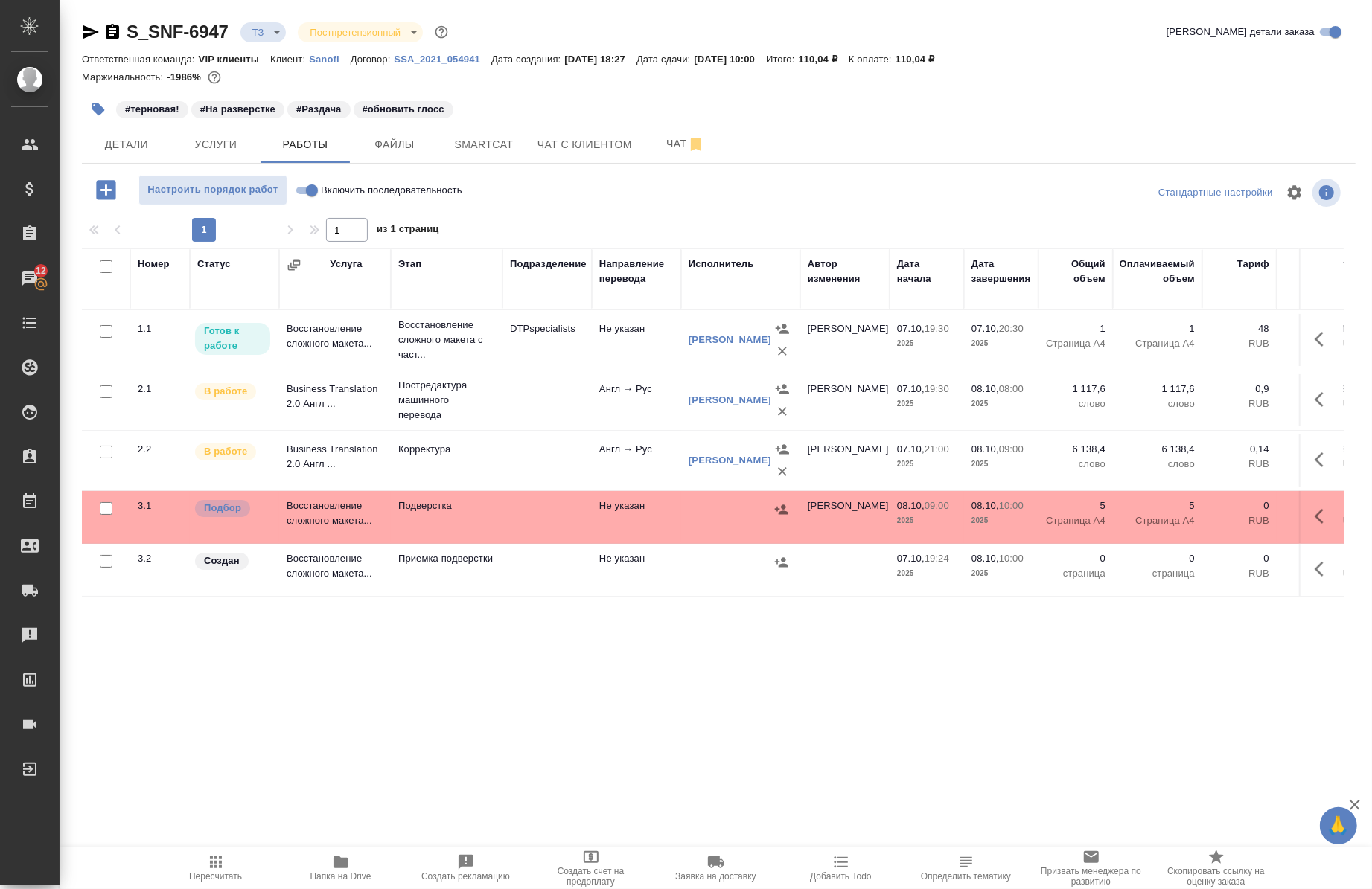
click at [334, 866] on icon "button" at bounding box center [341, 863] width 15 height 12
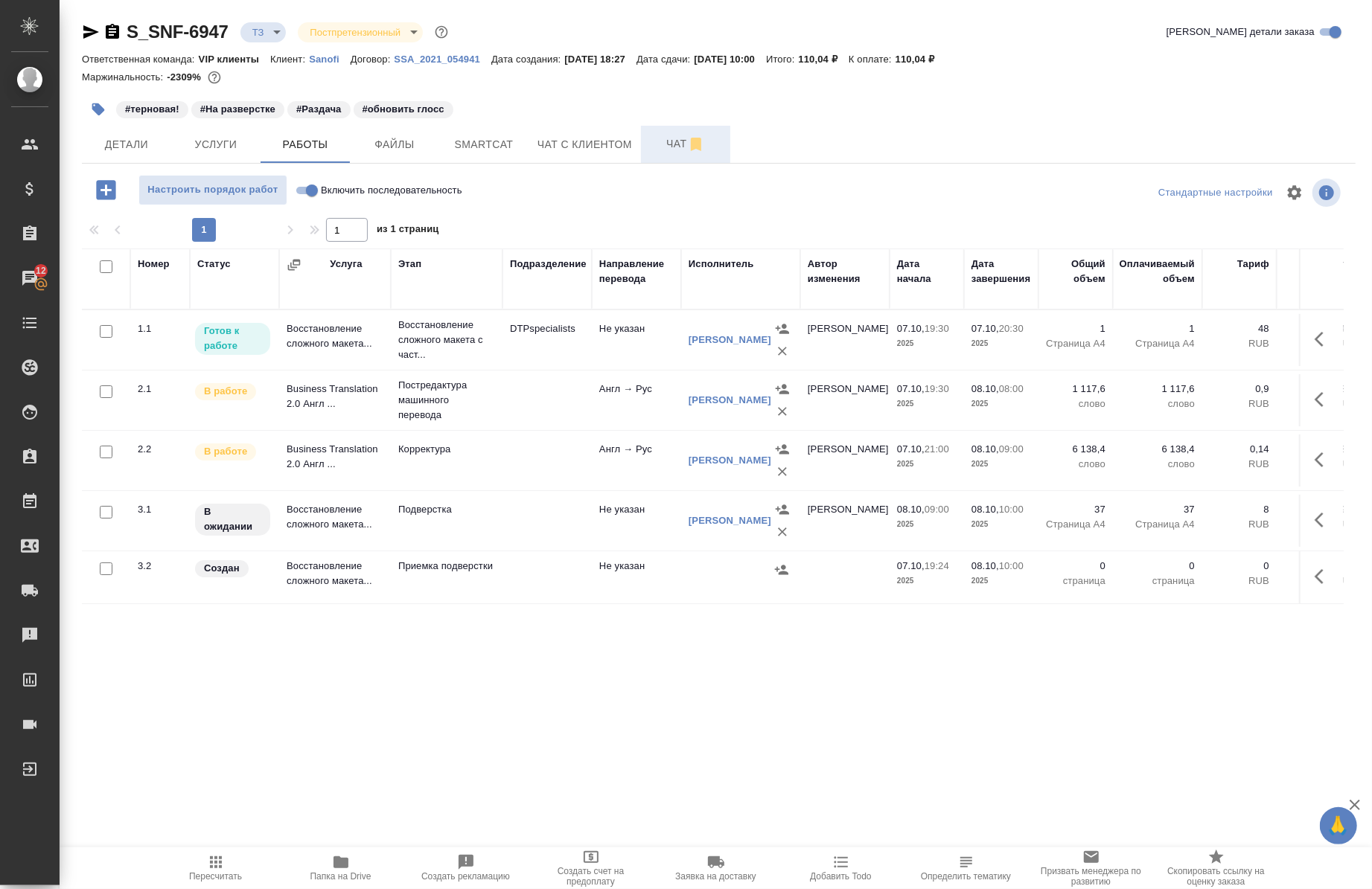
click at [662, 150] on span "Чат" at bounding box center [686, 143] width 71 height 18
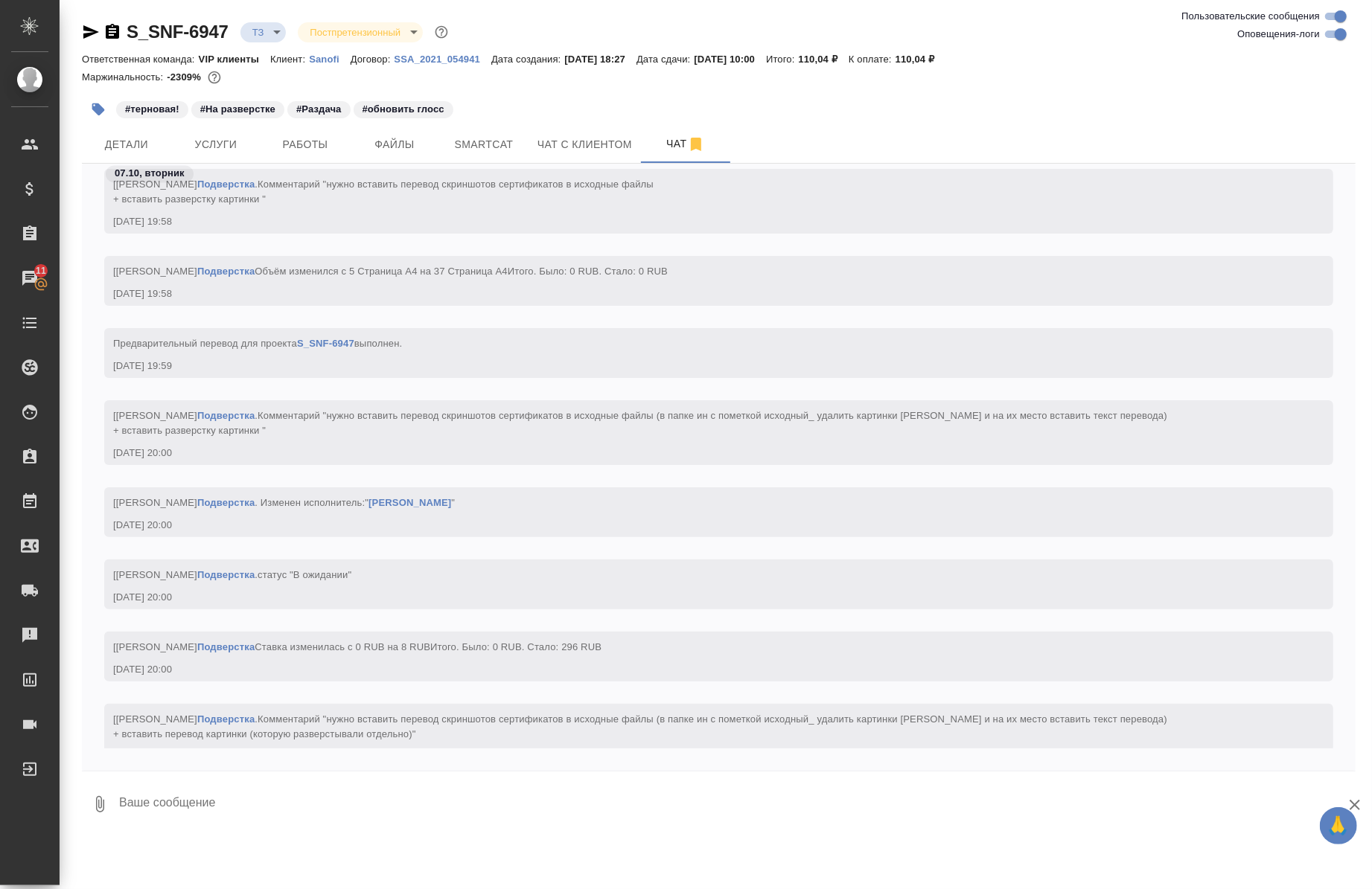
scroll to position [6527, 0]
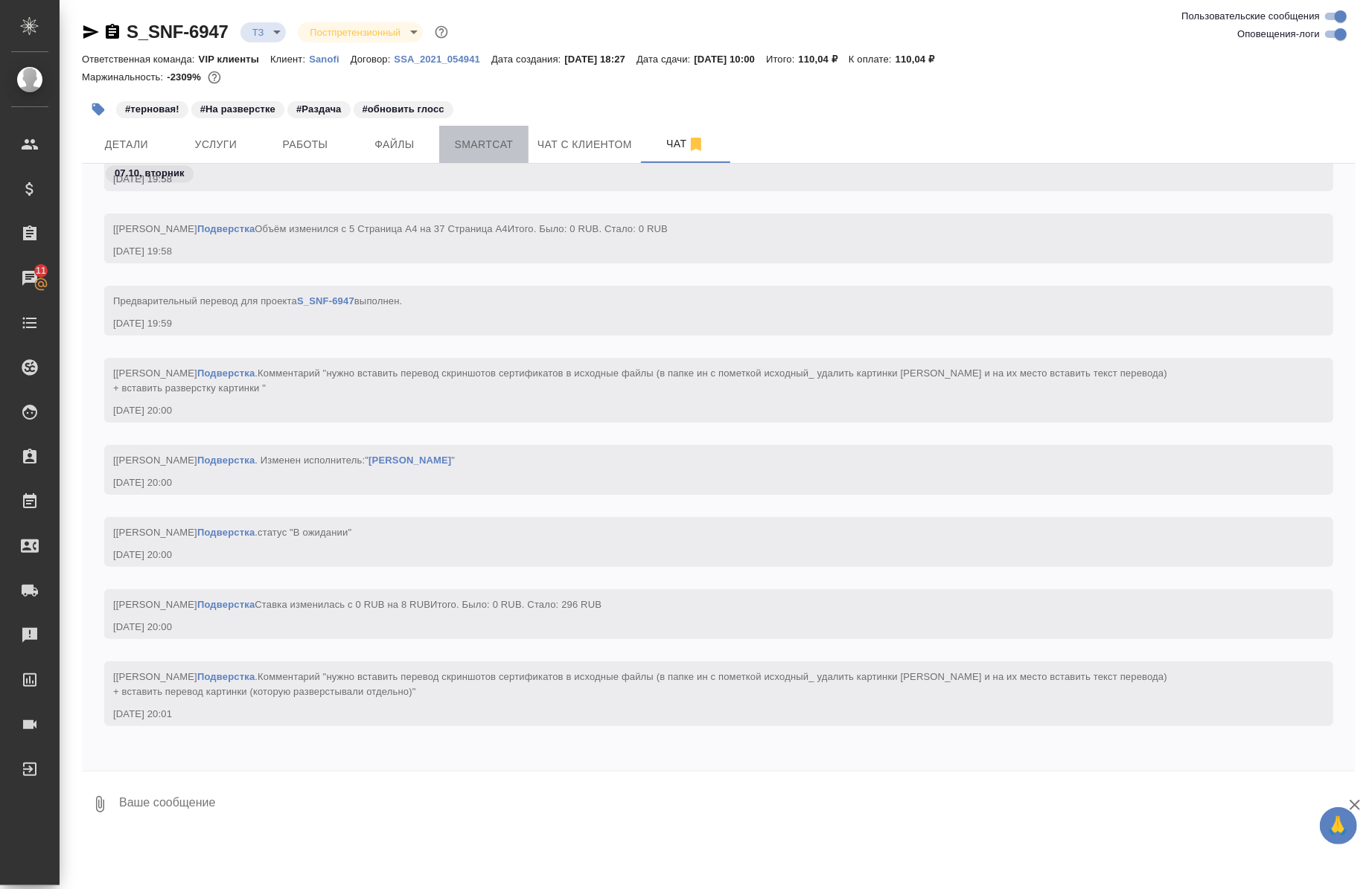
click at [522, 137] on button "Smartcat" at bounding box center [483, 144] width 90 height 37
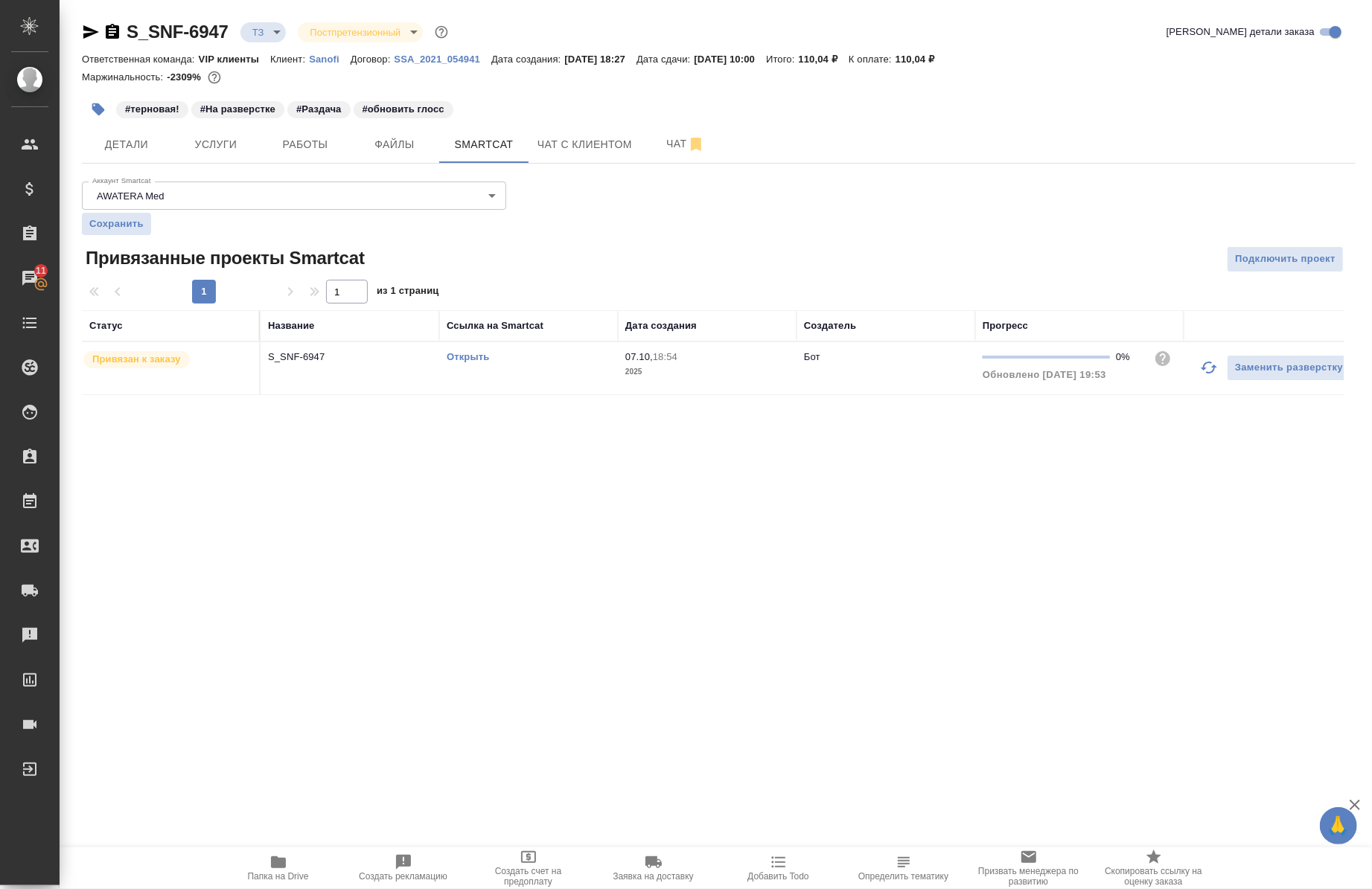
scroll to position [0, 18]
click at [317, 346] on td "S_SNF-6947" at bounding box center [332, 368] width 179 height 52
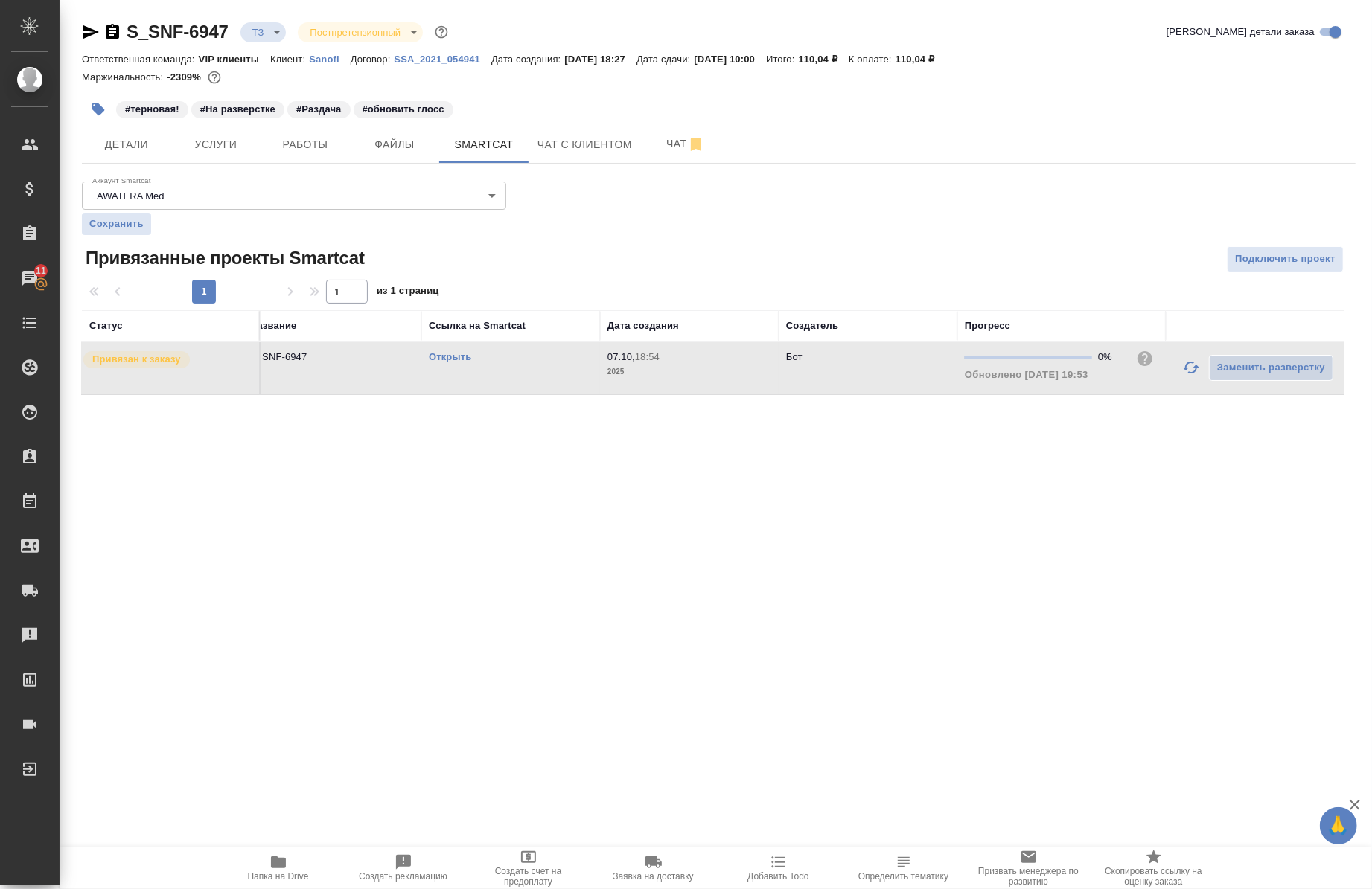
drag, startPoint x: 317, startPoint y: 346, endPoint x: 293, endPoint y: 375, distance: 37.6
click at [293, 375] on td "S_SNF-6947" at bounding box center [332, 368] width 179 height 52
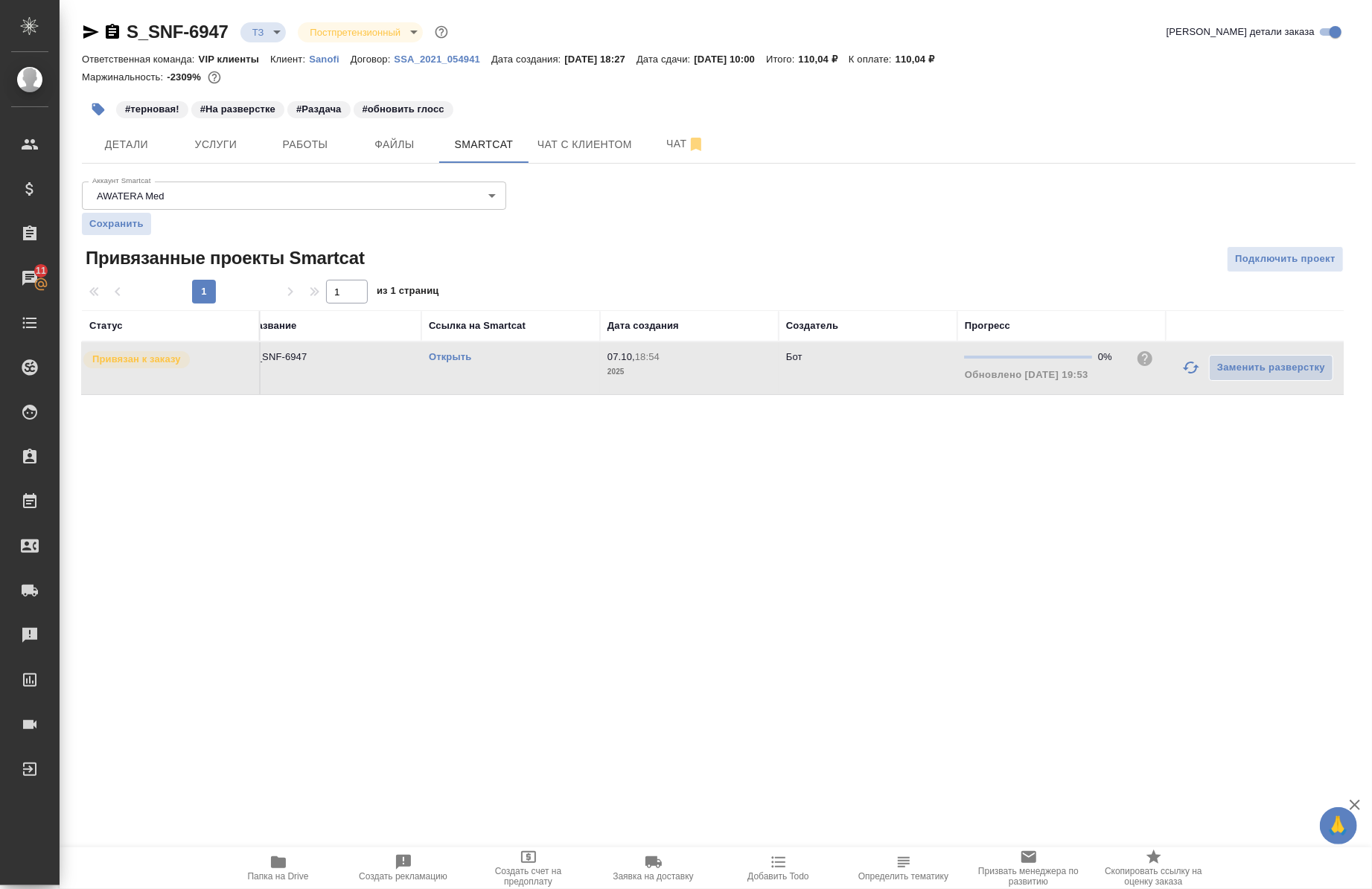
click at [460, 355] on link "Открыть" at bounding box center [450, 356] width 43 height 11
click at [338, 136] on span "Работы" at bounding box center [305, 144] width 71 height 18
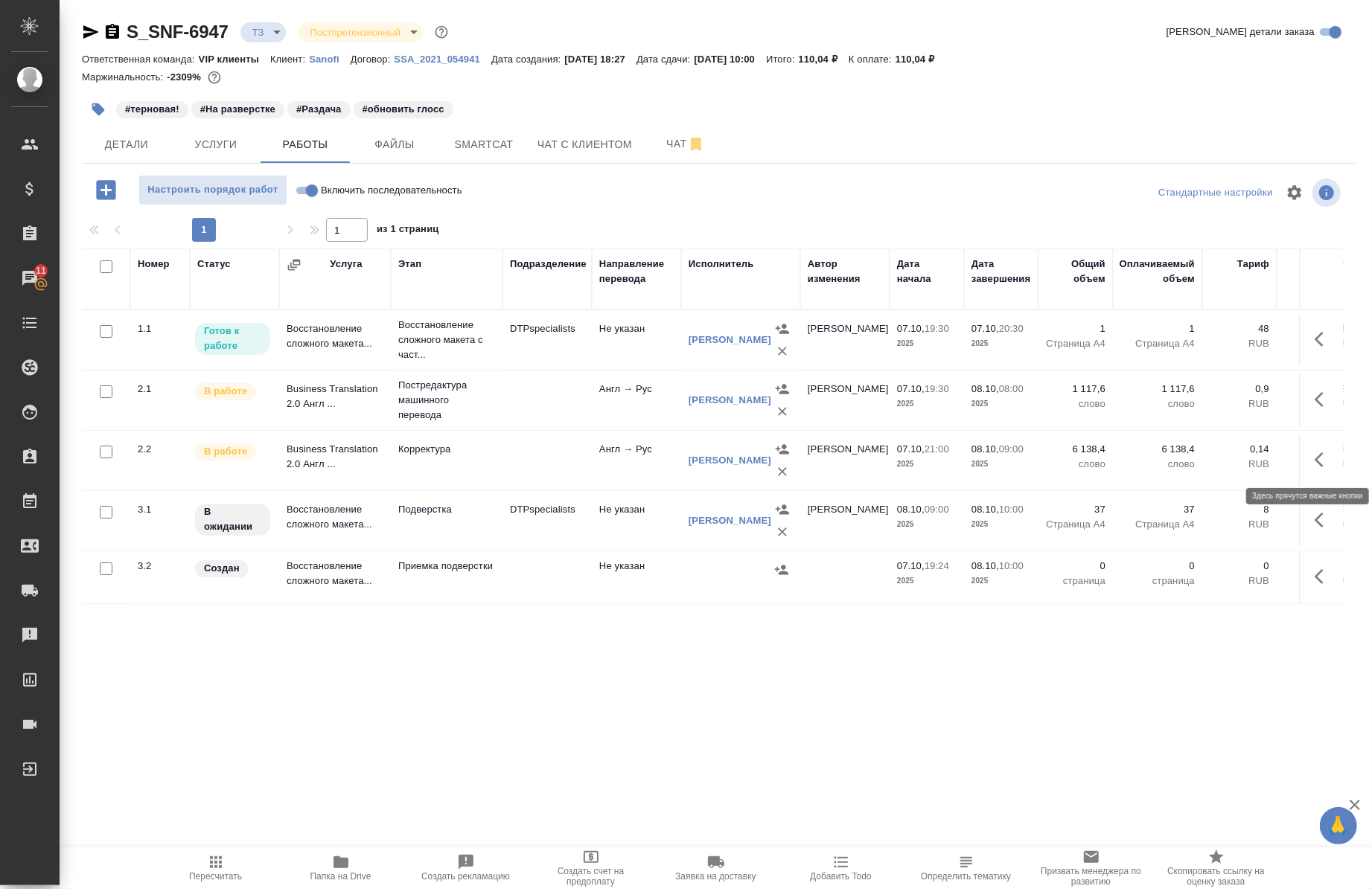
click at [1328, 461] on button "button" at bounding box center [1323, 460] width 36 height 36
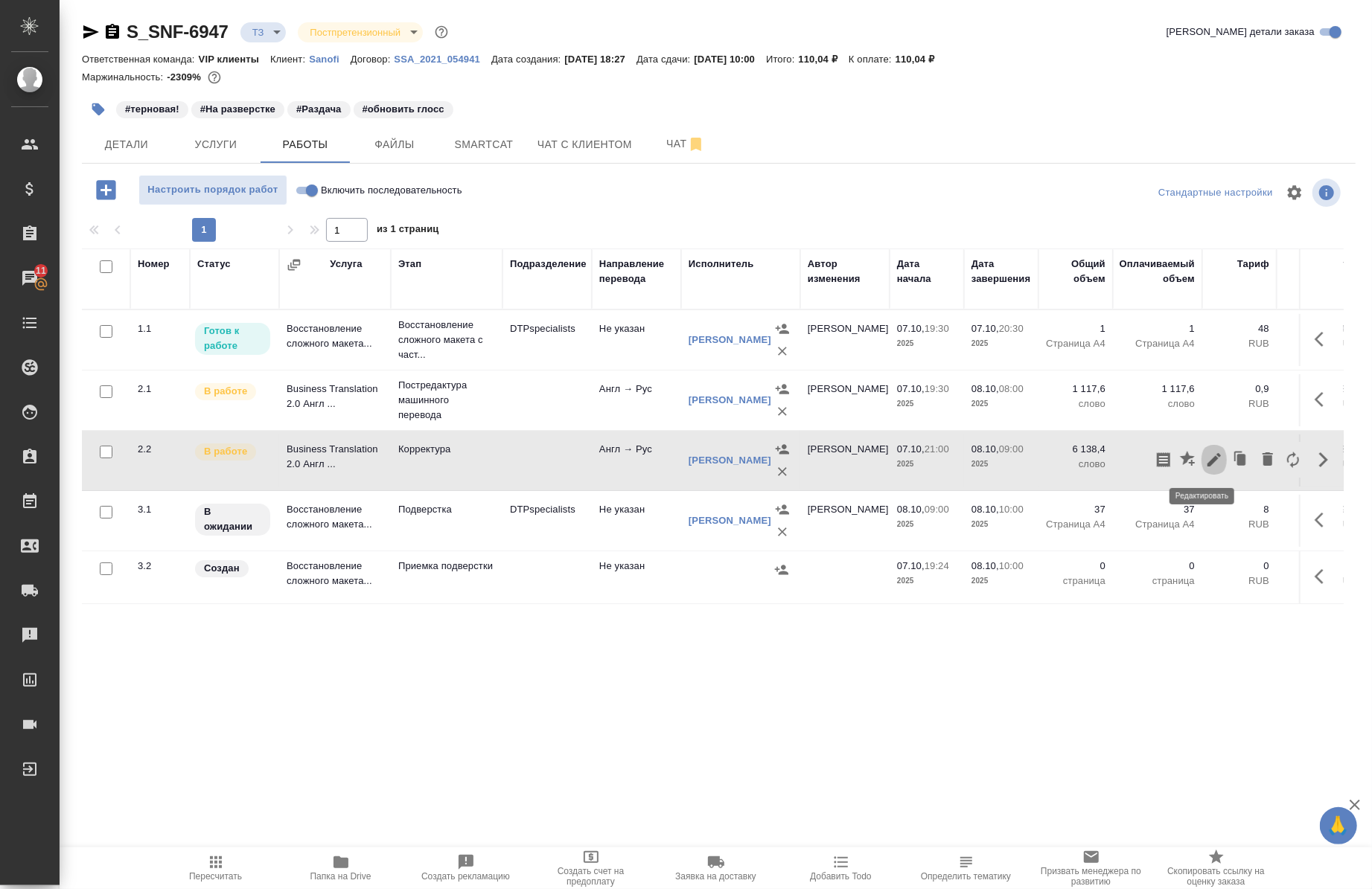
click at [1206, 464] on icon "button" at bounding box center [1215, 460] width 18 height 18
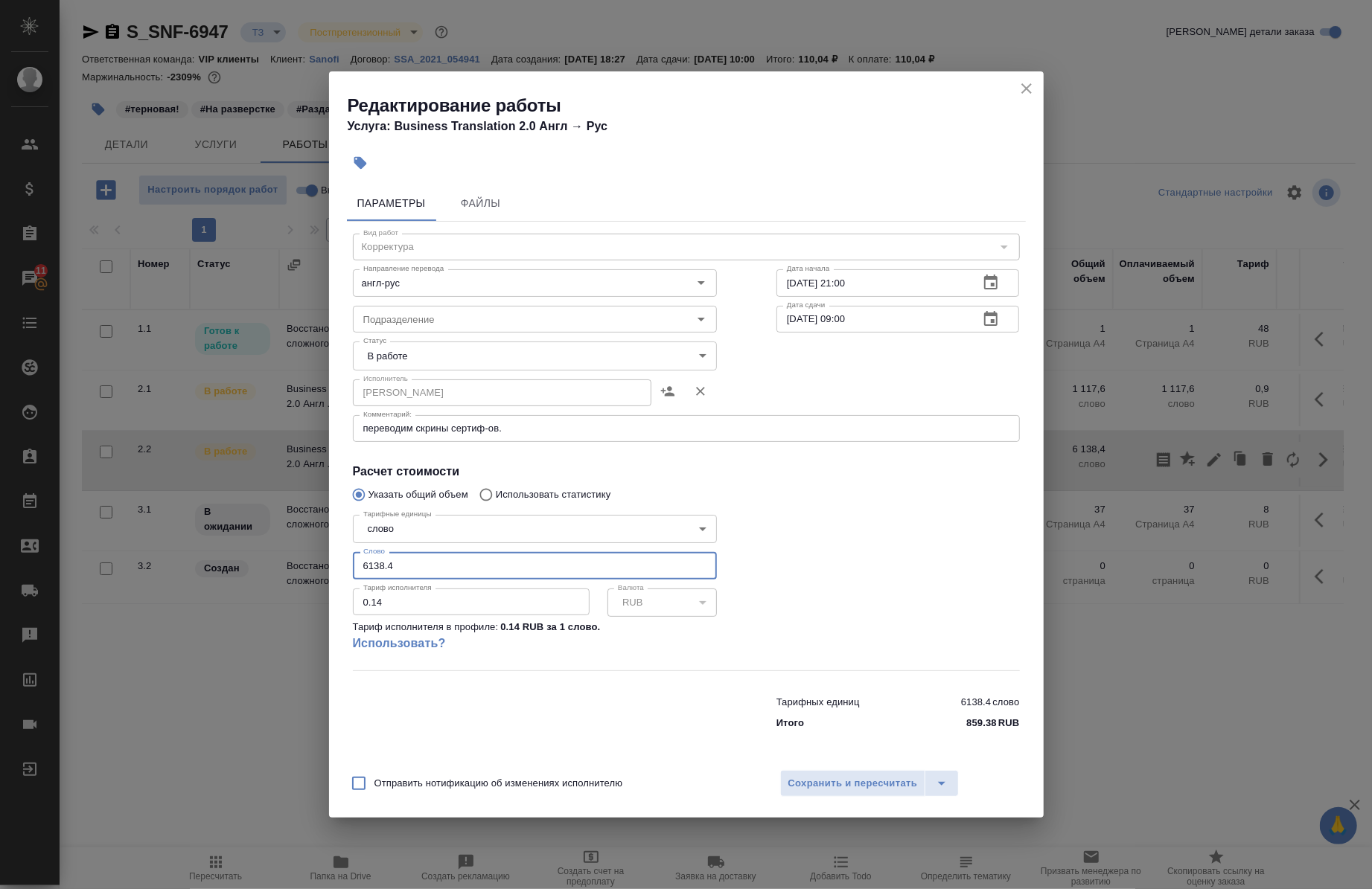
click at [455, 567] on input "6138.4" at bounding box center [535, 565] width 364 height 27
type input "6"
paste input "6212"
type input "6212"
click at [851, 785] on span "Сохранить и пересчитать" at bounding box center [853, 784] width 130 height 17
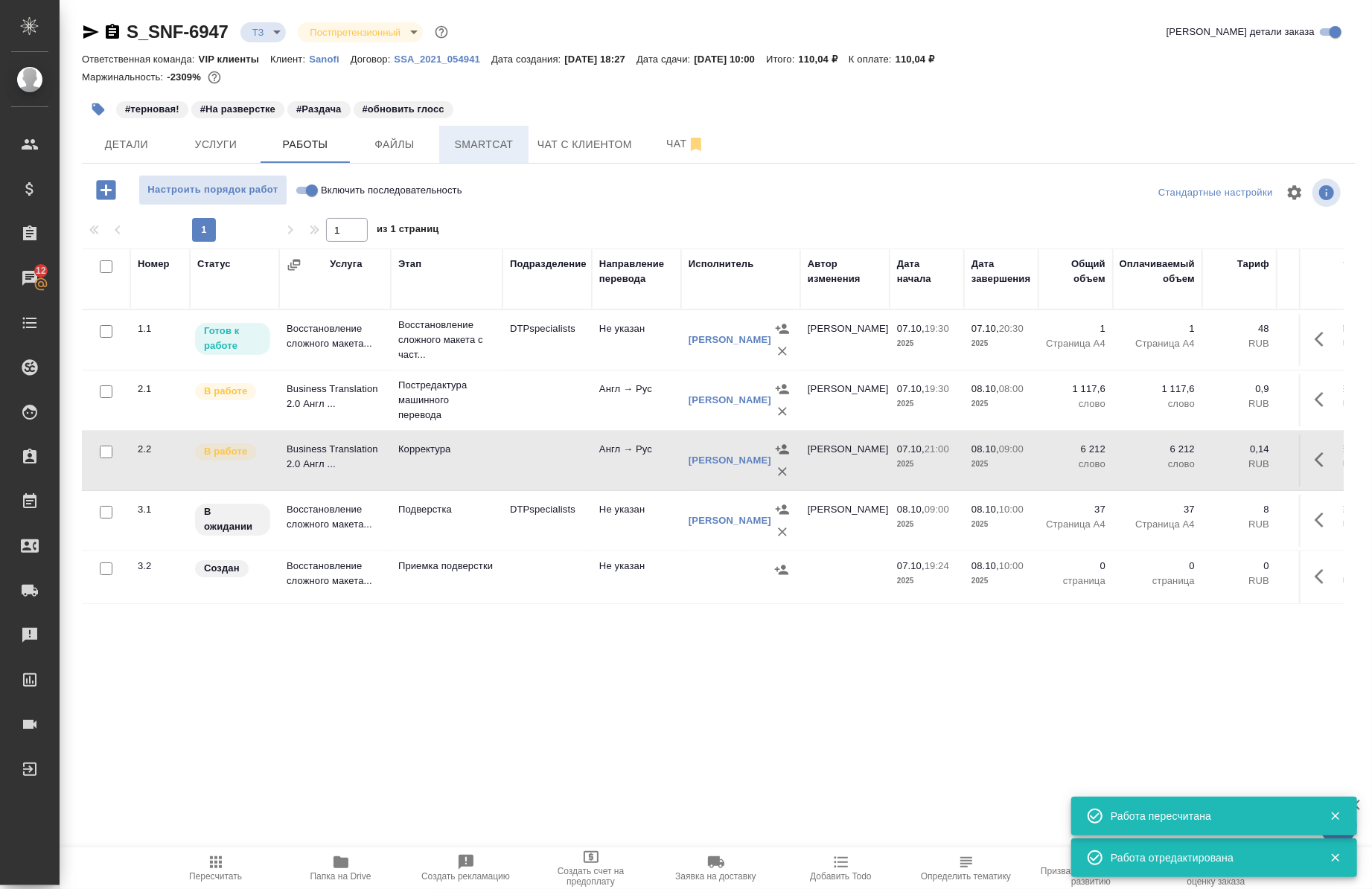
click at [480, 157] on button "Smartcat" at bounding box center [483, 144] width 90 height 37
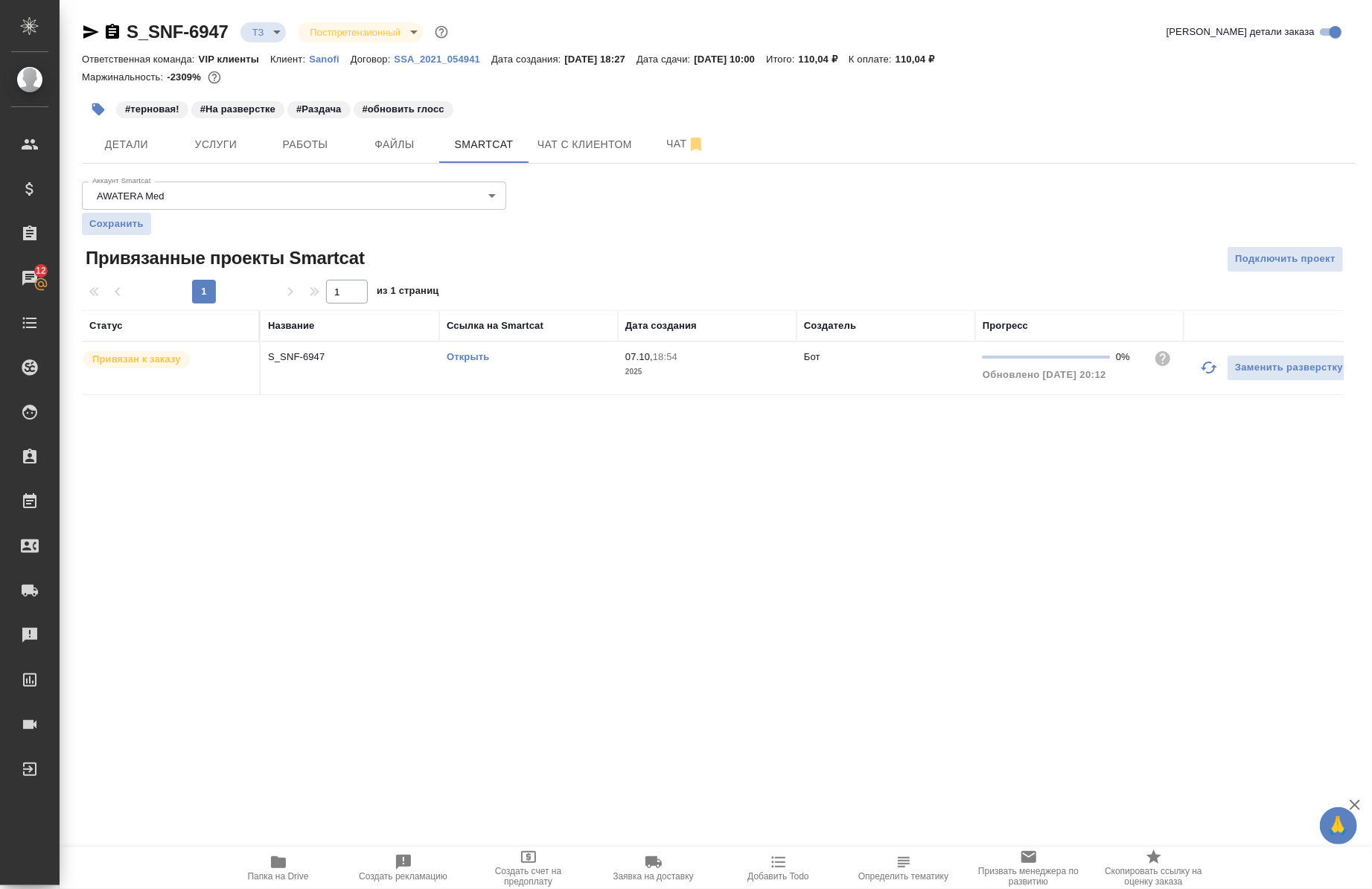
click at [472, 355] on link "Открыть" at bounding box center [468, 356] width 43 height 11
click at [487, 358] on link "Открыть" at bounding box center [468, 356] width 43 height 11
click at [277, 143] on span "Работы" at bounding box center [305, 144] width 71 height 18
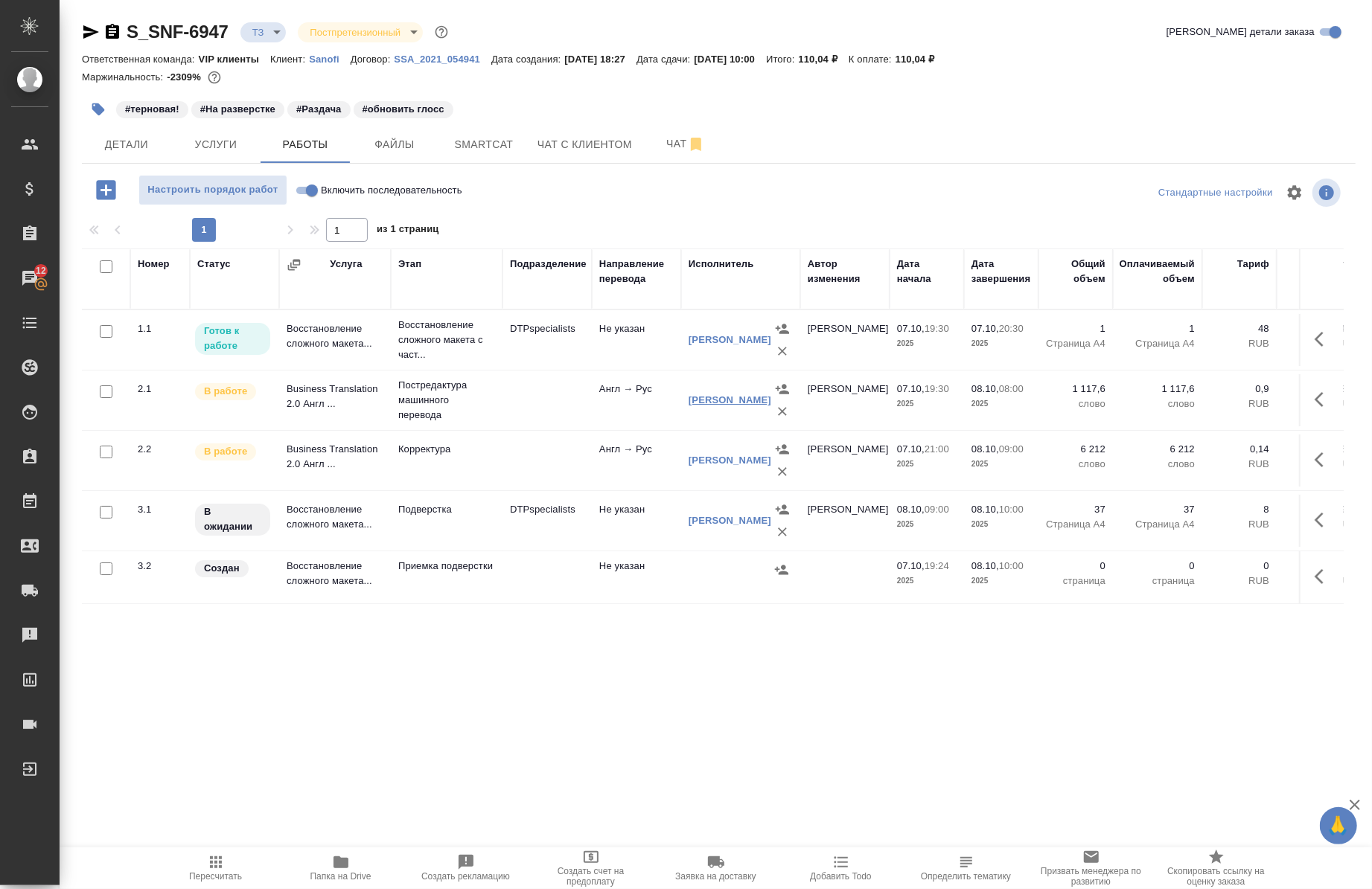
click at [694, 395] on link "[PERSON_NAME]" at bounding box center [729, 400] width 83 height 11
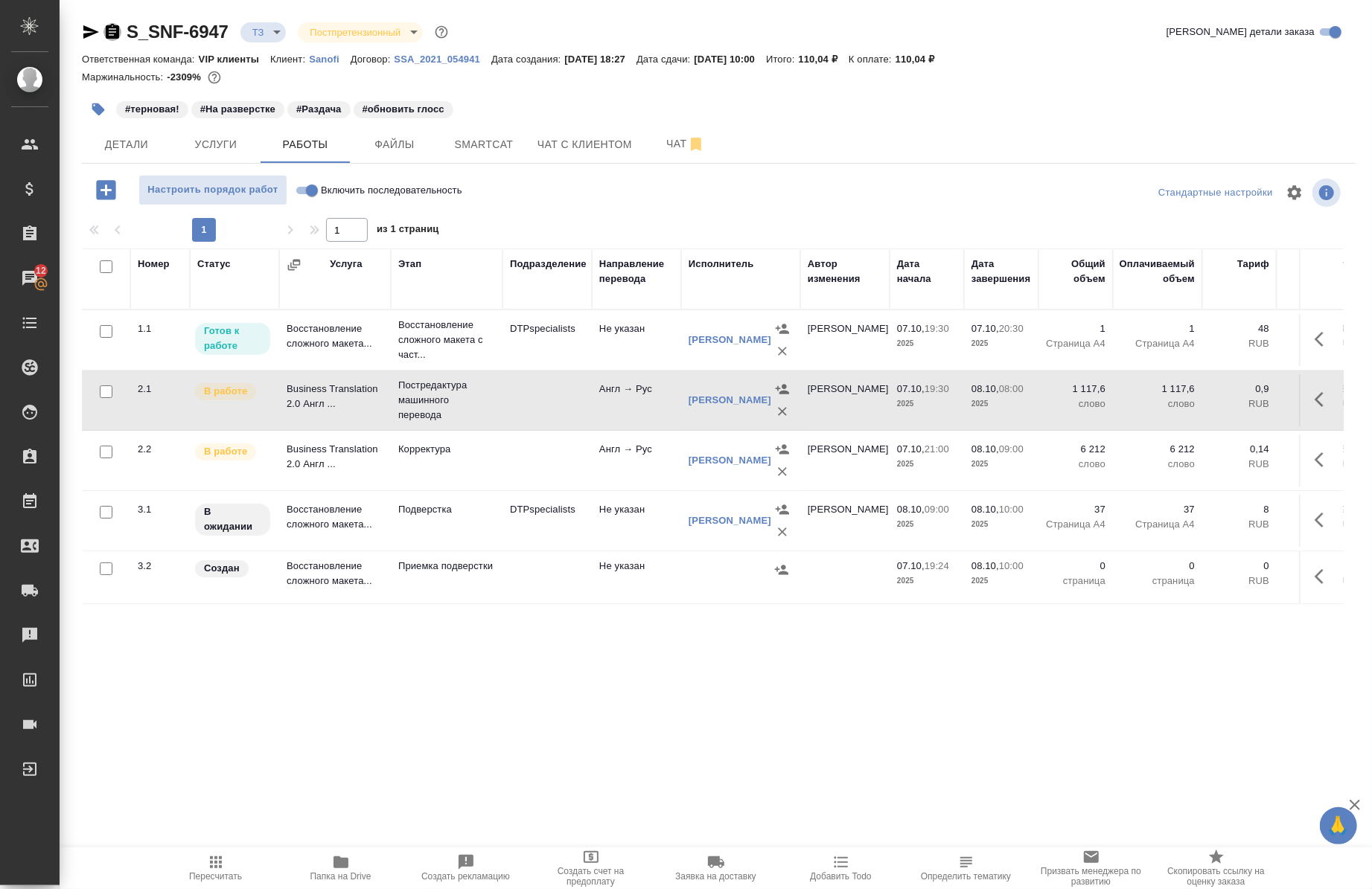
click at [117, 28] on icon "button" at bounding box center [112, 30] width 13 height 15
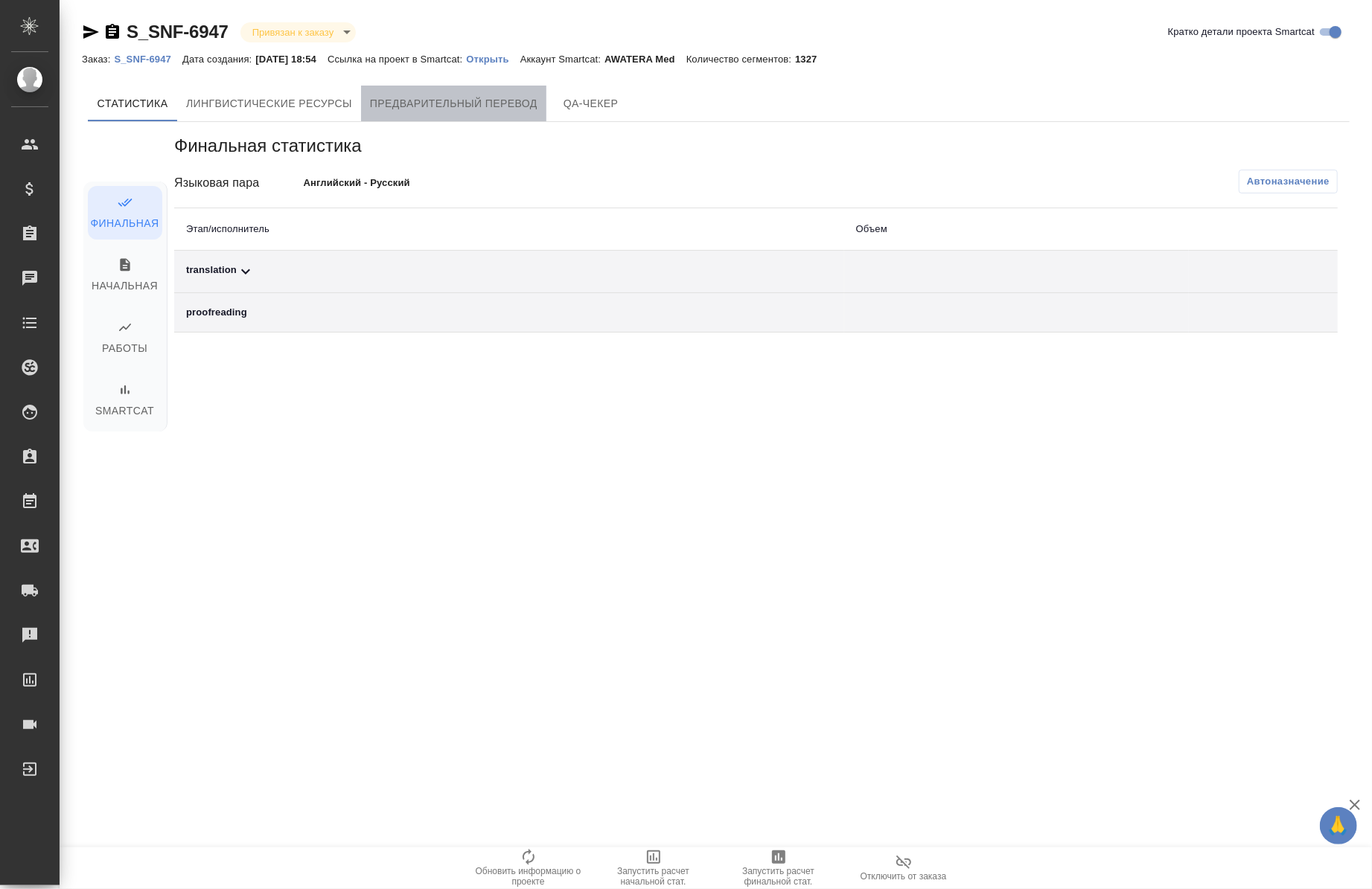
click at [481, 90] on button "Предварительный перевод" at bounding box center [453, 103] width 185 height 36
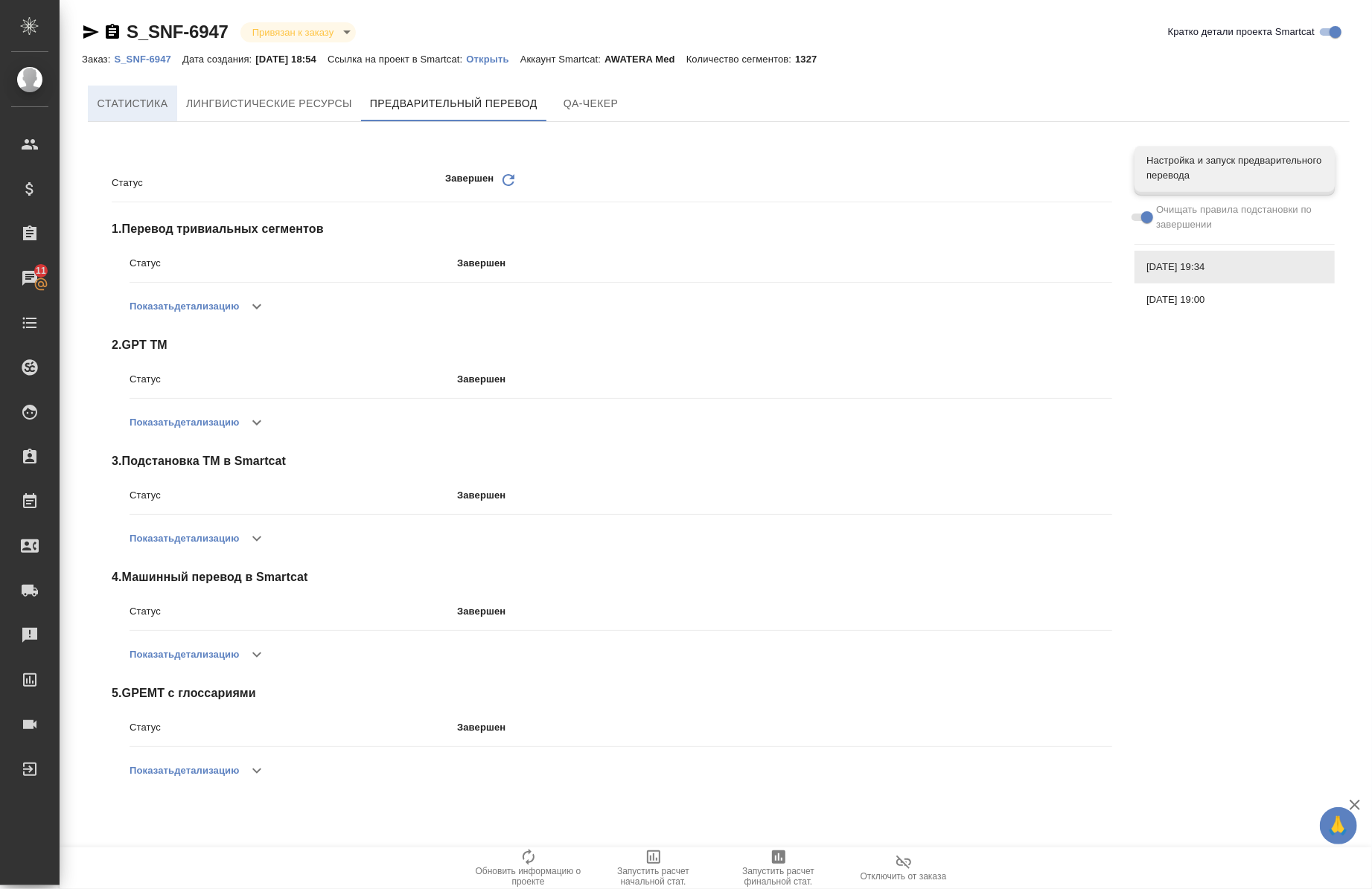
click at [125, 111] on span "Cтатистика" at bounding box center [132, 103] width 71 height 18
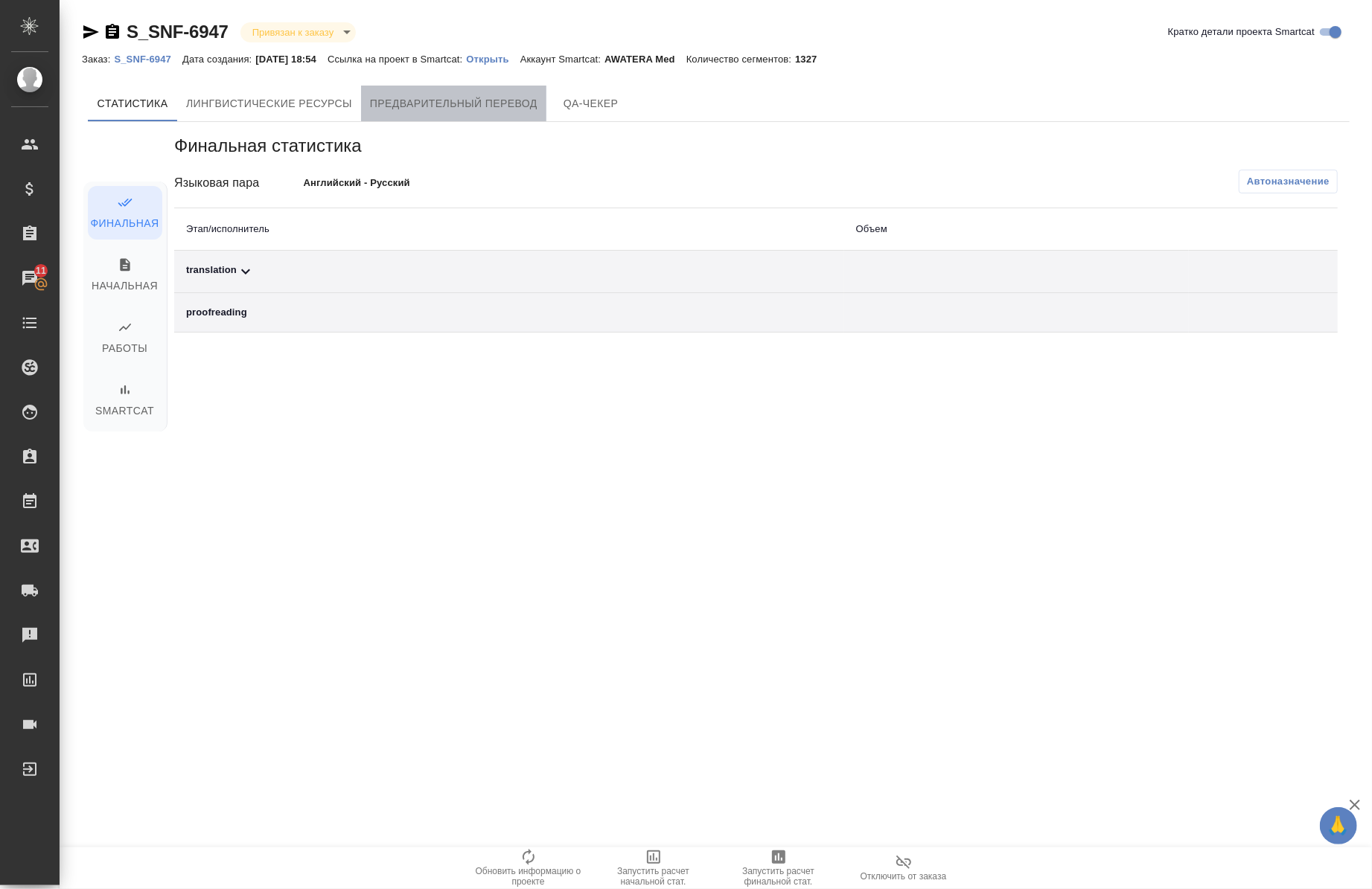
click at [475, 98] on span "Предварительный перевод" at bounding box center [454, 103] width 168 height 18
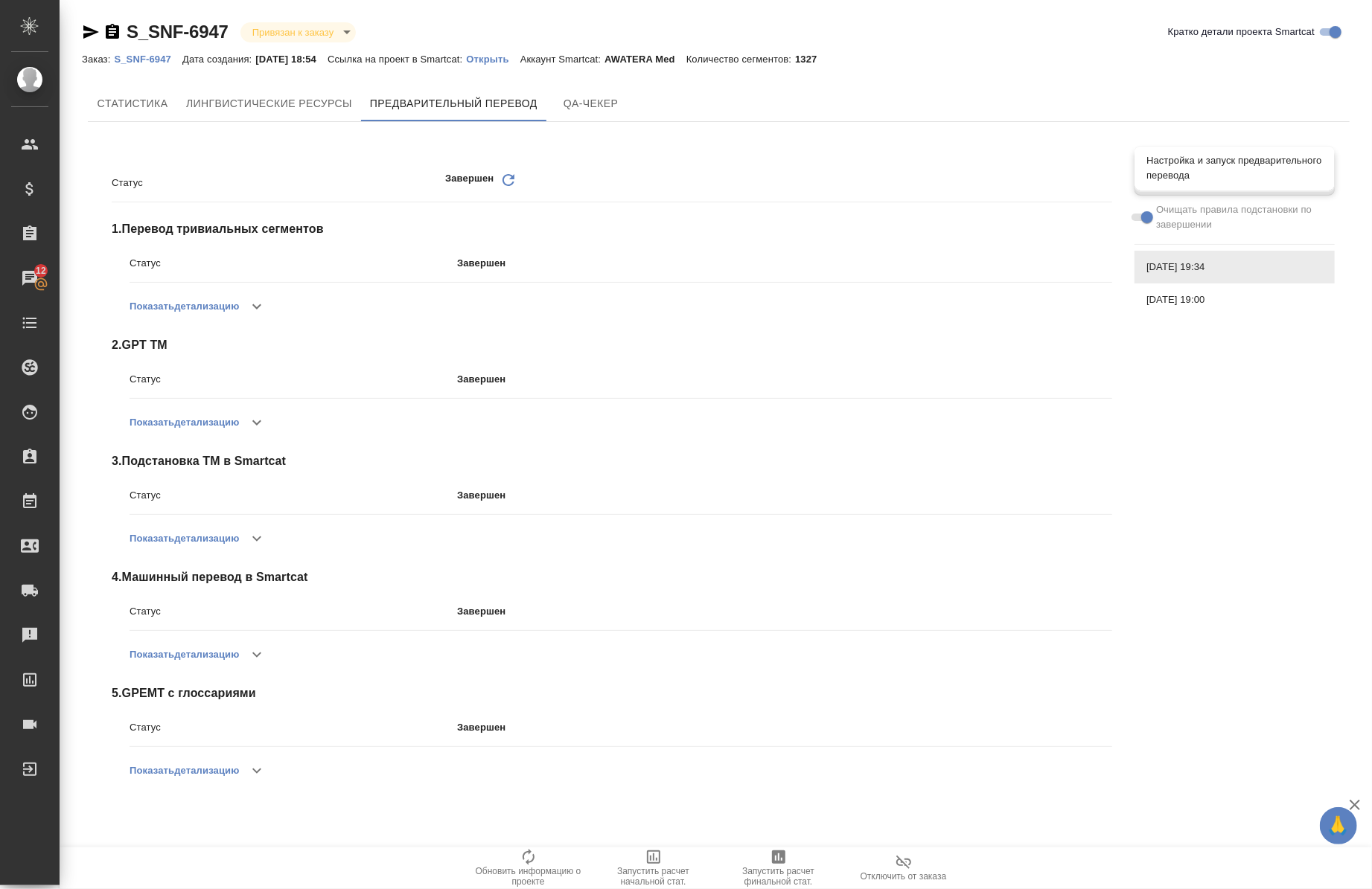
click at [1237, 174] on span "Настройка и запуск предварительного перевода" at bounding box center [1235, 168] width 176 height 30
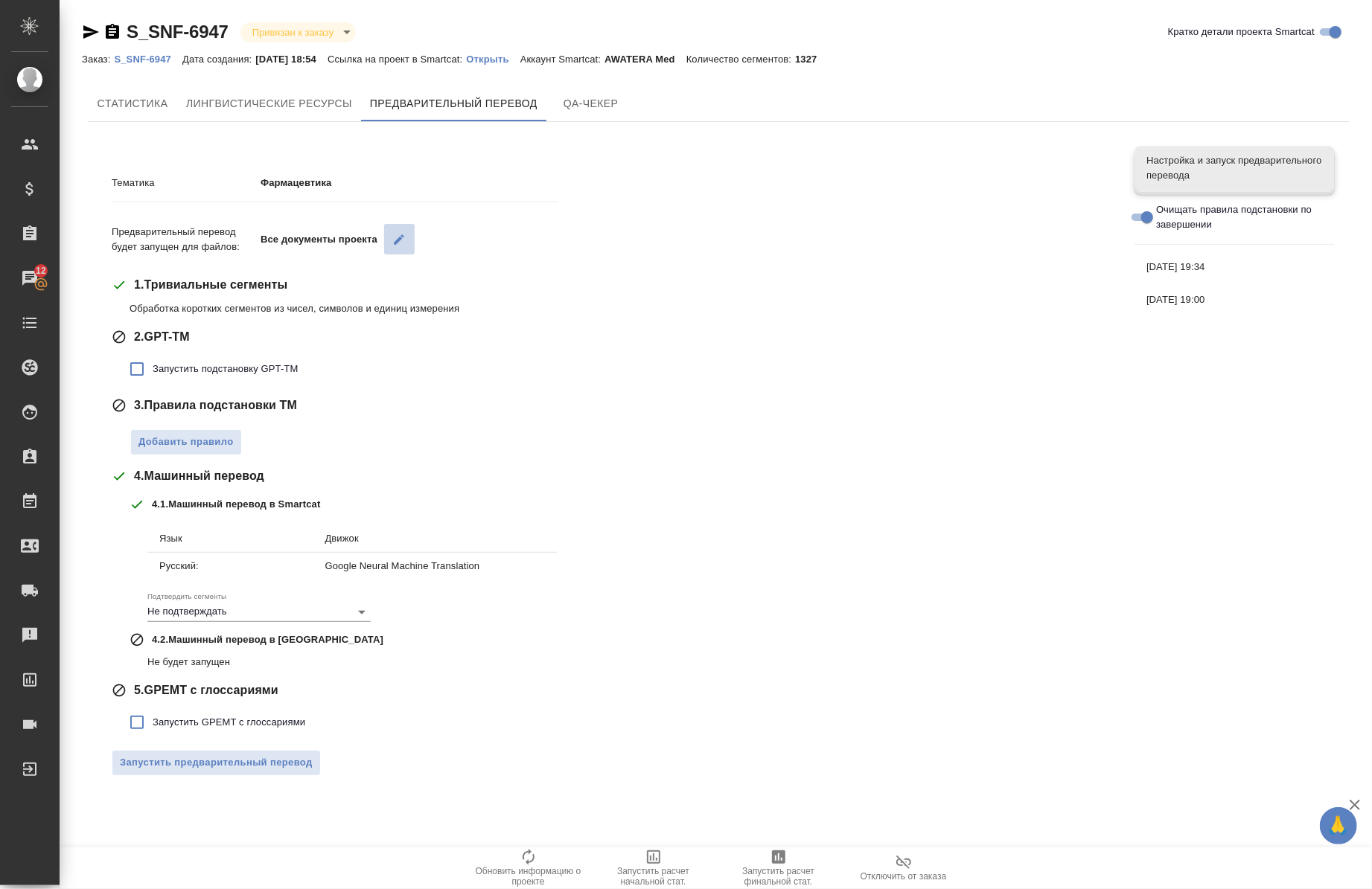
click at [392, 233] on icon "button" at bounding box center [398, 239] width 13 height 13
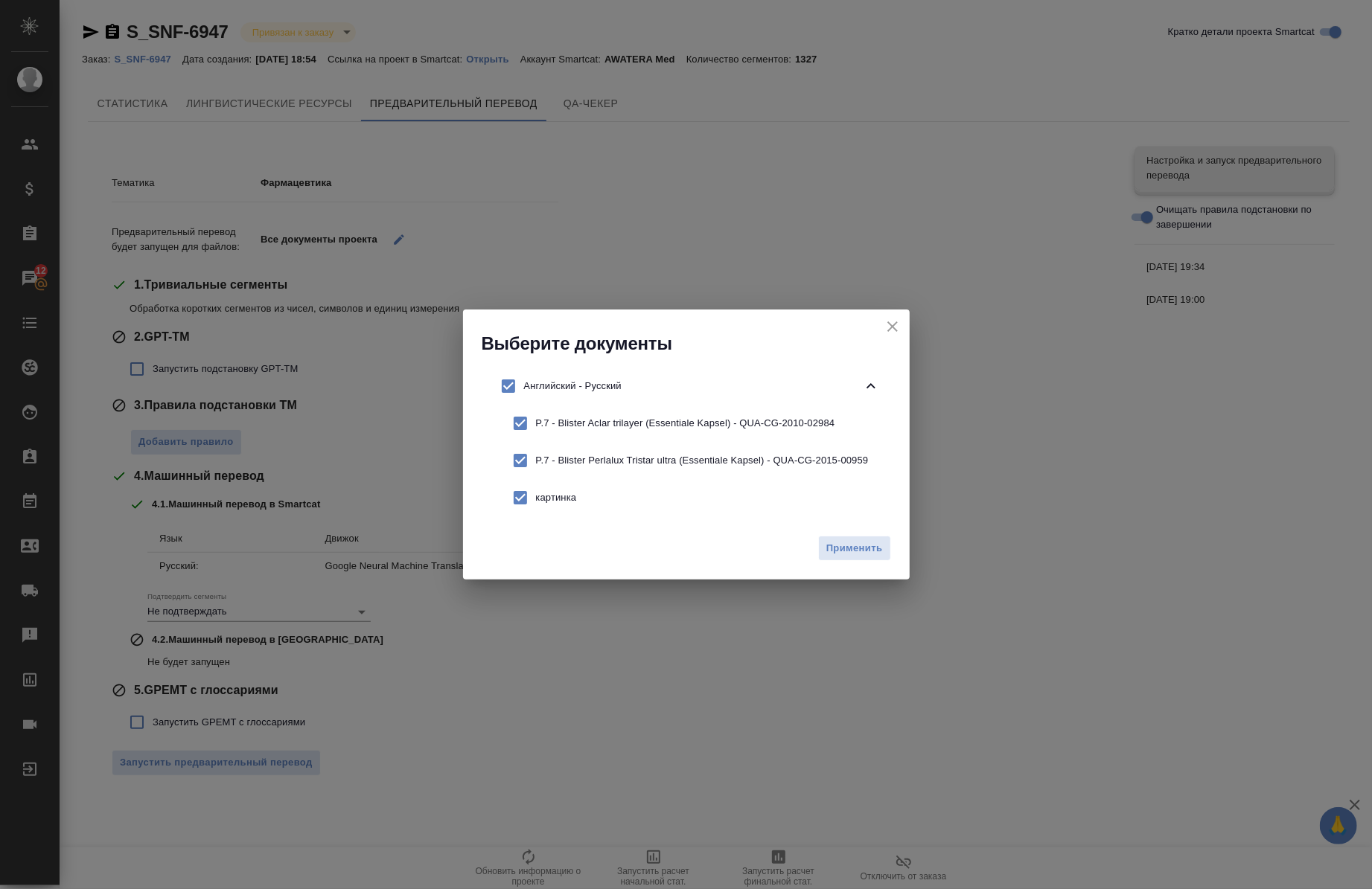
click at [523, 421] on input "checkbox" at bounding box center [521, 423] width 31 height 31
checkbox input "false"
drag, startPoint x: 519, startPoint y: 457, endPoint x: 451, endPoint y: 642, distance: 197.1
click at [451, 642] on div "Выберите документы Английский - Русский P.7 - Blister Aclar trilayer (Essential…" at bounding box center [686, 444] width 1372 height 889
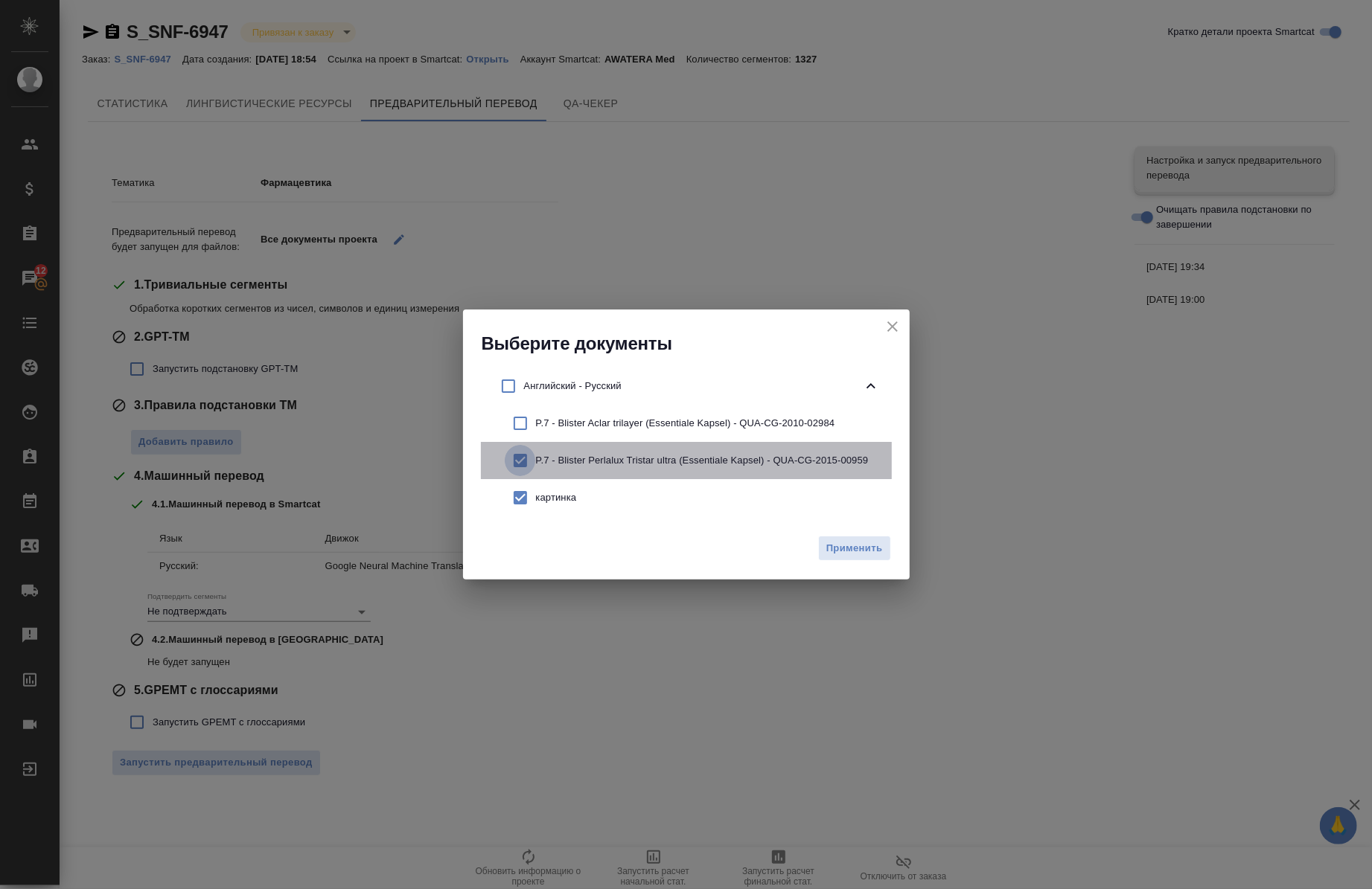
click at [526, 462] on input "checkbox" at bounding box center [521, 461] width 31 height 31
checkbox input "false"
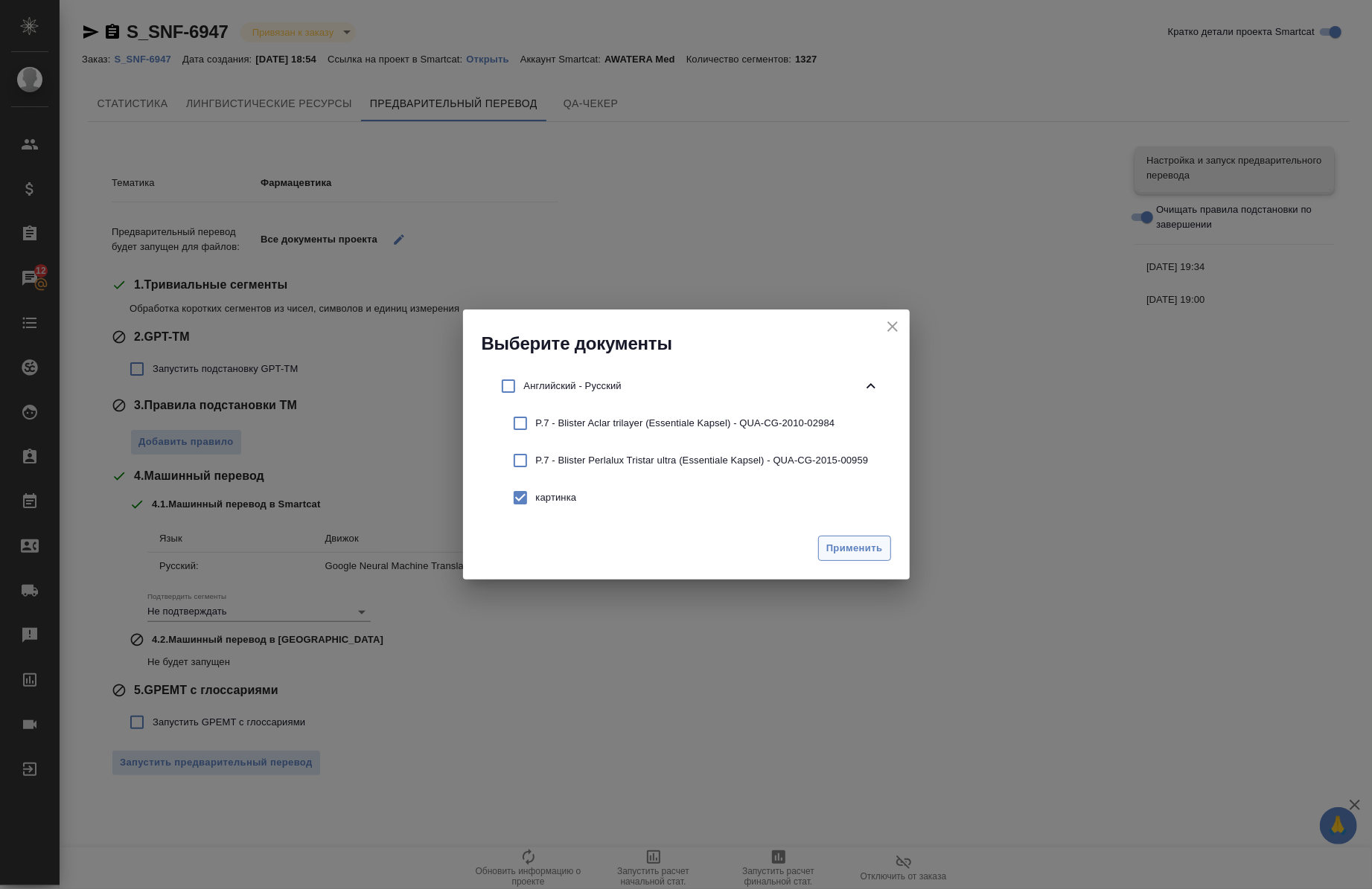
click at [854, 537] on button "Применить" at bounding box center [855, 549] width 73 height 26
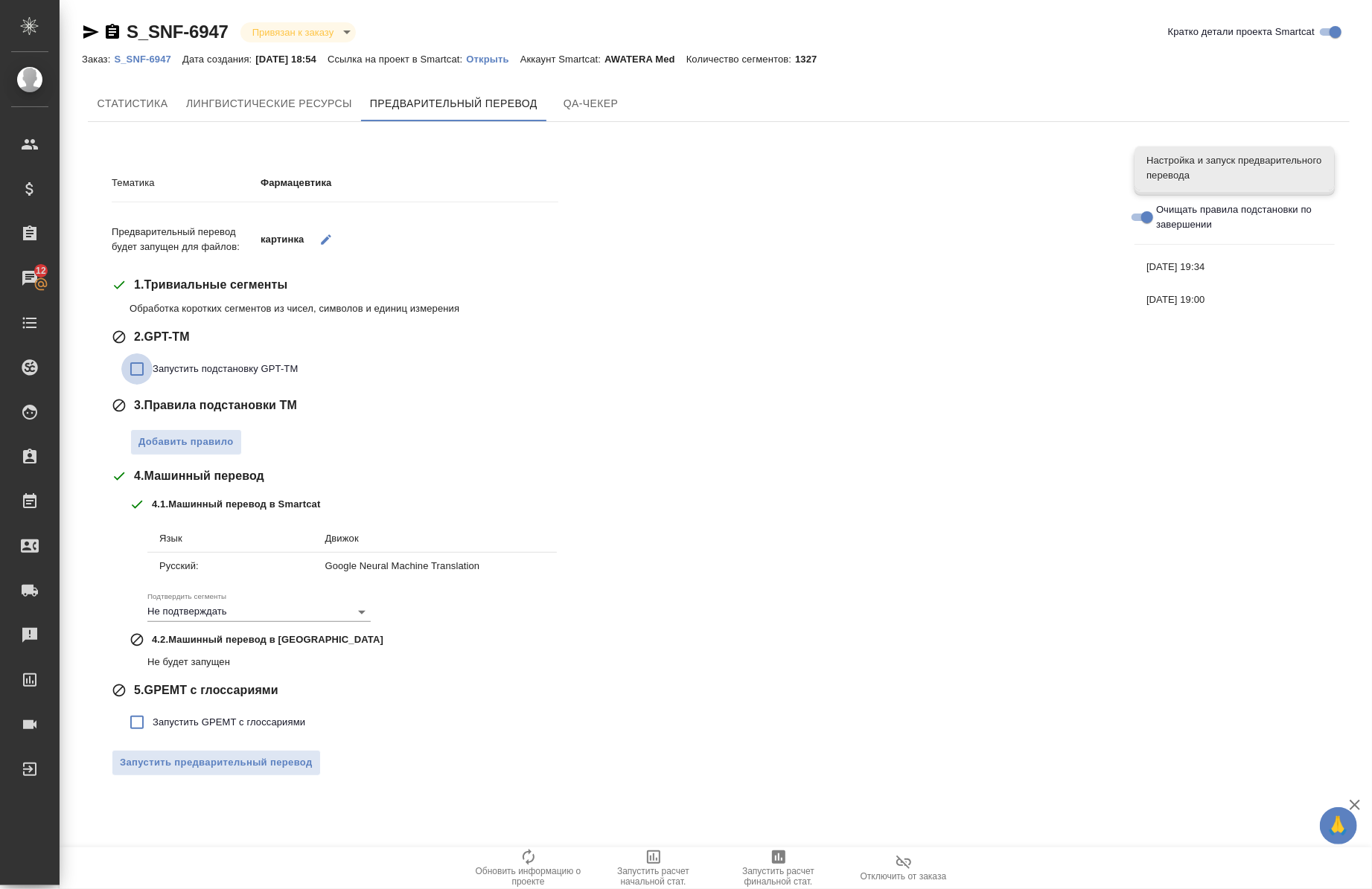
click at [137, 371] on input "Запустить подстановку GPT-TM" at bounding box center [137, 369] width 31 height 31
checkbox input "true"
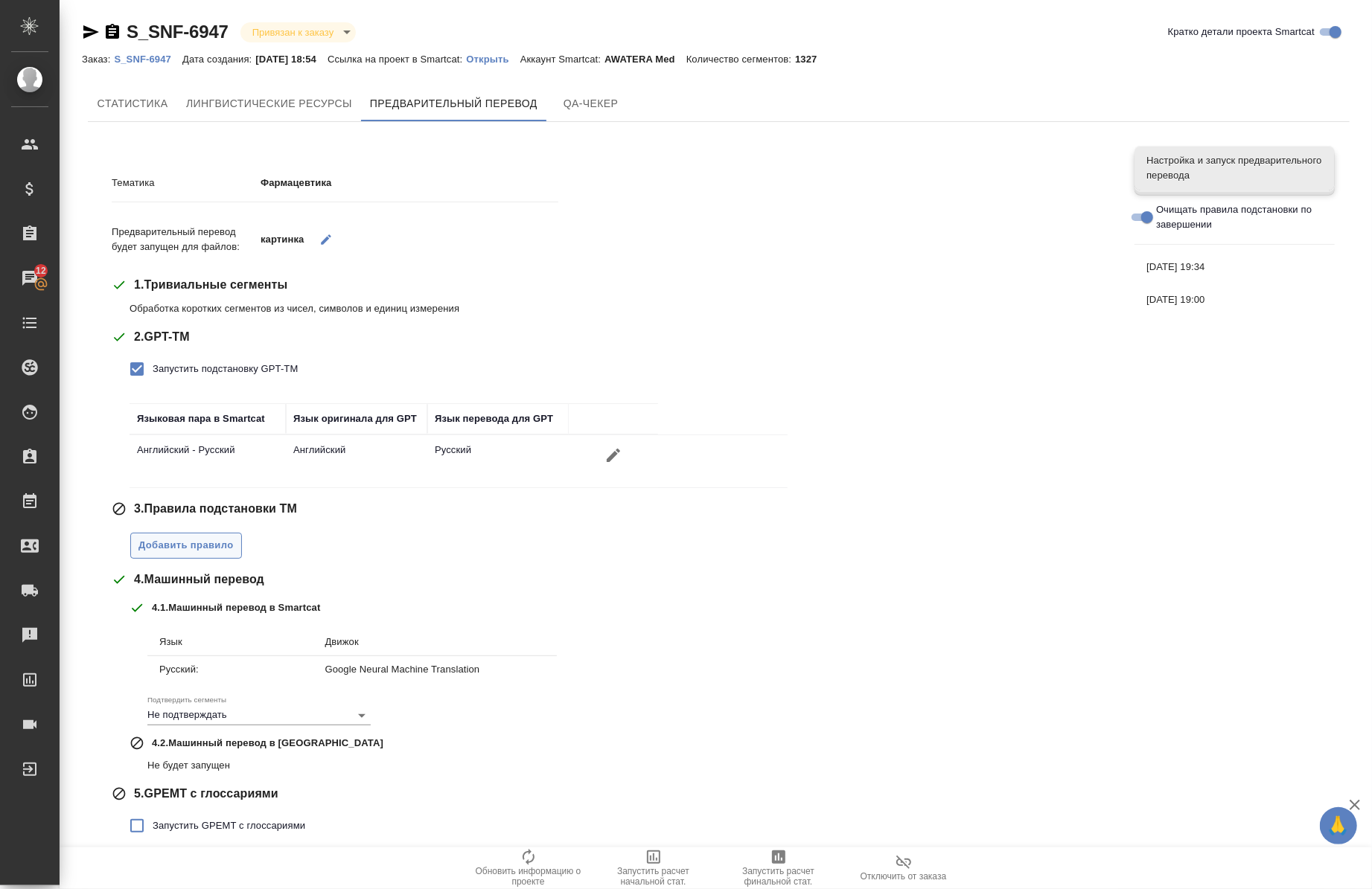
click at [179, 539] on span "Добавить правило" at bounding box center [186, 546] width 96 height 17
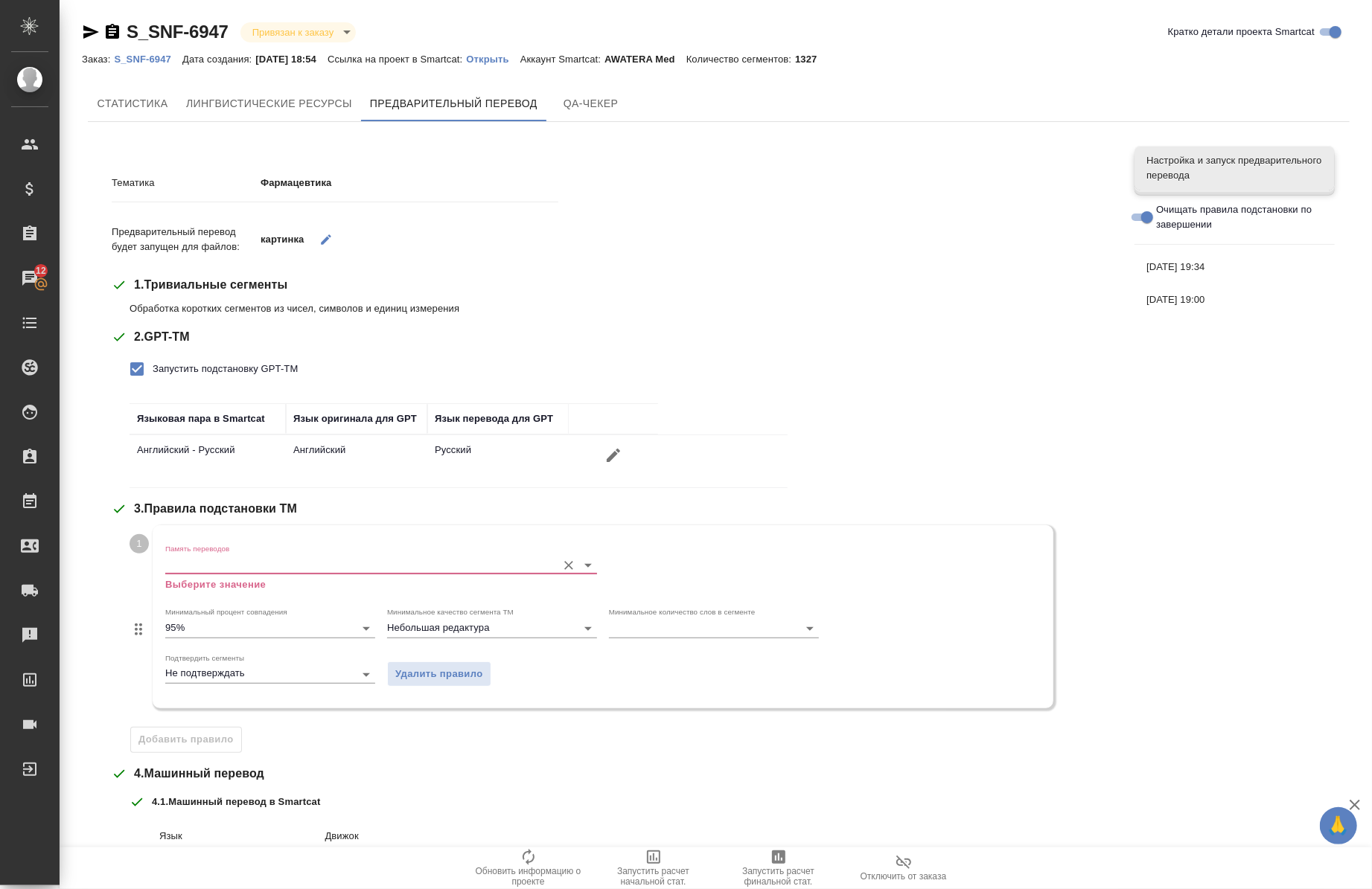
click at [246, 556] on input "Память переводов" at bounding box center [357, 565] width 384 height 18
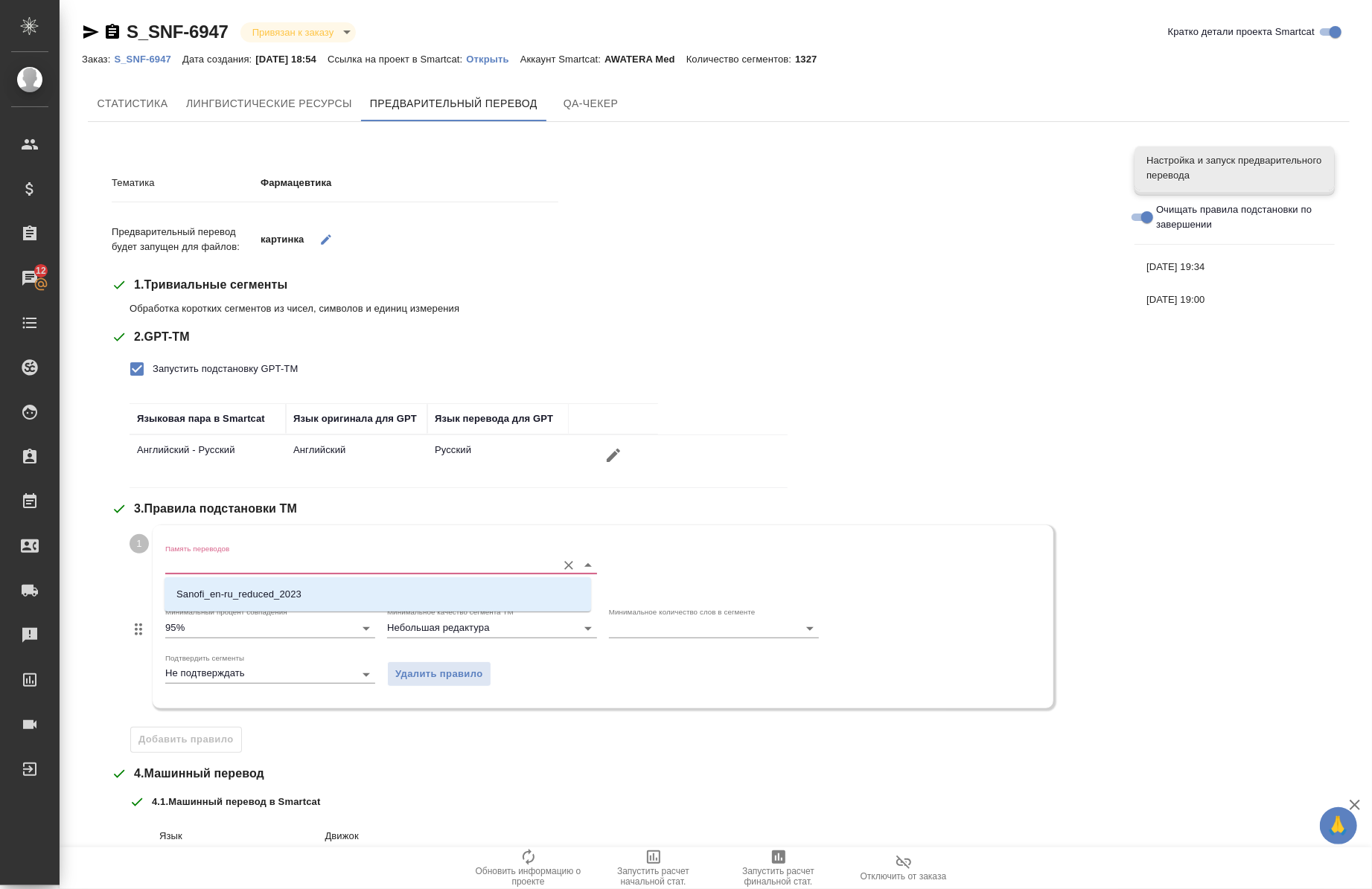
click at [256, 581] on li "Sanofi_en-ru_reduced_2023" at bounding box center [377, 594] width 427 height 27
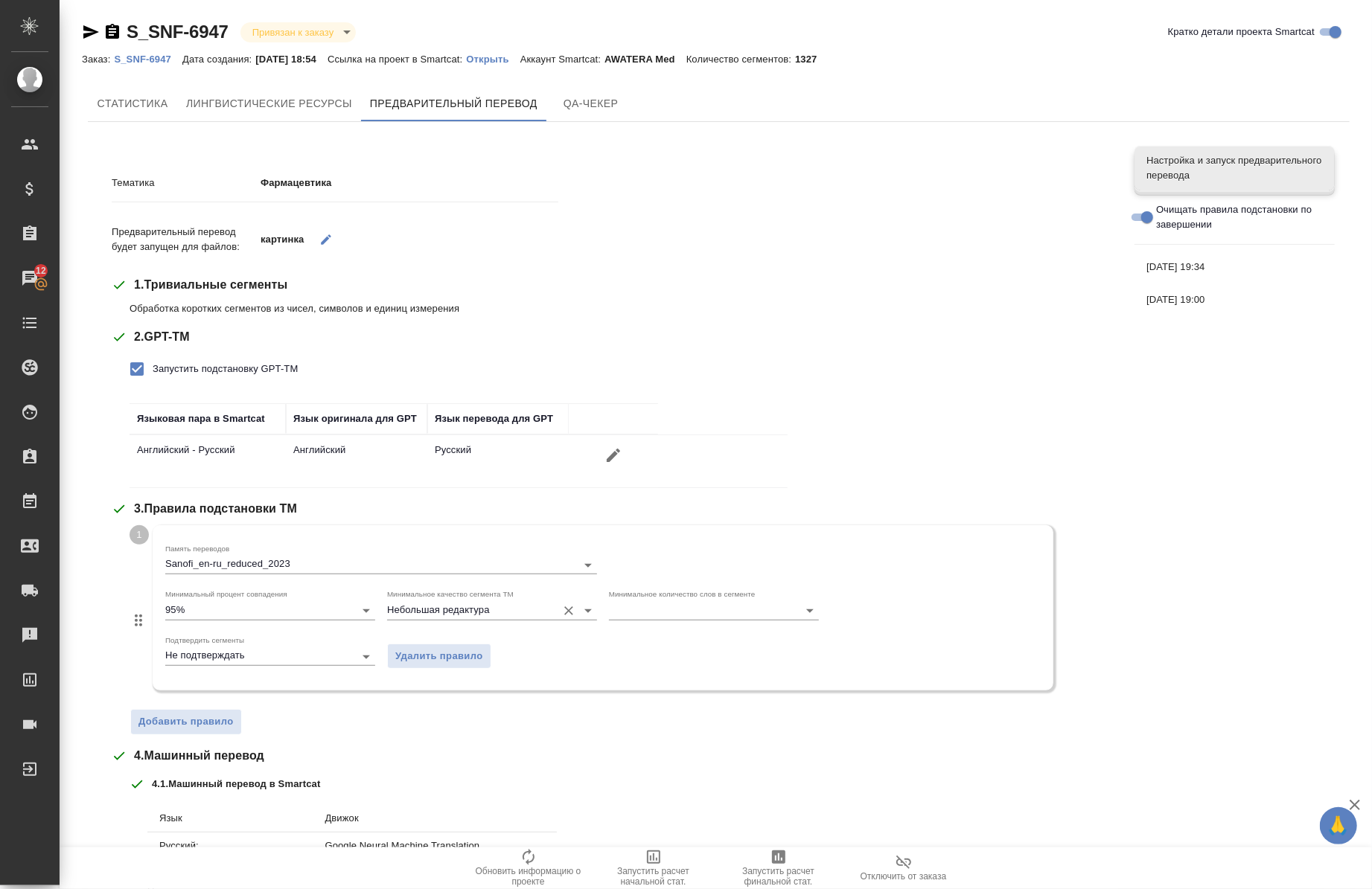
click at [425, 610] on input "Небольшая редактура" at bounding box center [468, 610] width 163 height 18
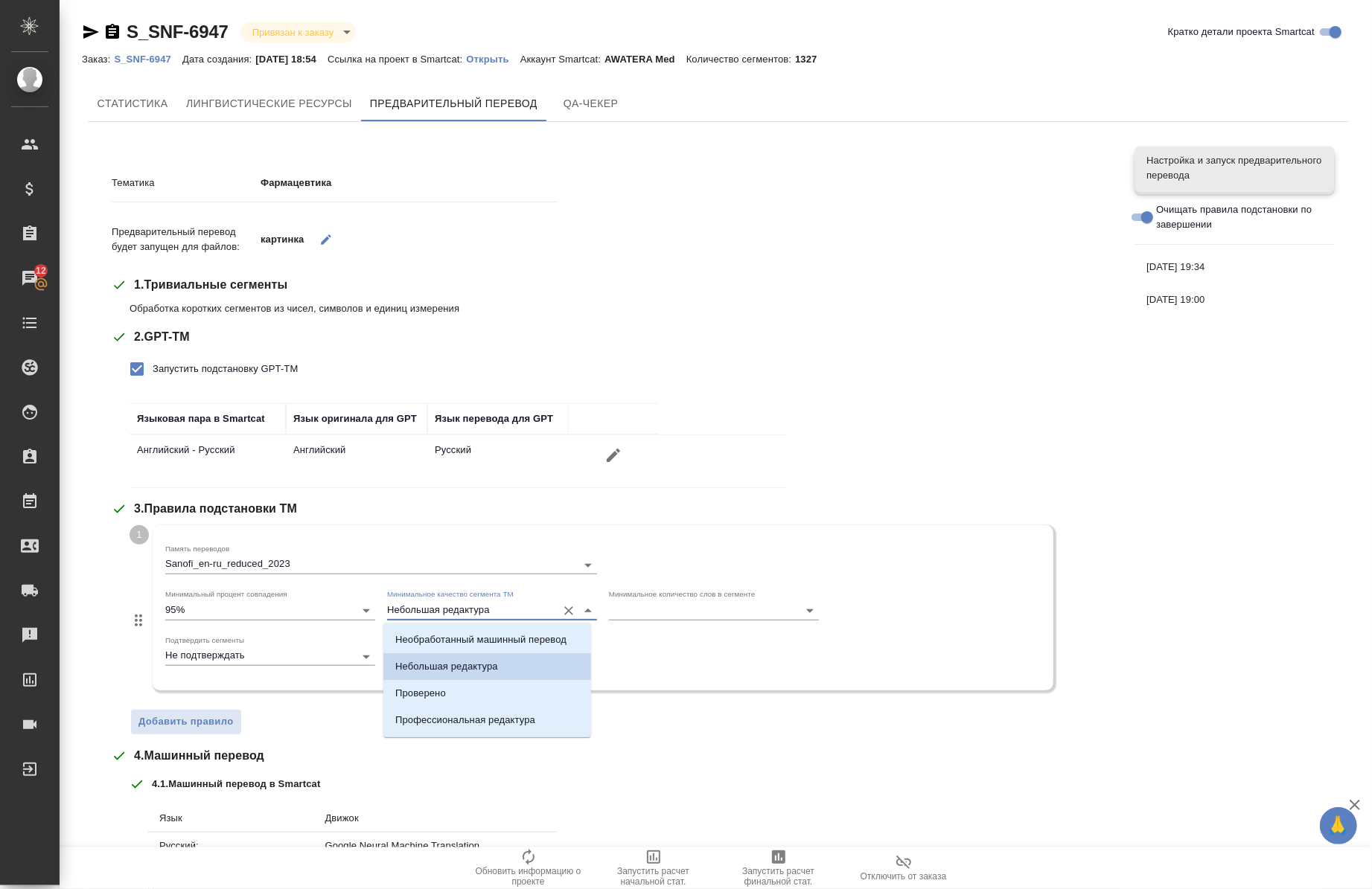
click at [425, 610] on input "Небольшая редактура" at bounding box center [468, 610] width 163 height 18
click at [662, 740] on div "Тематика Фармацевтика Предварительный перевод будет запущен для файлов: картинк…" at bounding box center [611, 613] width 1001 height 910
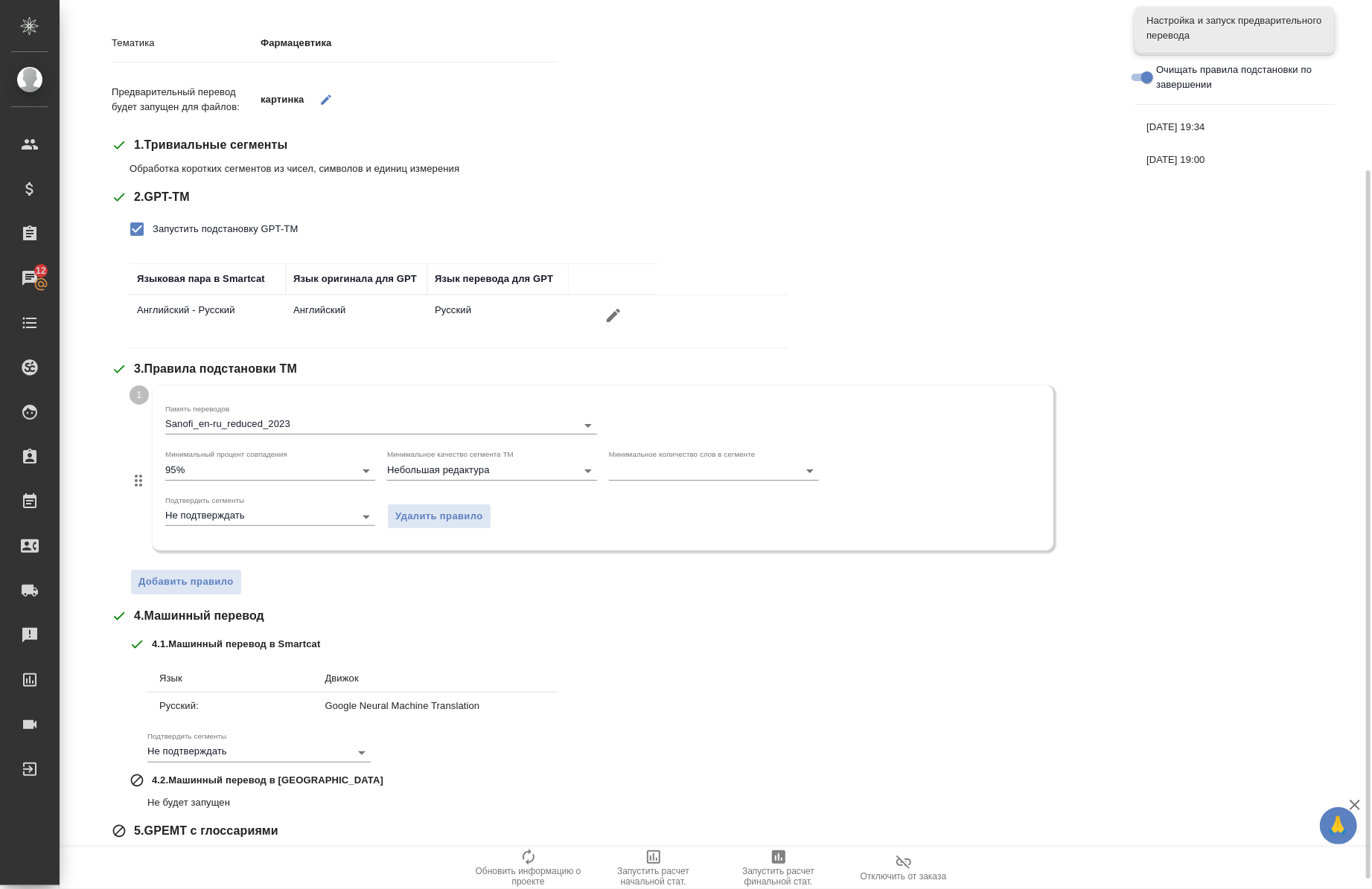
scroll to position [227, 0]
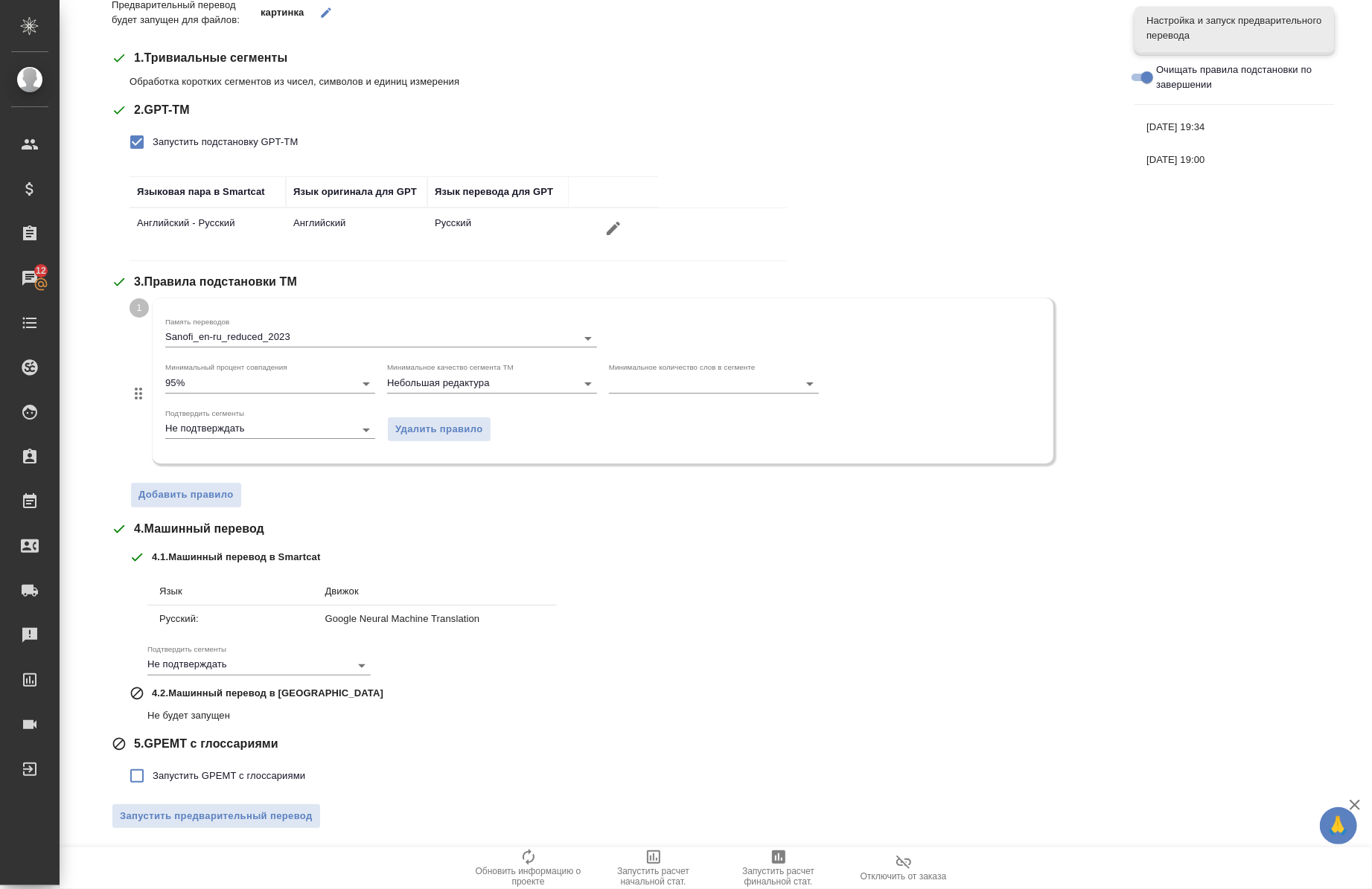
click at [142, 780] on input "Запустить GPEMT с глоссариями" at bounding box center [137, 776] width 31 height 31
checkbox input "true"
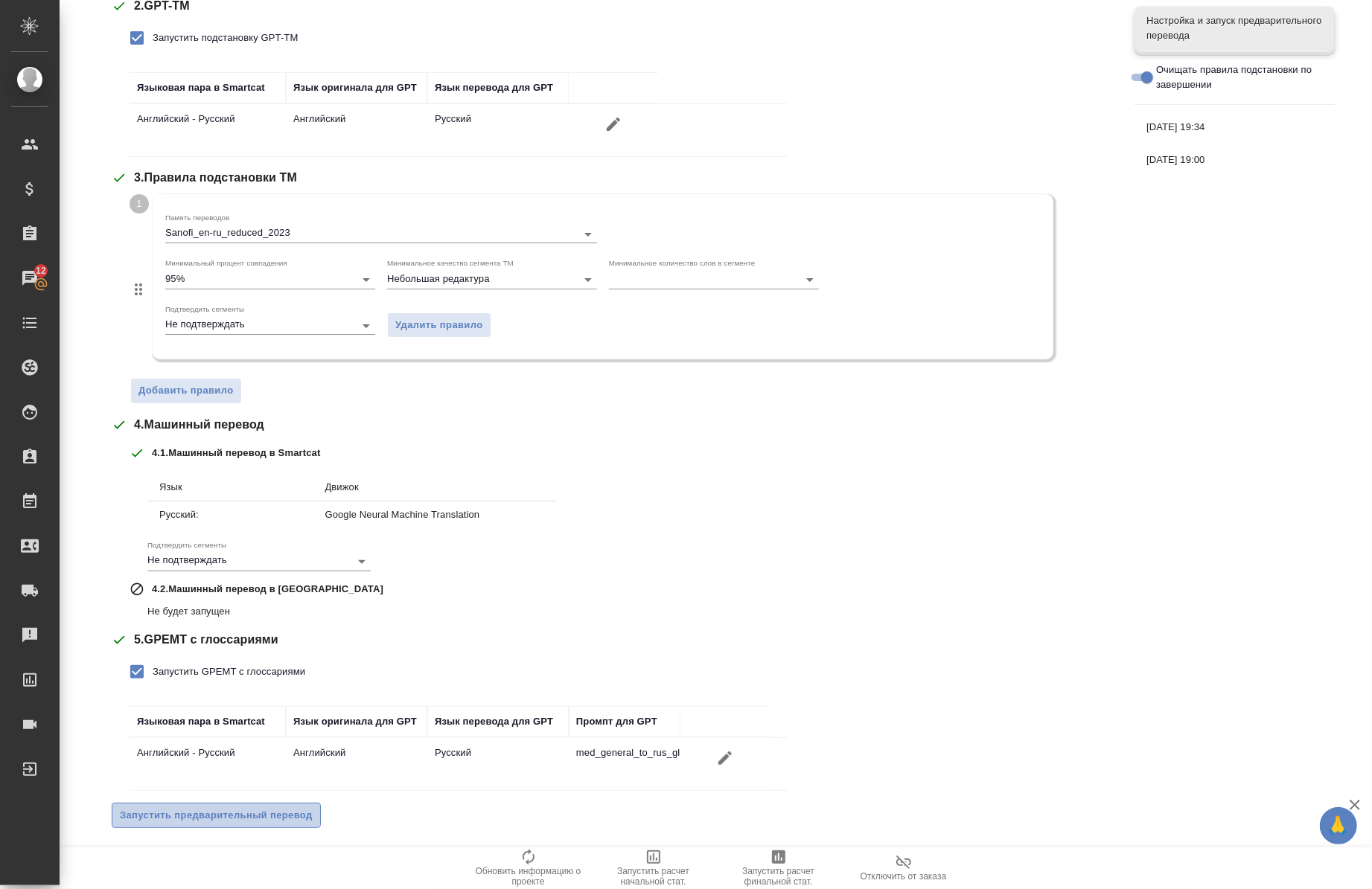
click at [224, 814] on span "Запустить предварительный перевод" at bounding box center [216, 816] width 193 height 17
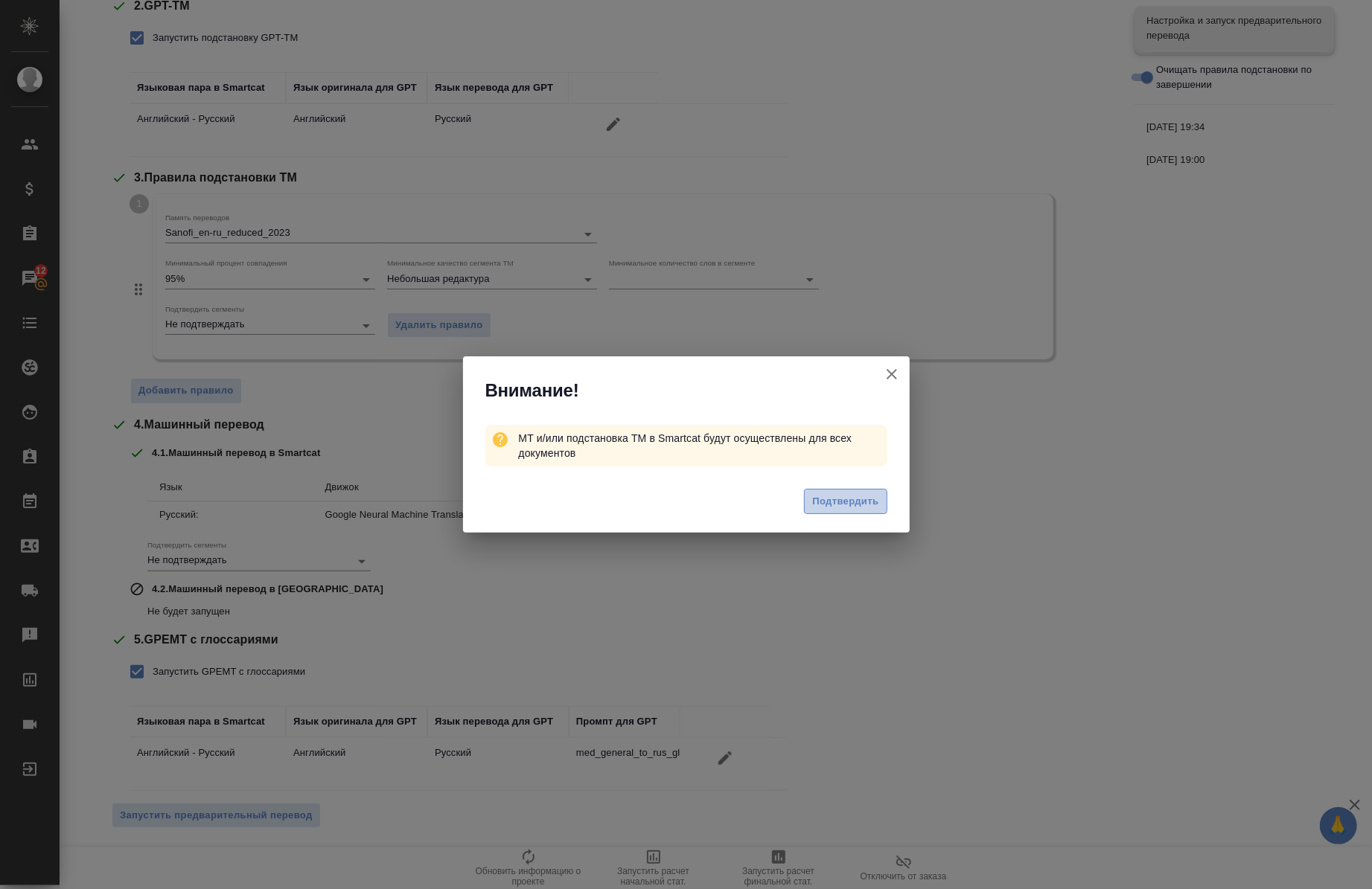
click at [816, 501] on span "Подтвердить" at bounding box center [845, 502] width 66 height 17
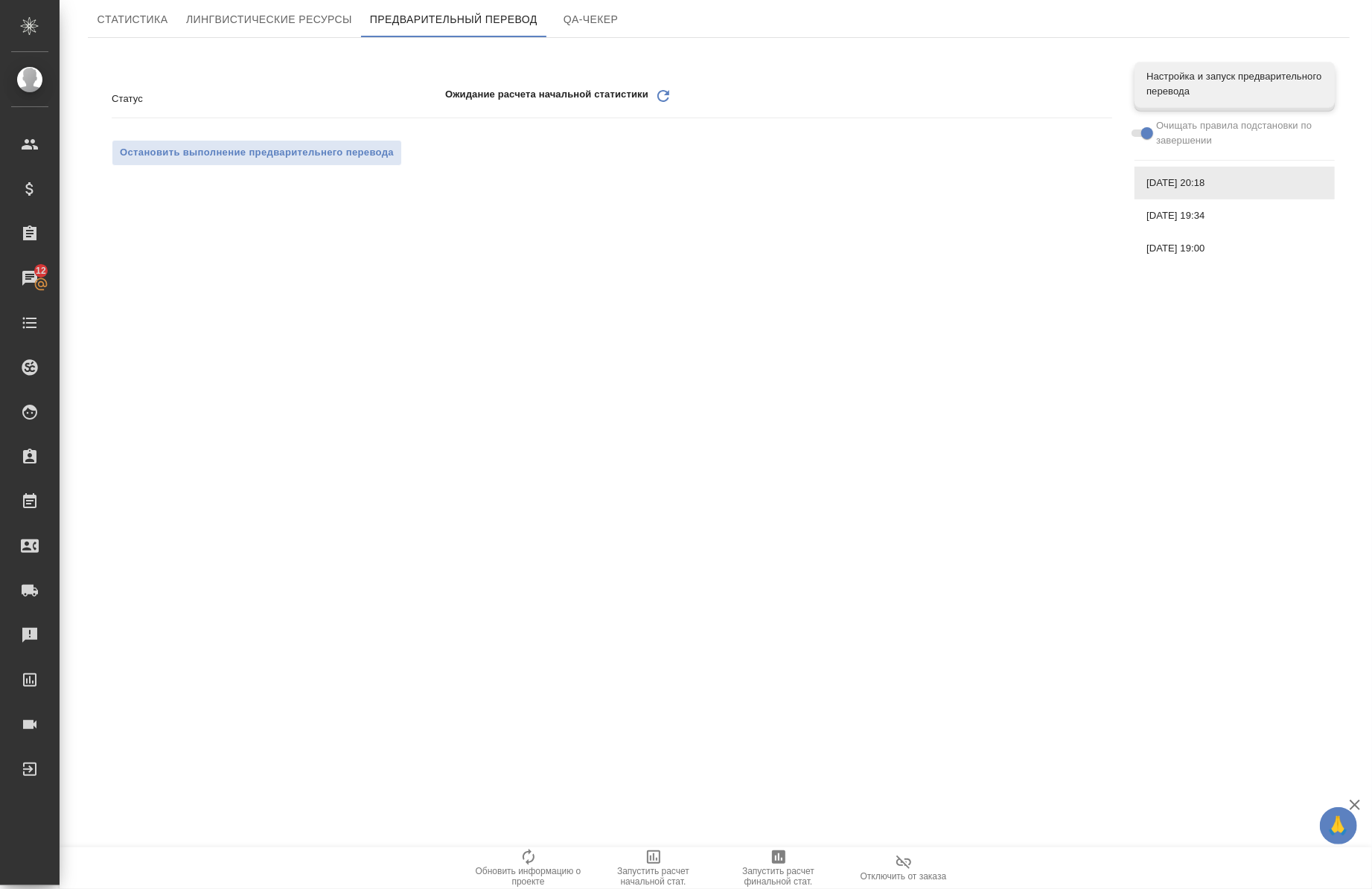
scroll to position [0, 0]
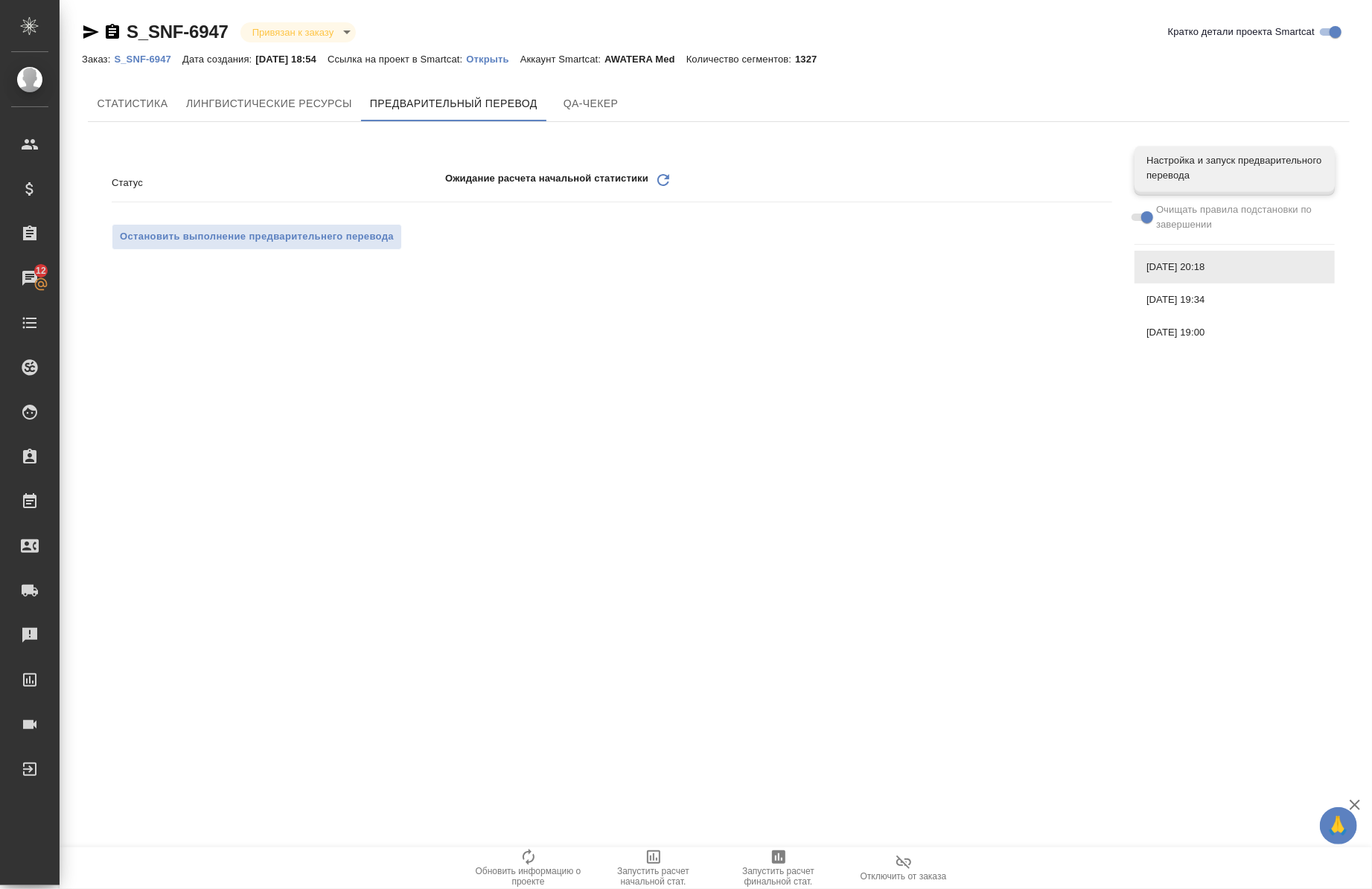
click at [868, 205] on div "Статус Ожидание расчета начальной статистики Обновить" at bounding box center [611, 190] width 1001 height 43
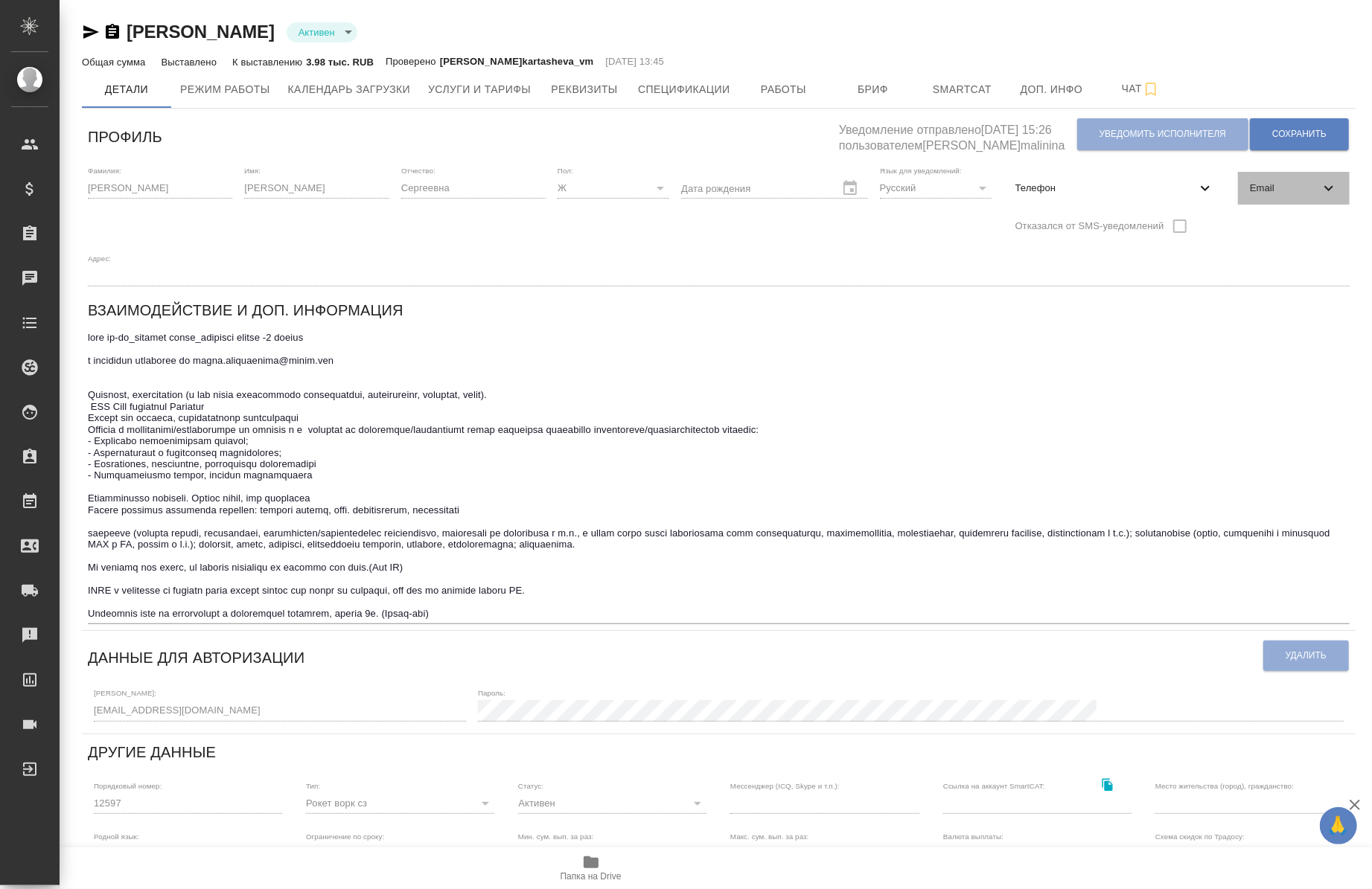
click at [1257, 188] on span "Email" at bounding box center [1285, 188] width 70 height 15
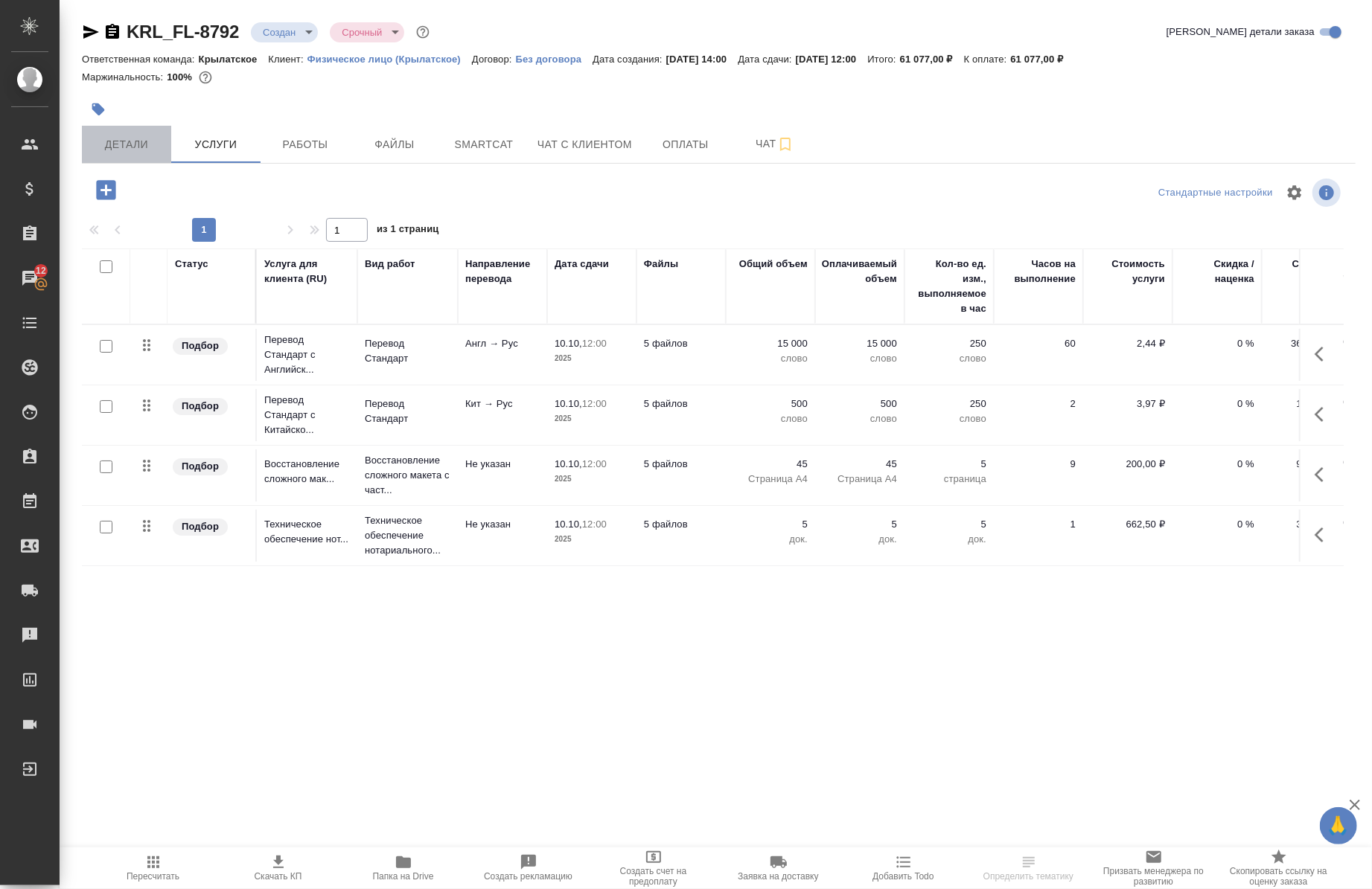
click at [130, 130] on button "Детали" at bounding box center [126, 144] width 90 height 37
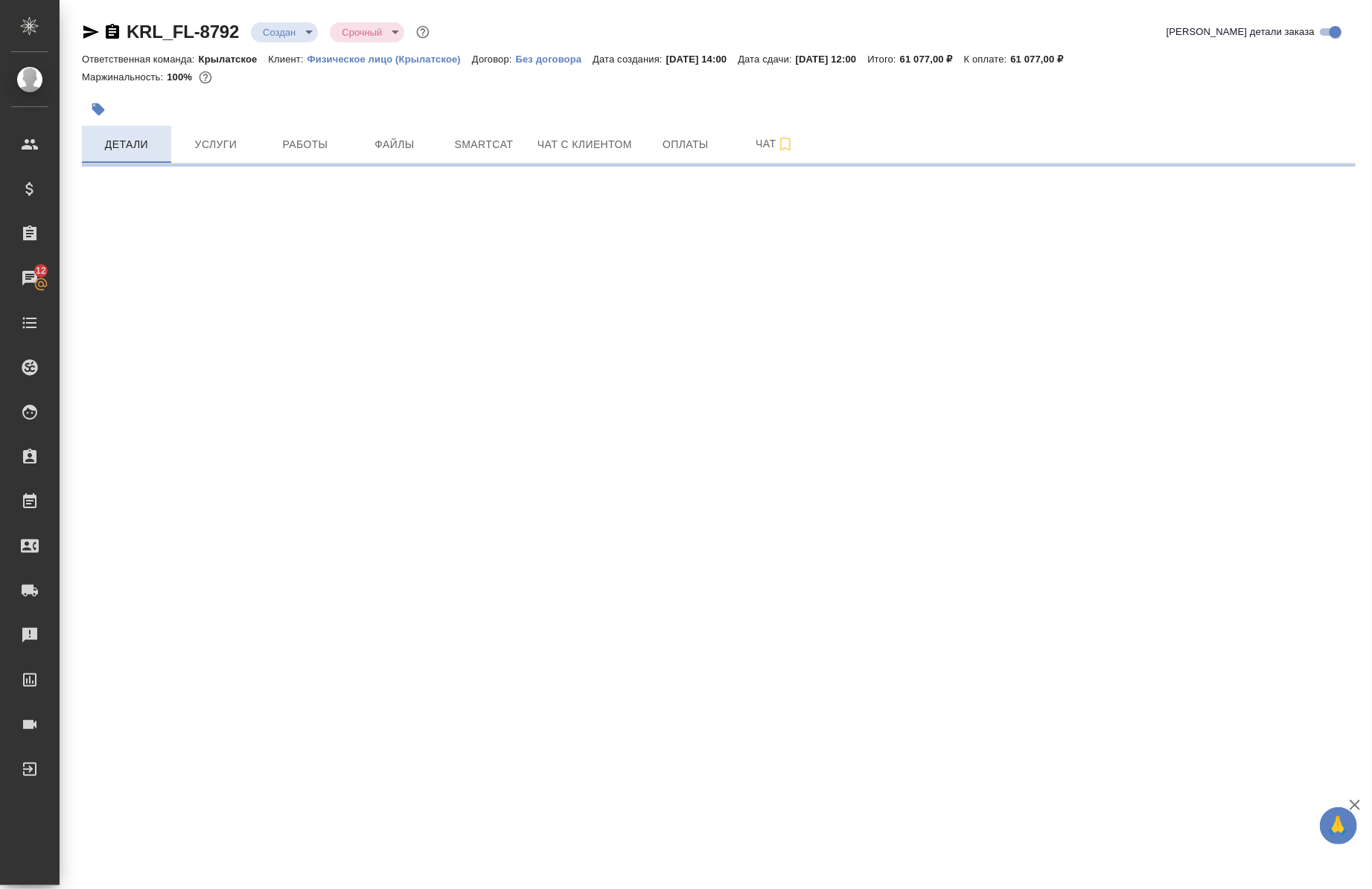
select select "RU"
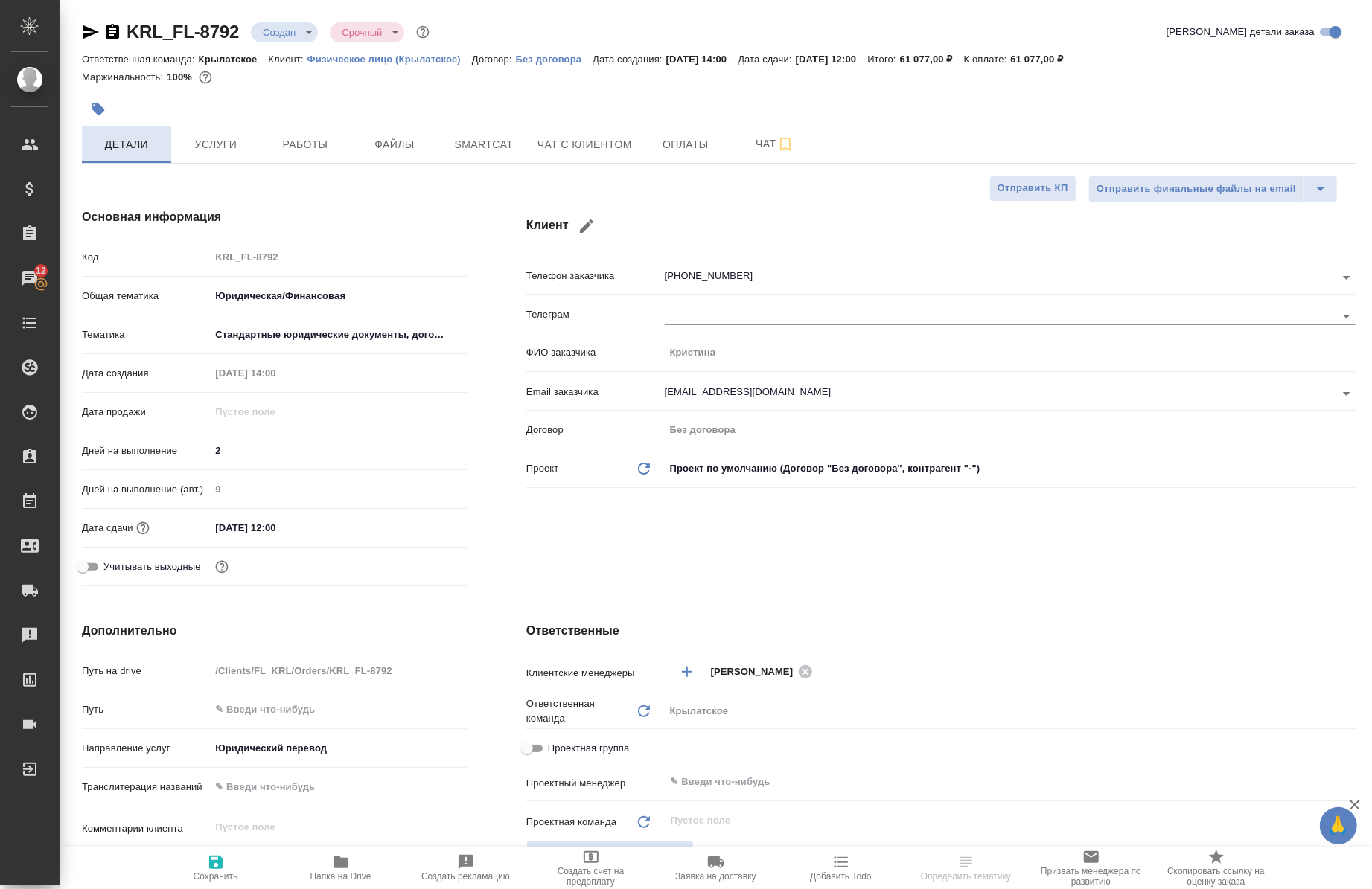
type textarea "x"
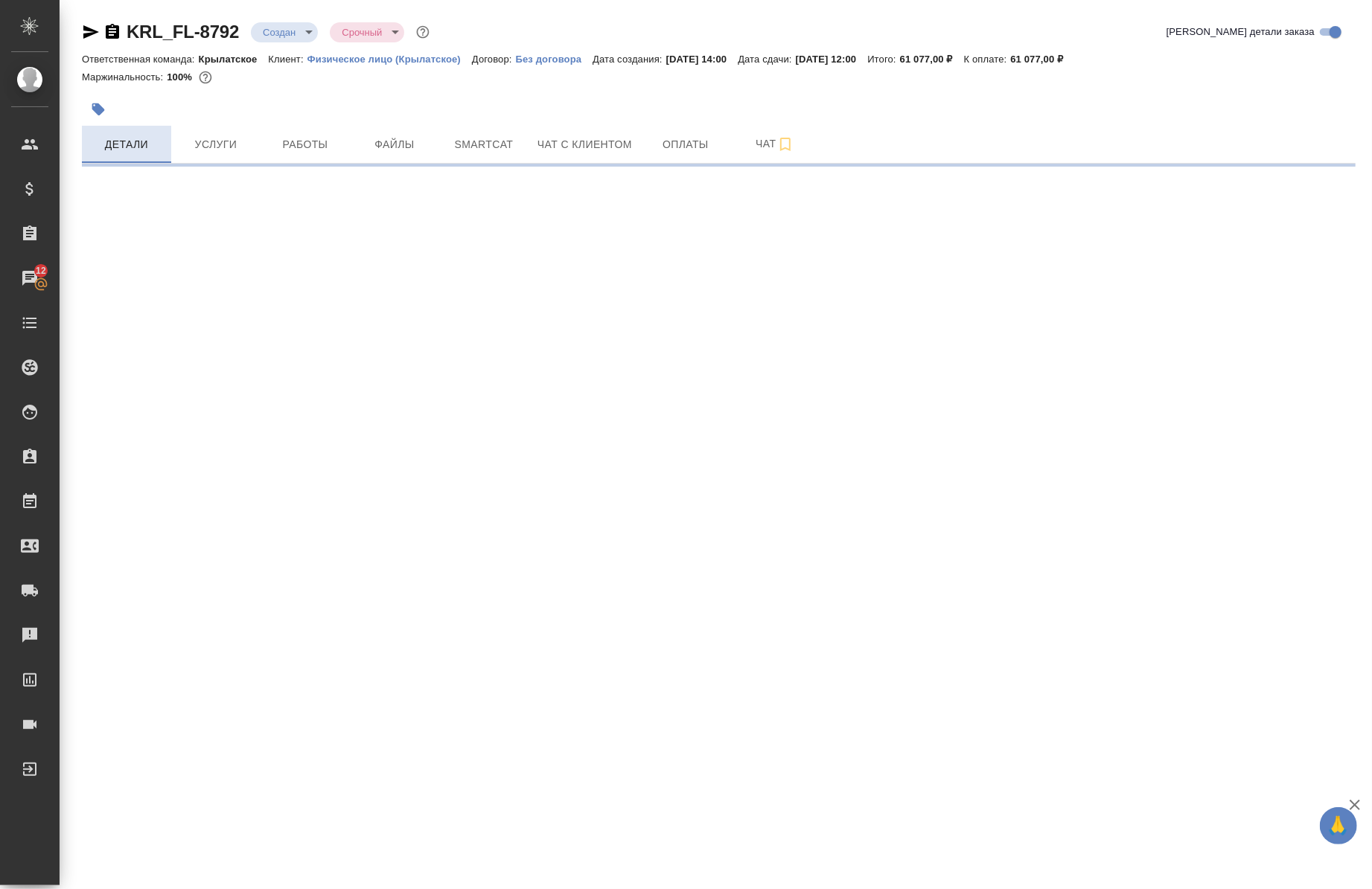
select select "RU"
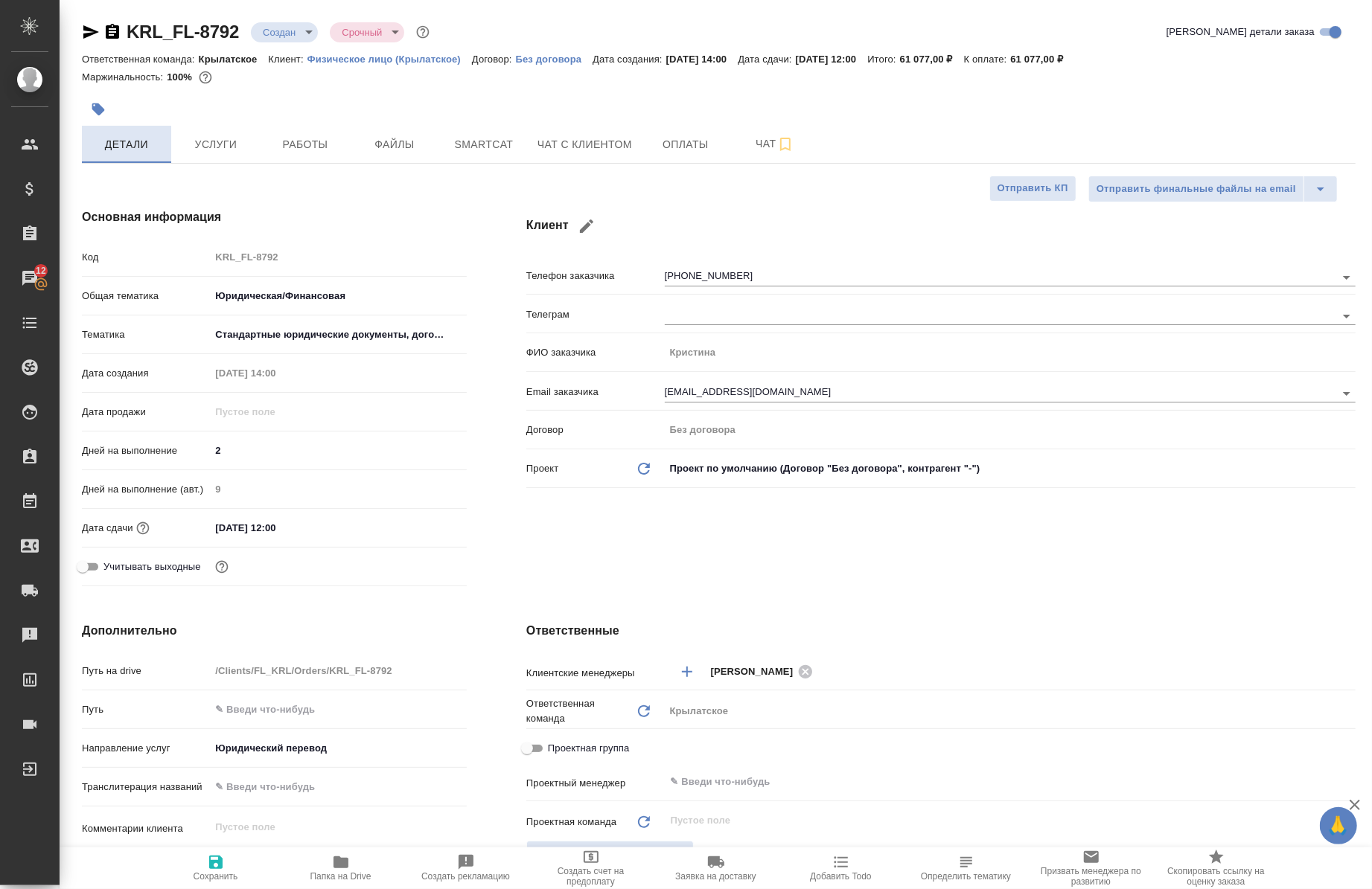
type textarea "x"
click at [239, 137] on span "Услуги" at bounding box center [216, 144] width 71 height 18
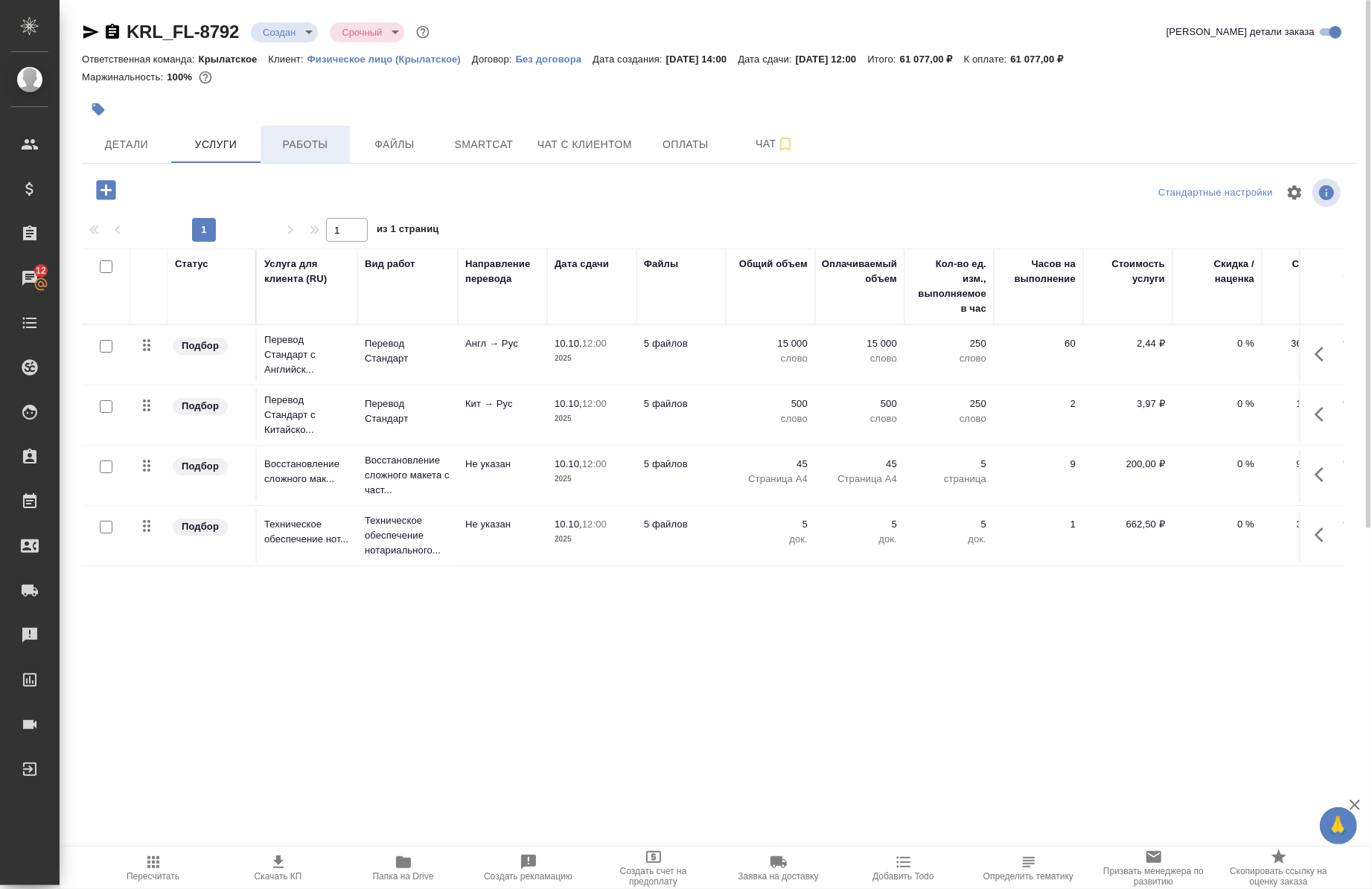
click at [293, 152] on span "Работы" at bounding box center [305, 144] width 71 height 18
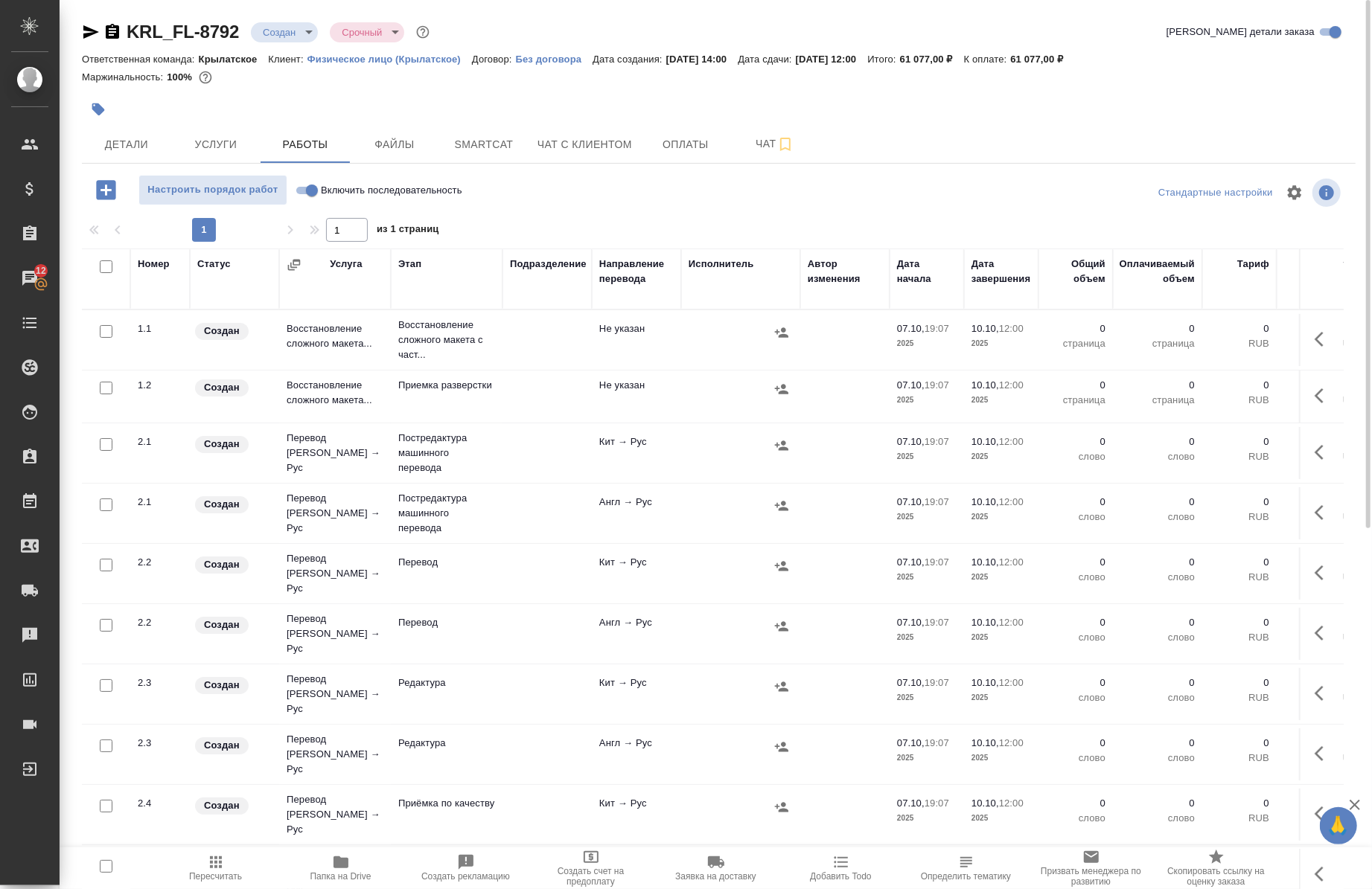
scroll to position [140, 0]
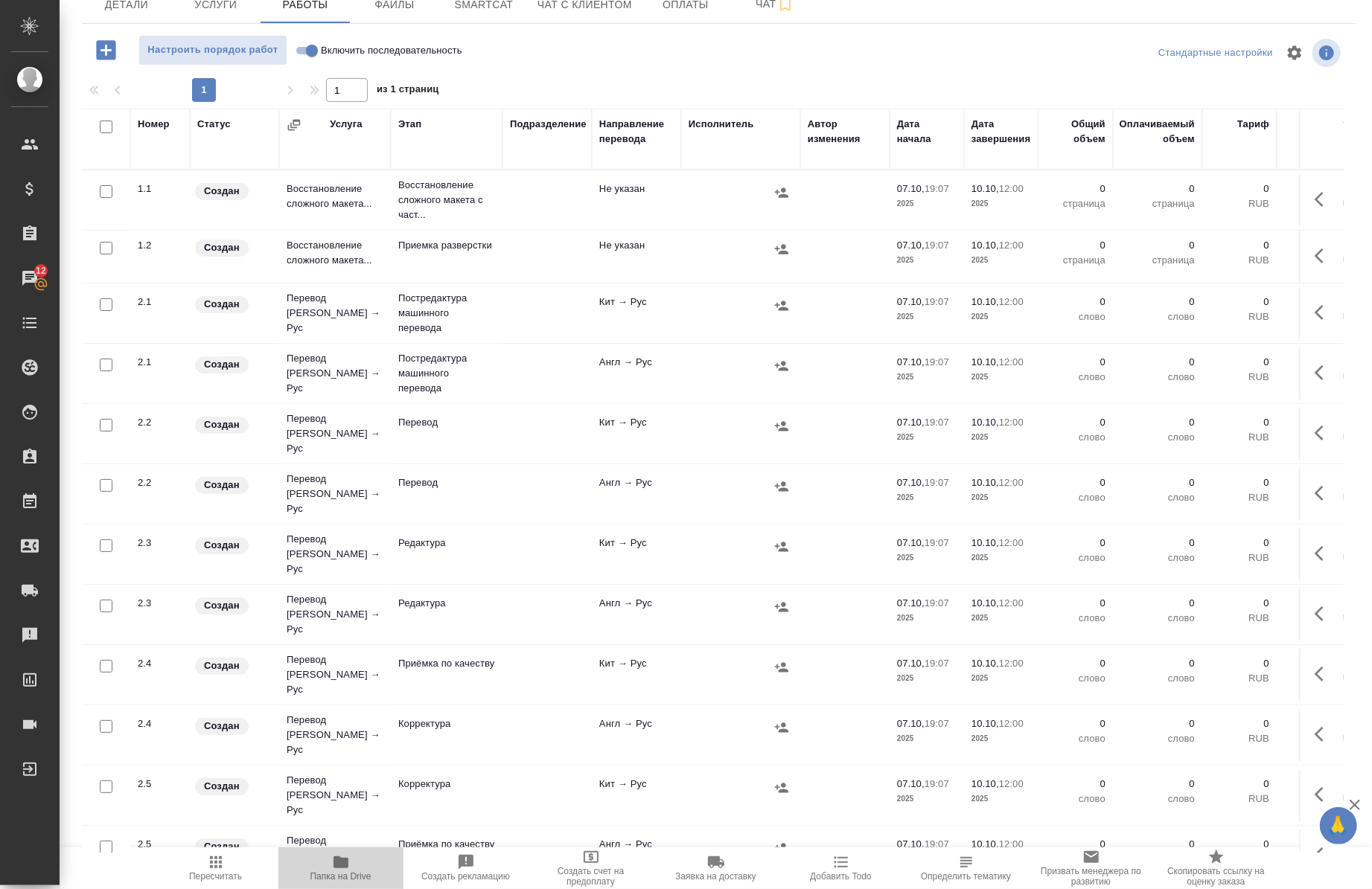
click at [340, 876] on span "Папка на Drive" at bounding box center [341, 877] width 61 height 10
